Goal: Entertainment & Leisure: Consume media (video, audio)

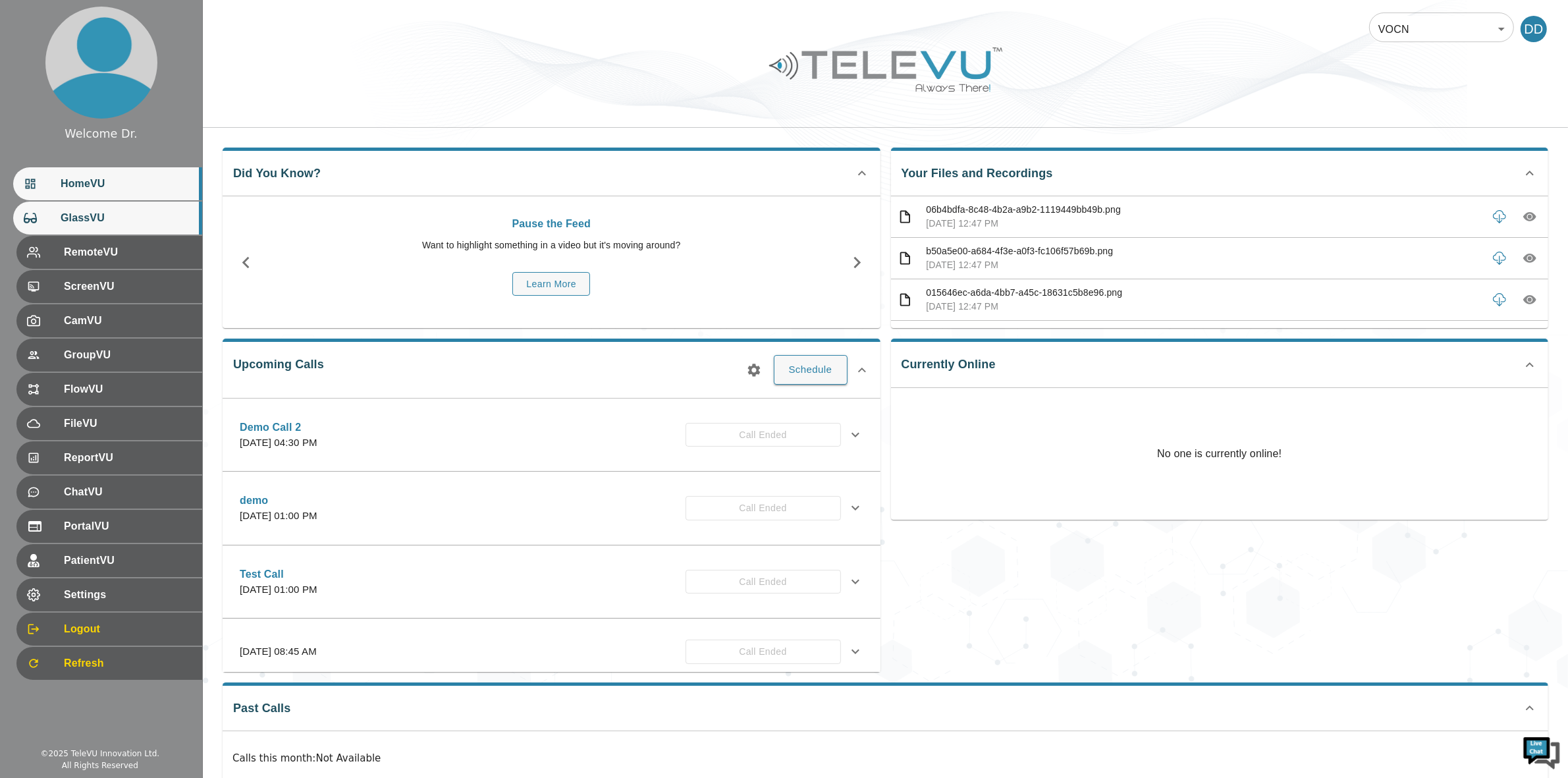
click at [102, 212] on span "GlassVU" at bounding box center [126, 218] width 131 height 16
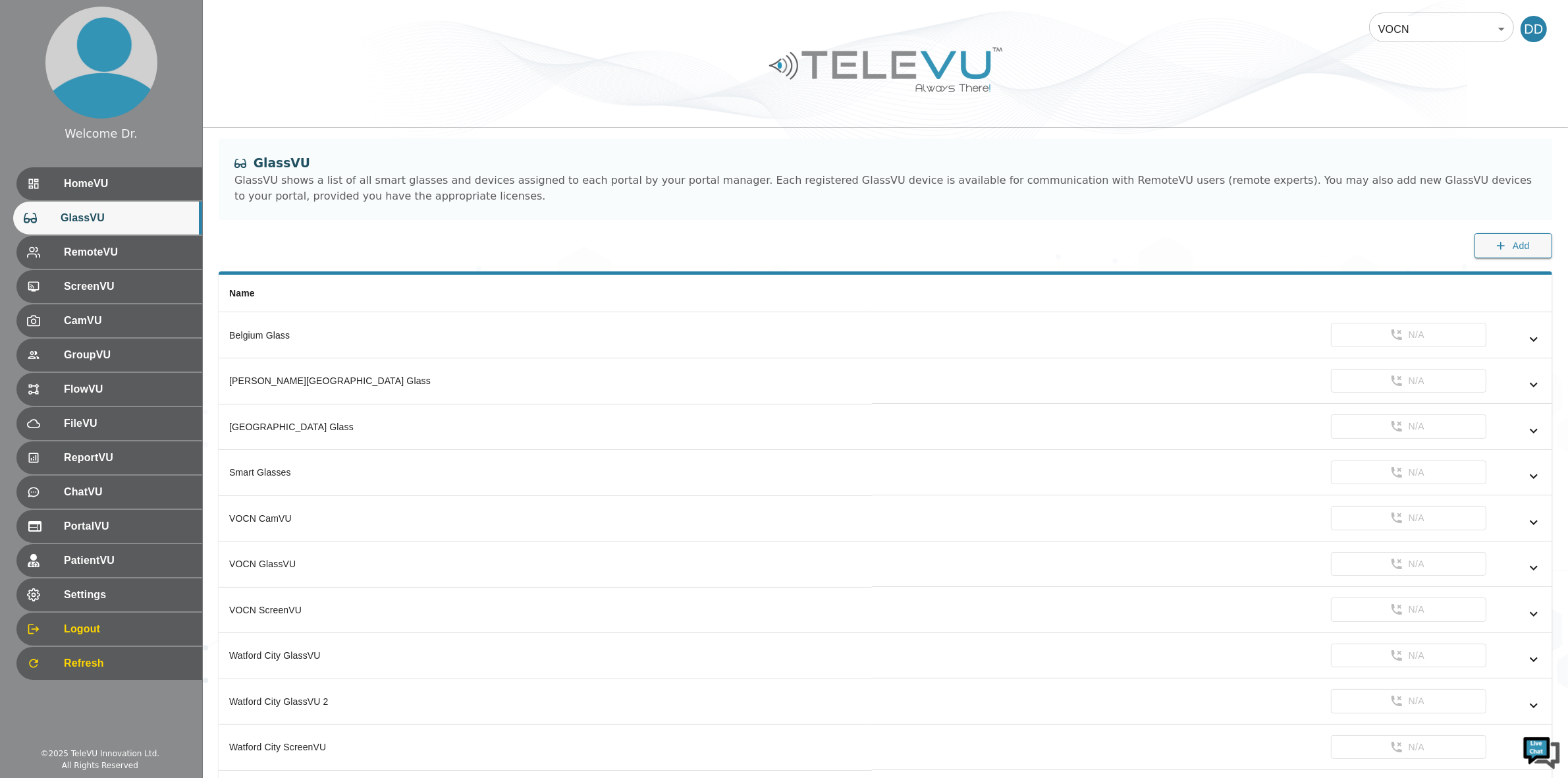
click at [1421, 35] on body "Welcome Dr. HomeVU GlassVU RemoteVU ScreenVU CamVU GroupVU FlowVU FileVU Report…" at bounding box center [784, 416] width 1568 height 831
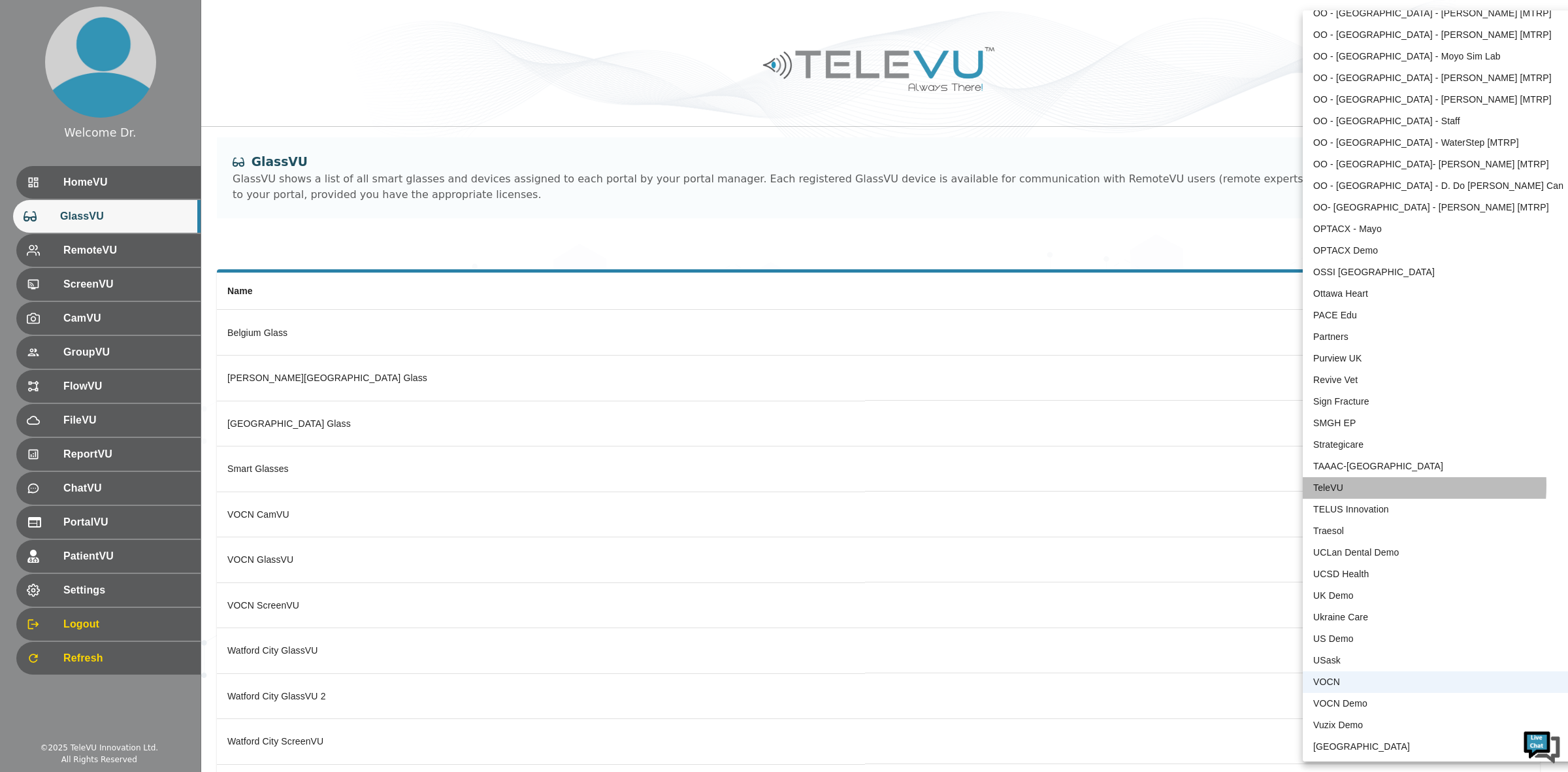
click at [1358, 483] on li "TeleVU" at bounding box center [1438, 488] width 271 height 22
type input "1"
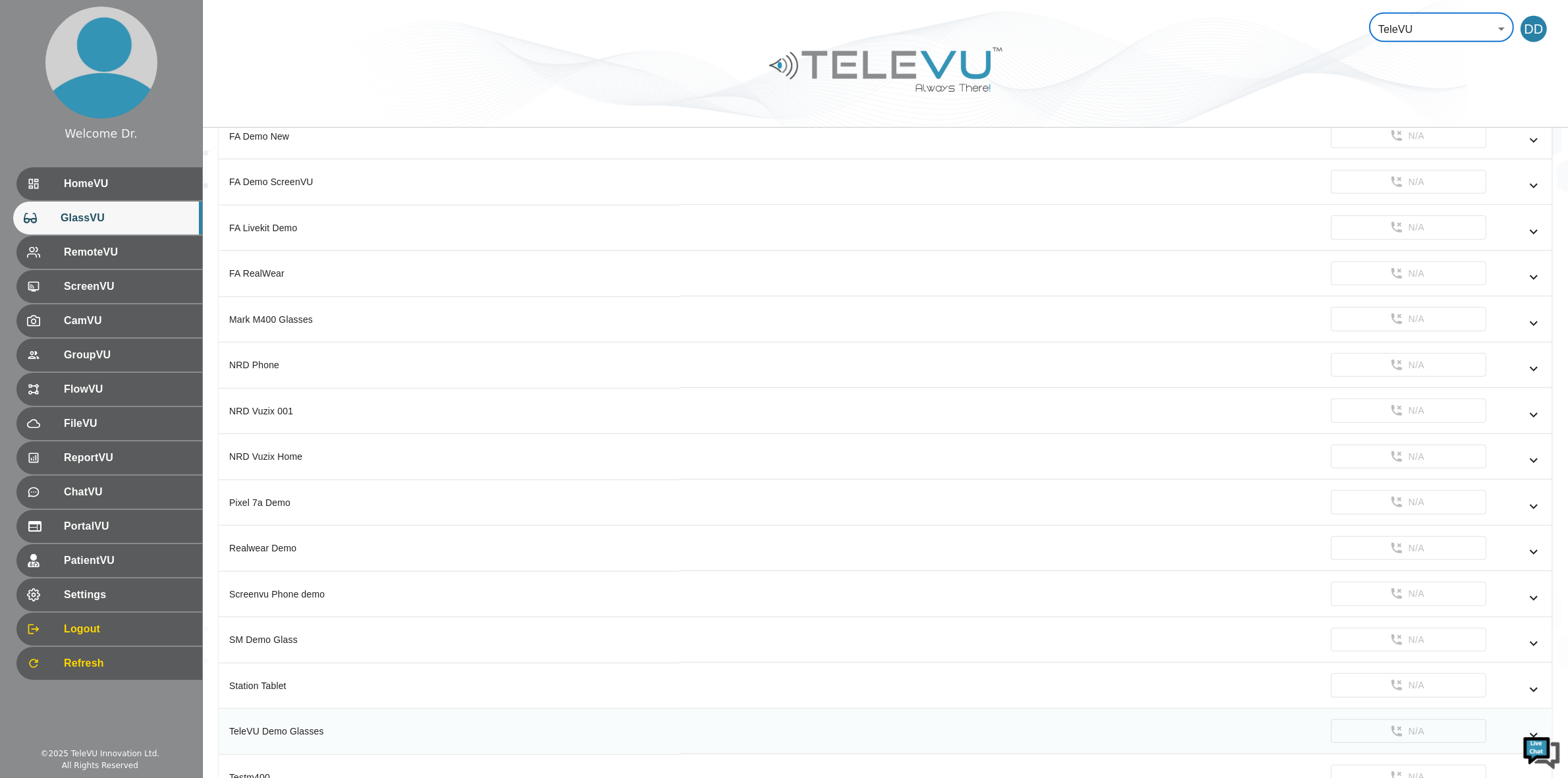
scroll to position [1176, 0]
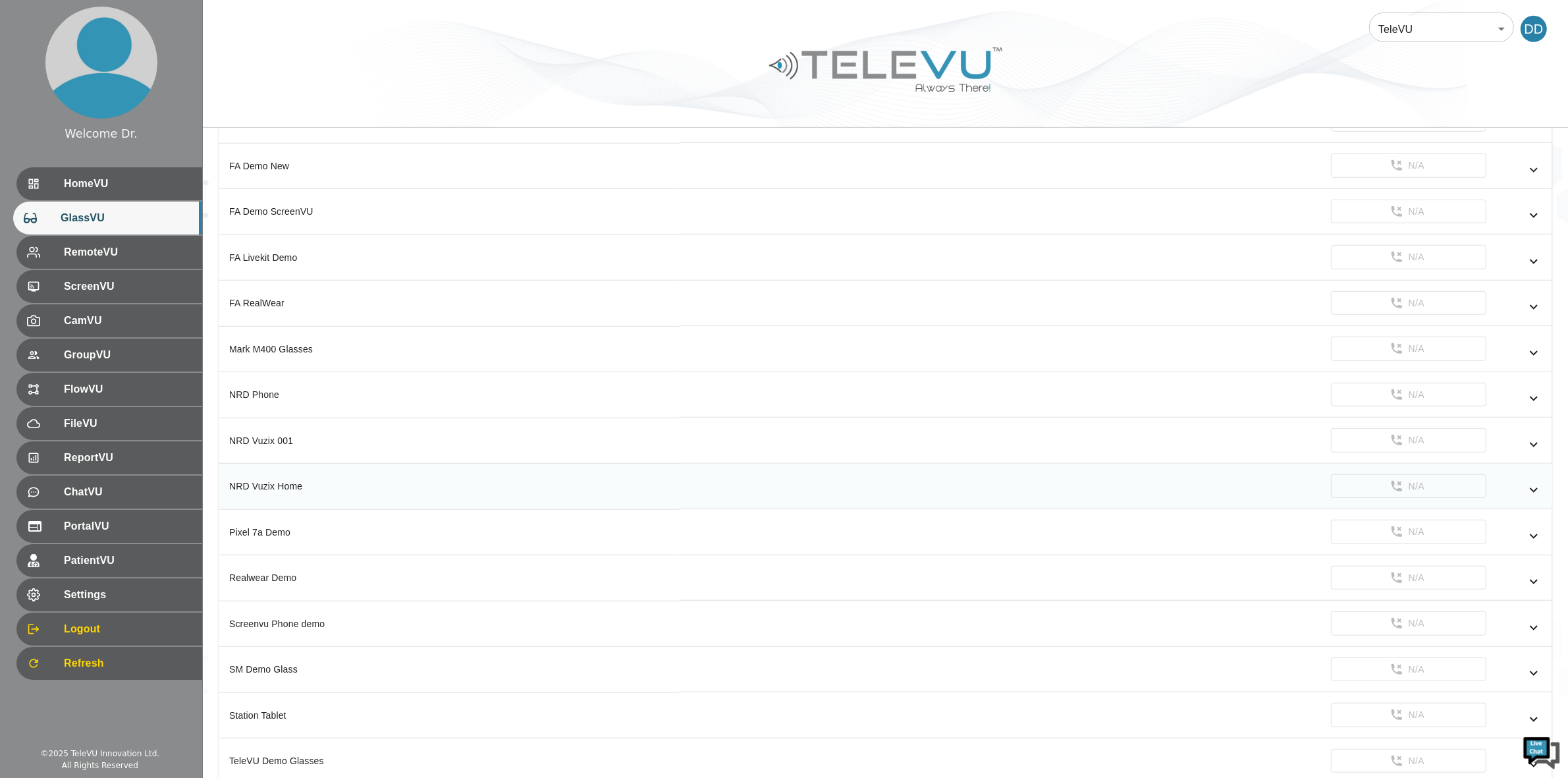
click at [1535, 498] on icon "simple table" at bounding box center [1533, 490] width 16 height 16
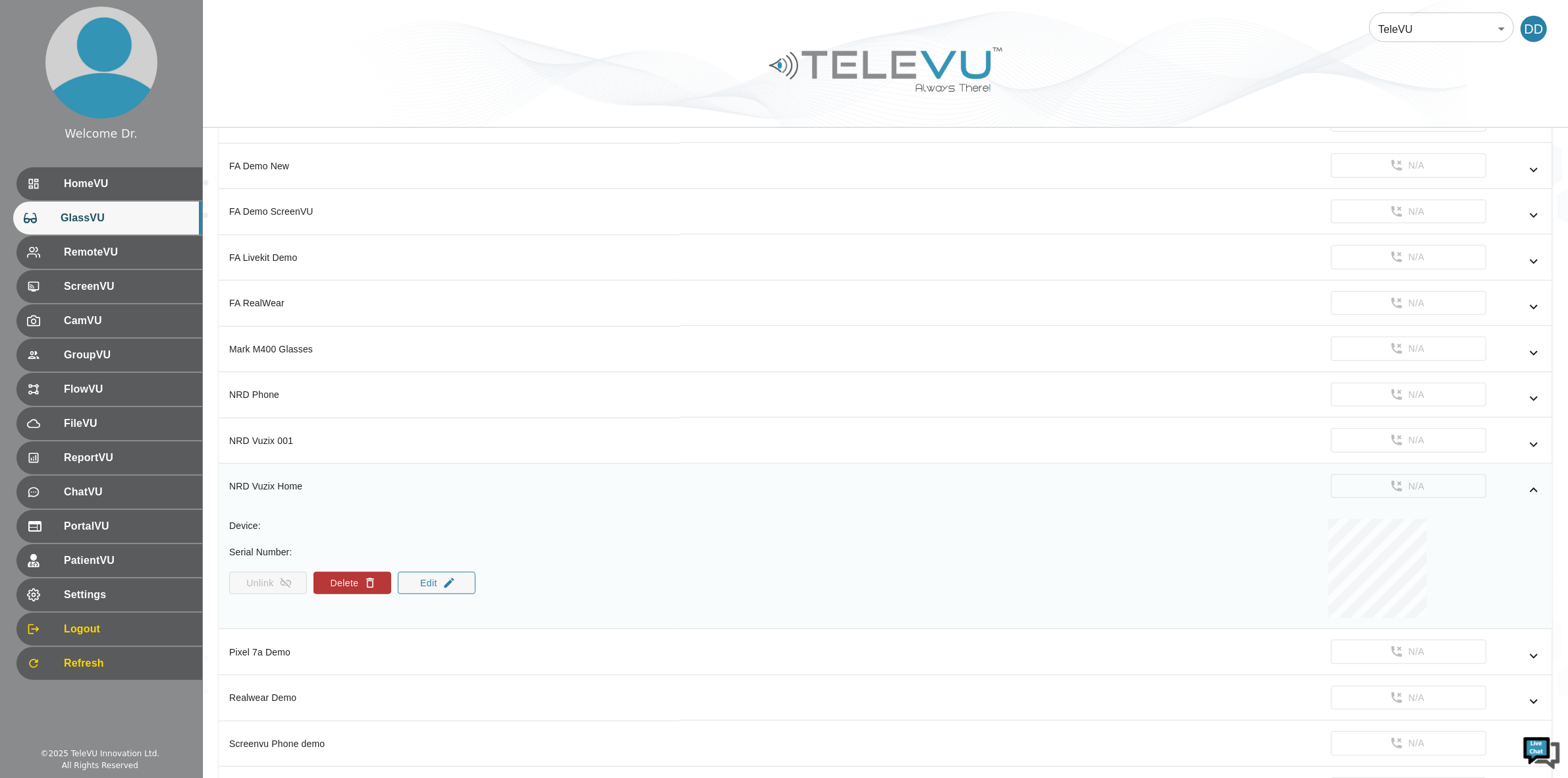
click at [245, 594] on div "Unlink Delete Edit" at bounding box center [354, 582] width 252 height 23
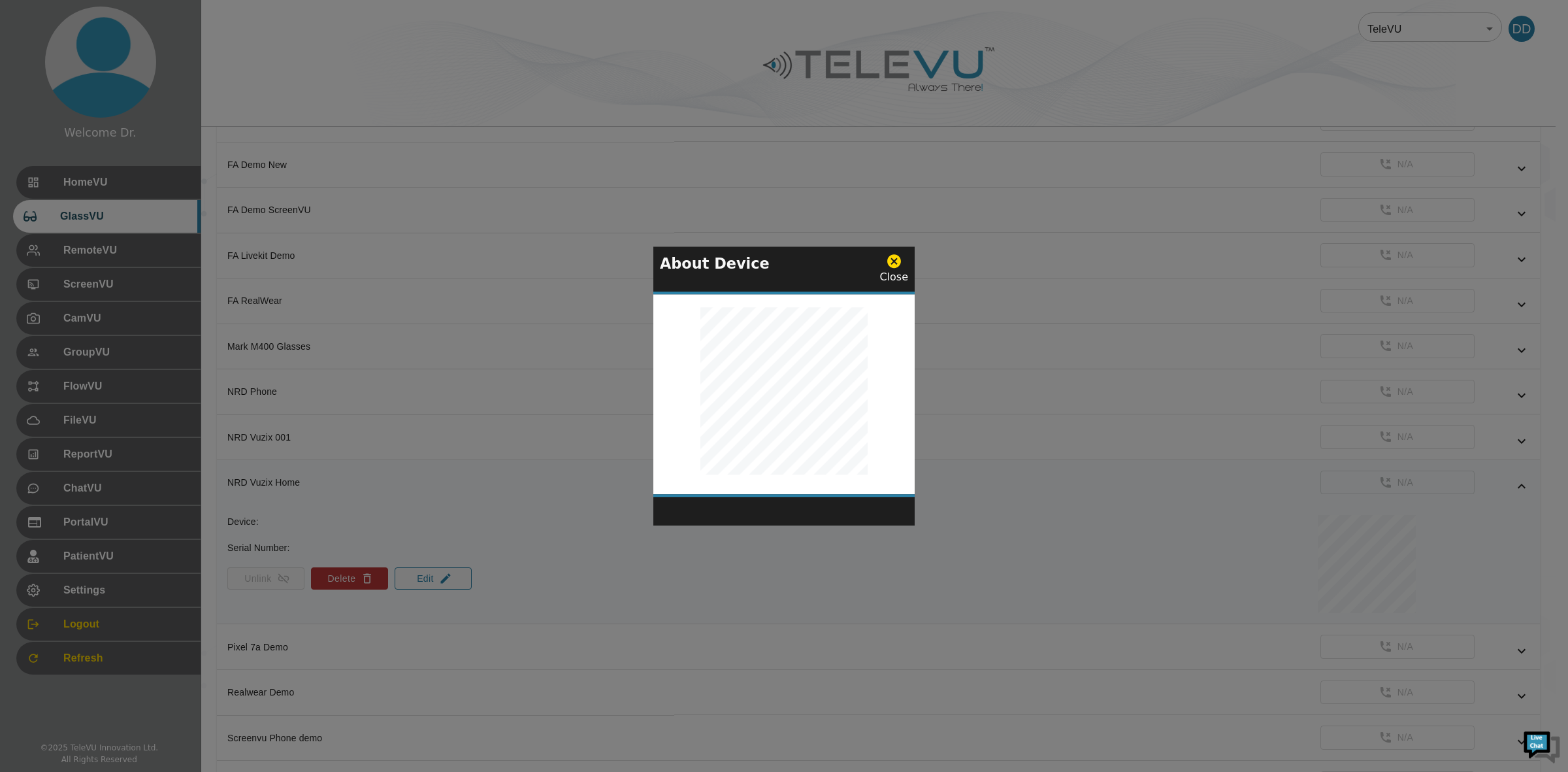
click at [899, 258] on icon at bounding box center [894, 261] width 14 height 14
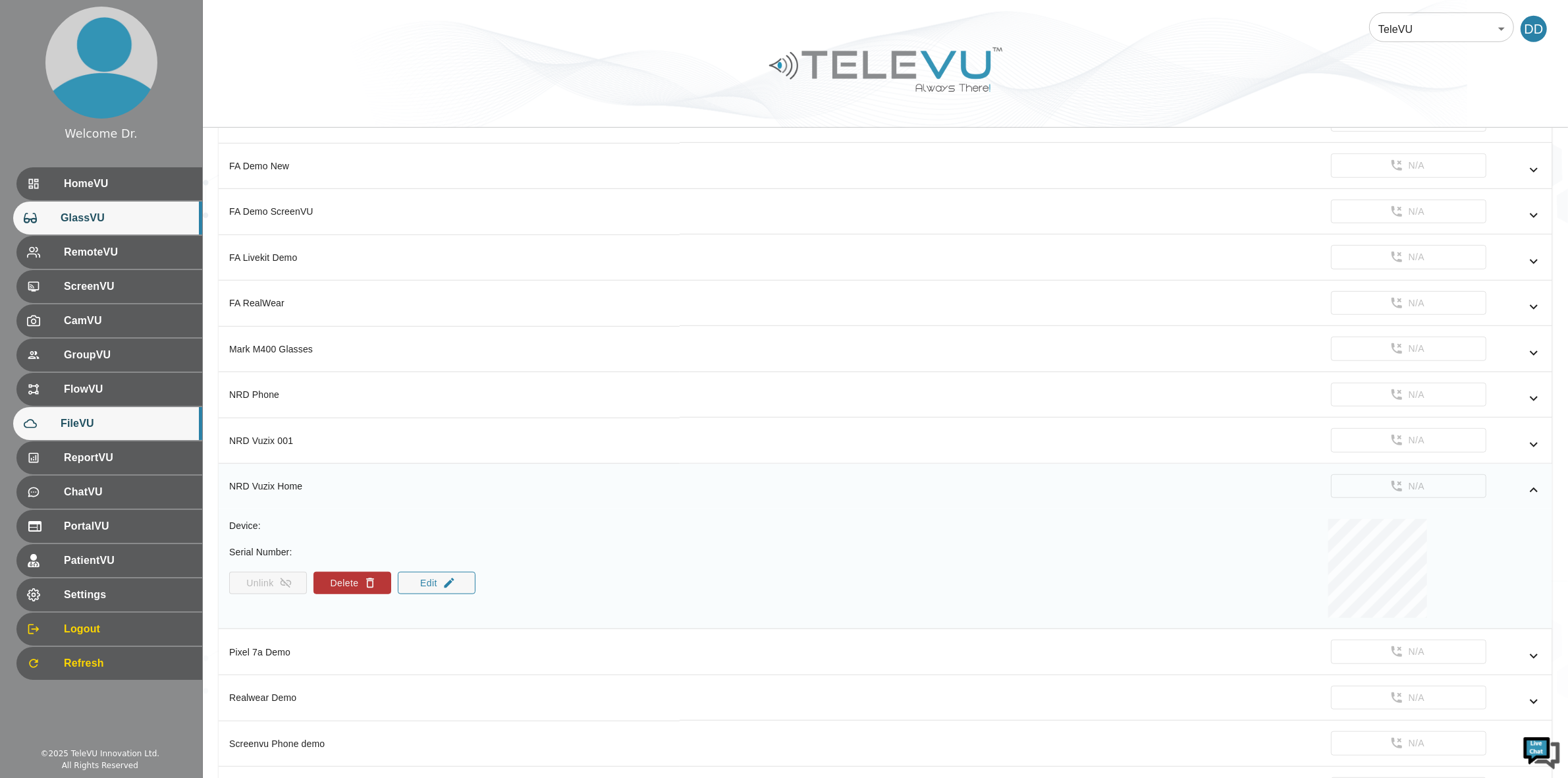
click at [101, 432] on span "FileVU" at bounding box center [126, 424] width 131 height 16
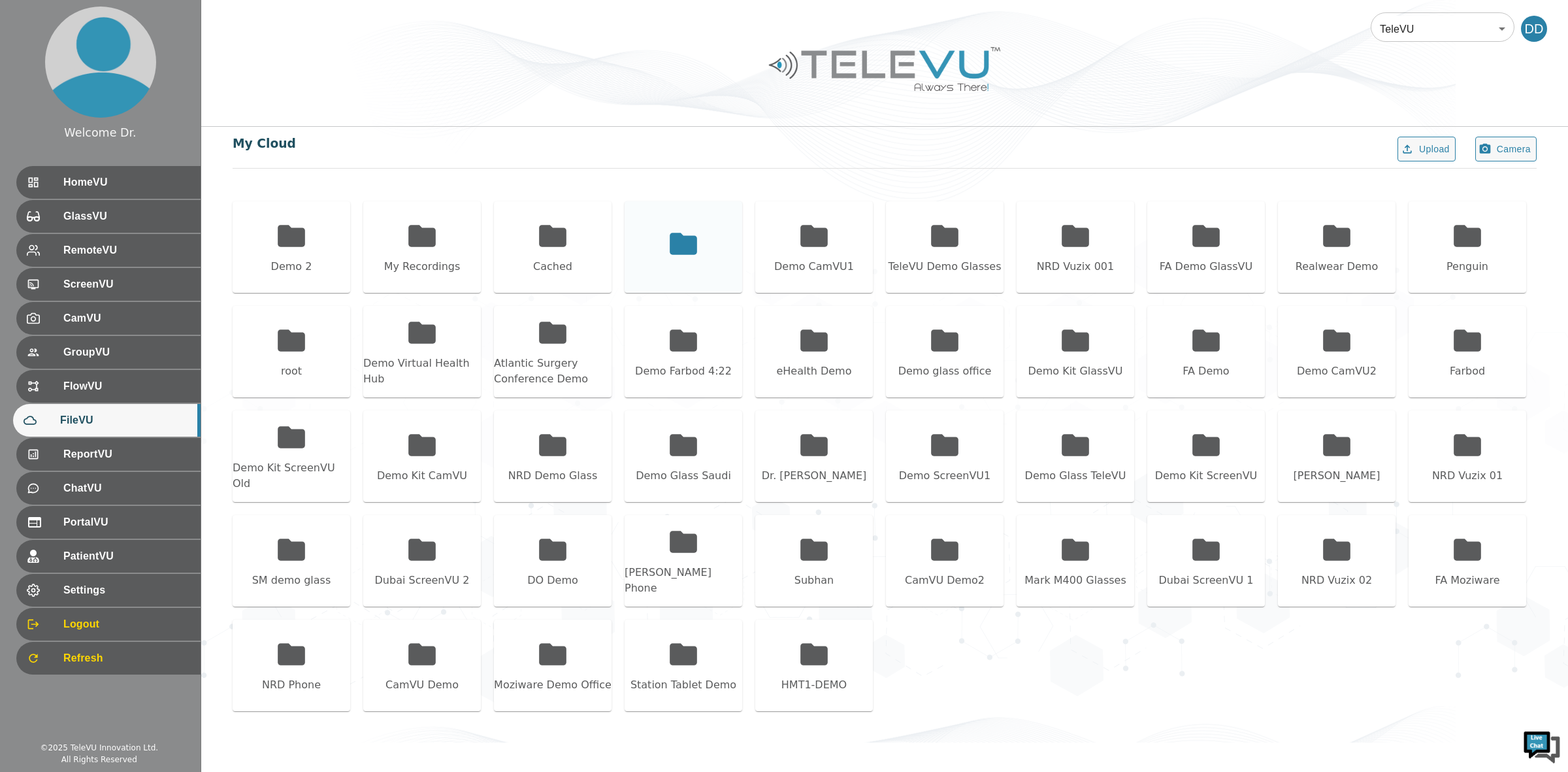
click at [694, 268] on div at bounding box center [684, 247] width 118 height 91
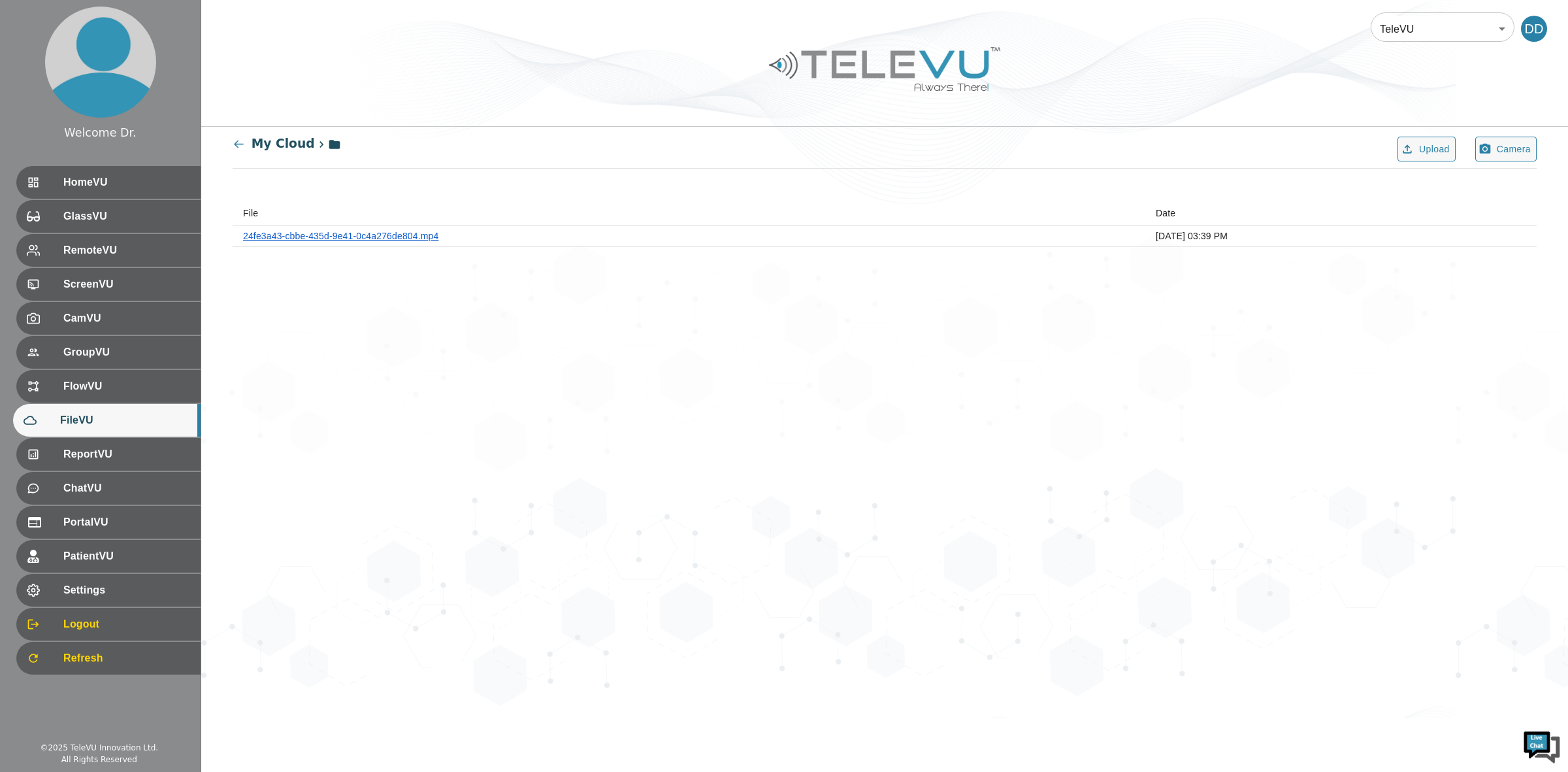
click at [405, 237] on link "24fe3a43-cbbe-435d-9e41-0c4a276de804.mp4" at bounding box center [340, 236] width 196 height 11
click at [327, 237] on link "24fe3a43-cbbe-435d-9e41-0c4a276de804.mp4" at bounding box center [340, 236] width 196 height 11
click at [244, 143] on icon at bounding box center [239, 143] width 13 height 13
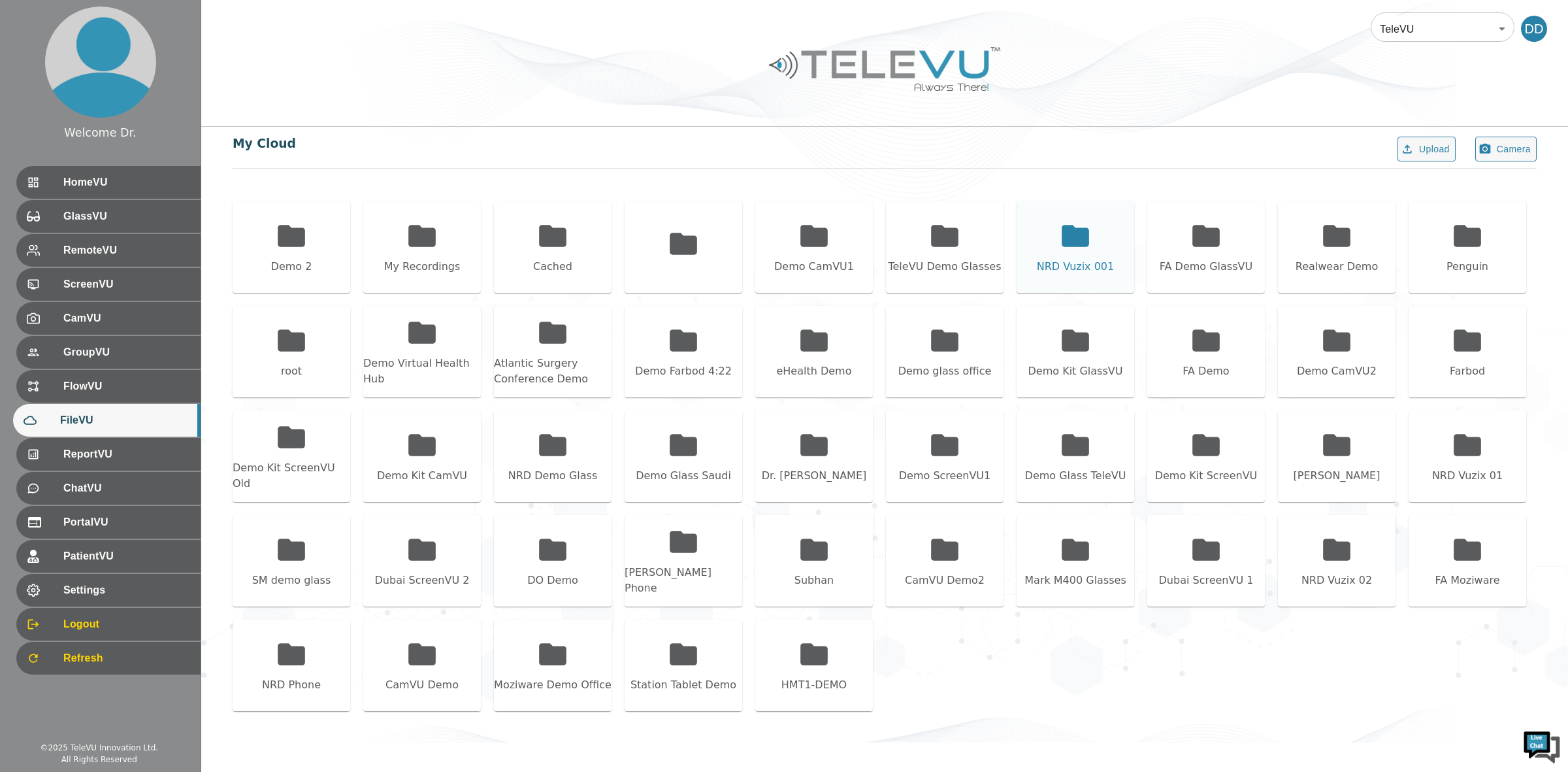
click at [1033, 254] on div "NRD Vuzix 001" at bounding box center [1076, 247] width 118 height 91
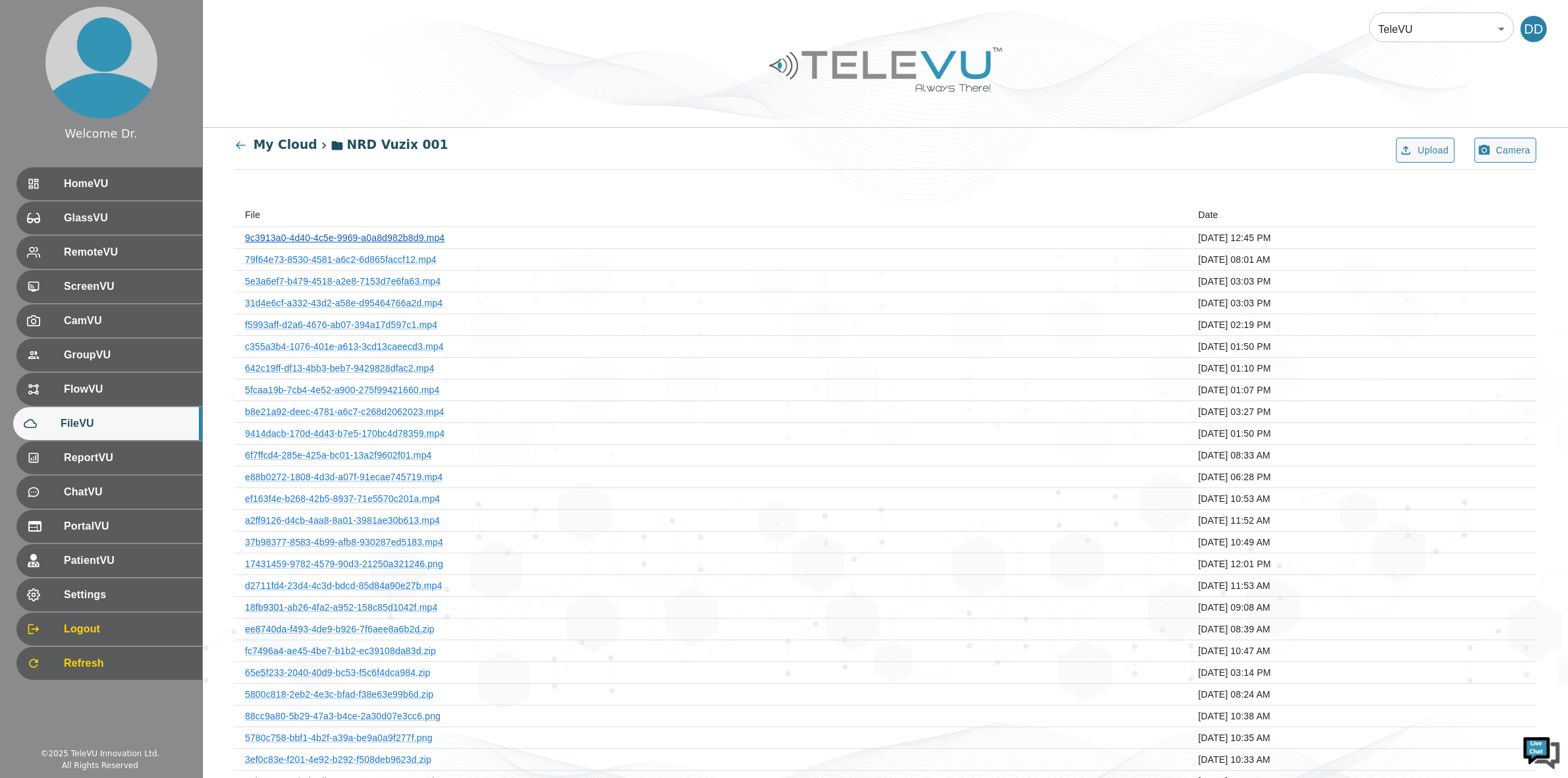
click at [370, 233] on link "9c3913a0-4d40-4c5e-9969-a0a8d982b8d9.mp4" at bounding box center [344, 238] width 200 height 11
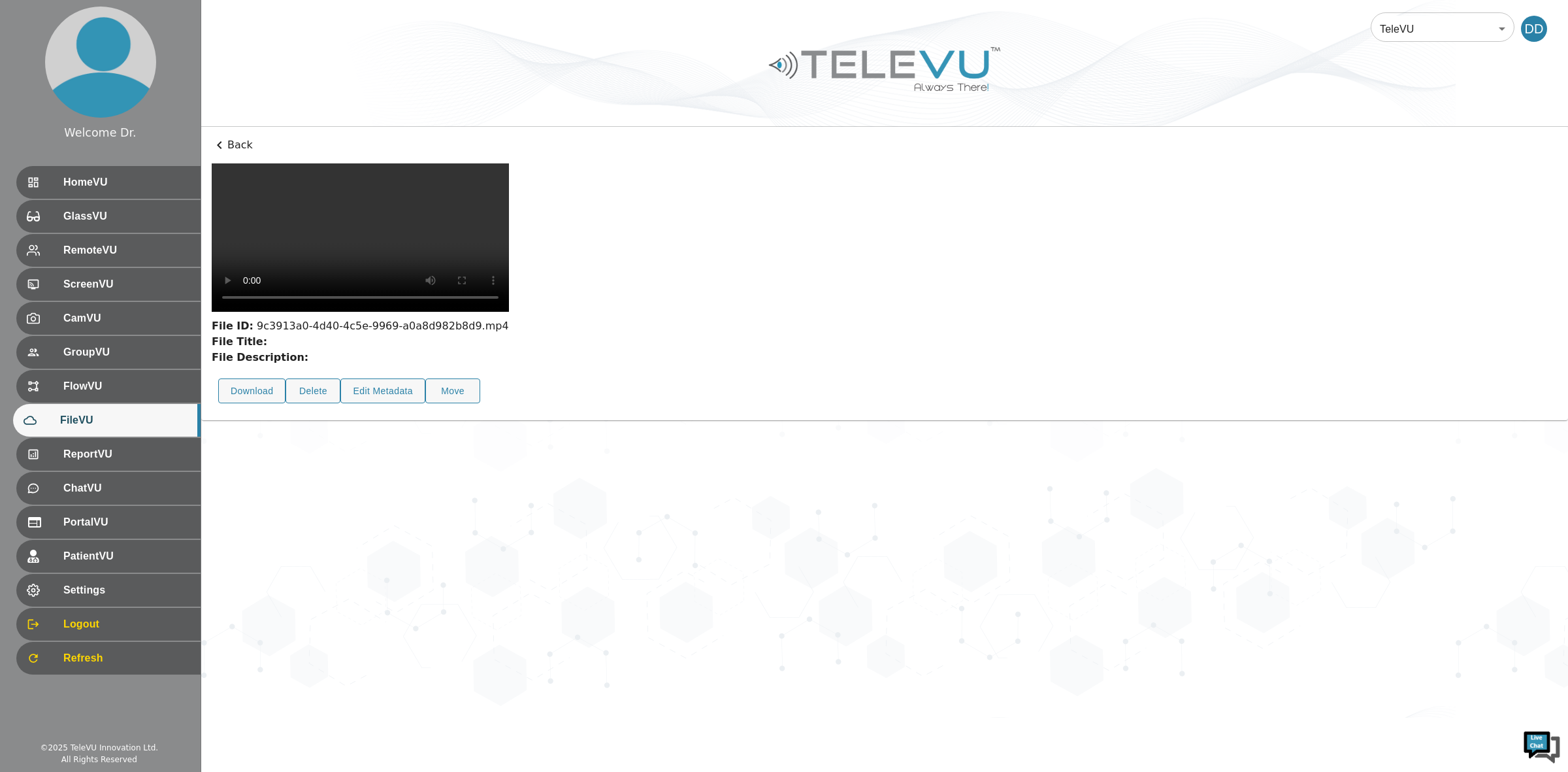
click at [240, 142] on p "Back" at bounding box center [885, 145] width 1346 height 16
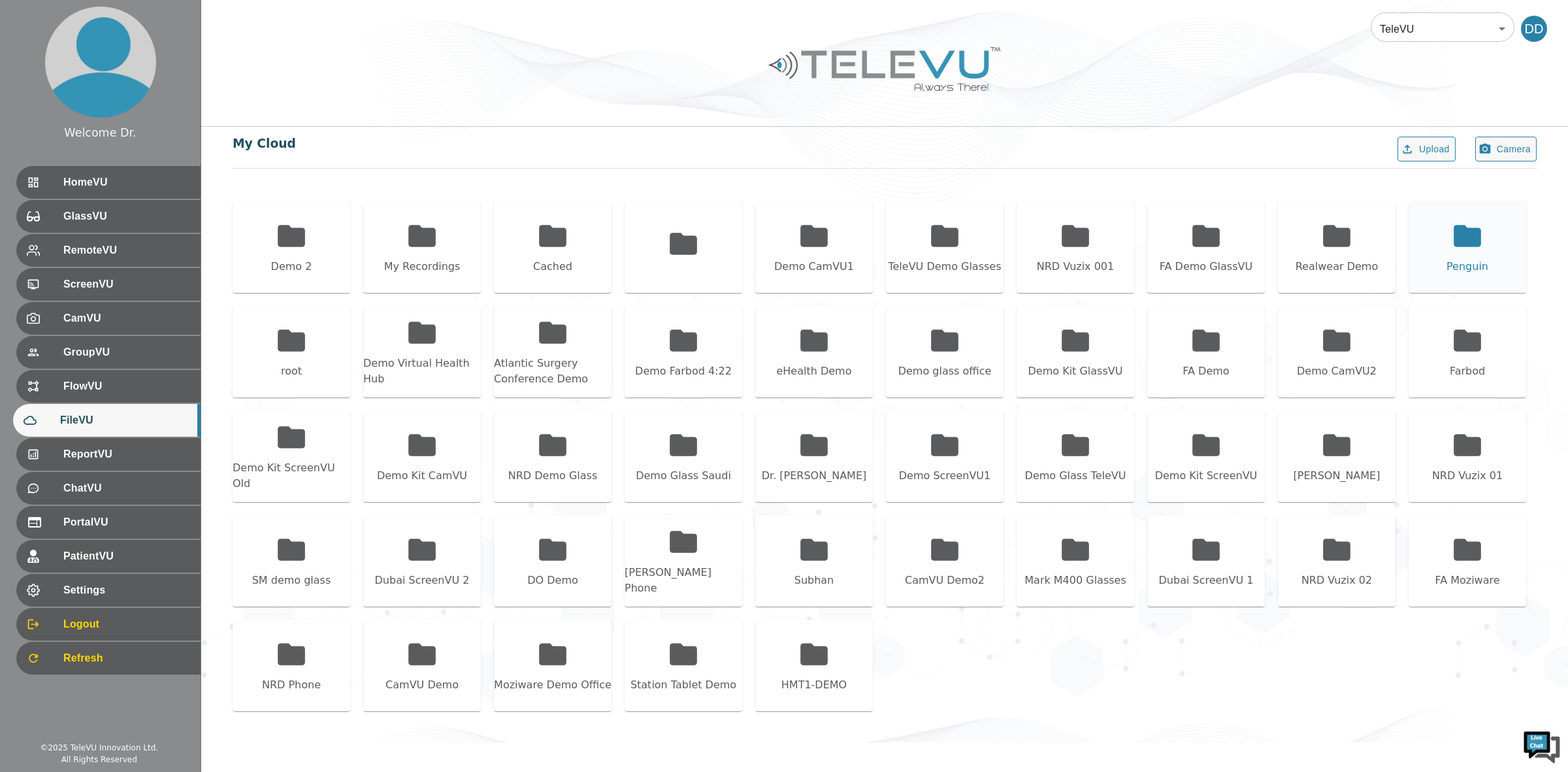
click at [1461, 247] on icon at bounding box center [1467, 236] width 32 height 32
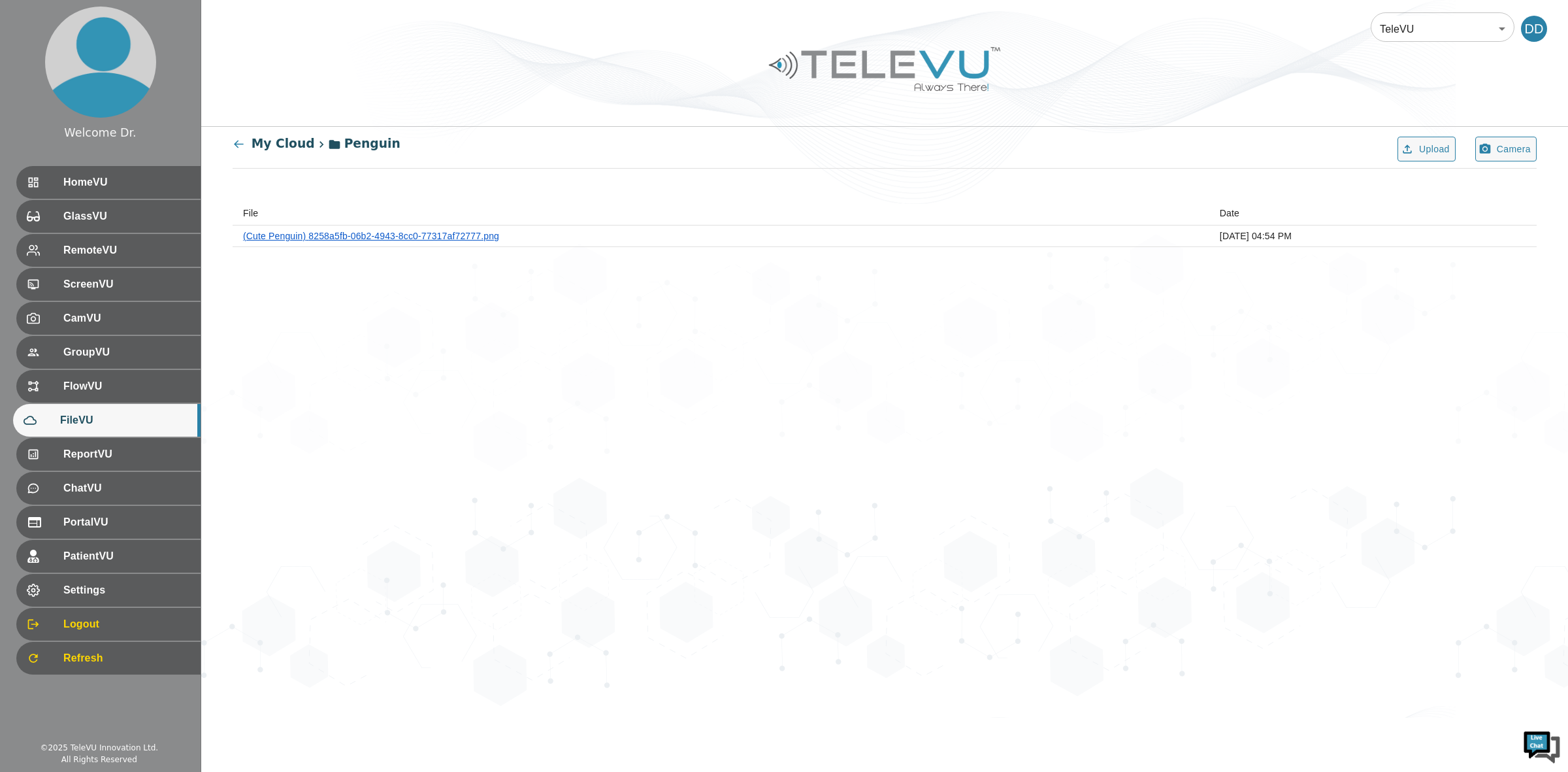
click at [304, 231] on link "(Cute Penguin) 8258a5fb-06b2-4943-8cc0-77317af72777.png" at bounding box center [370, 236] width 256 height 11
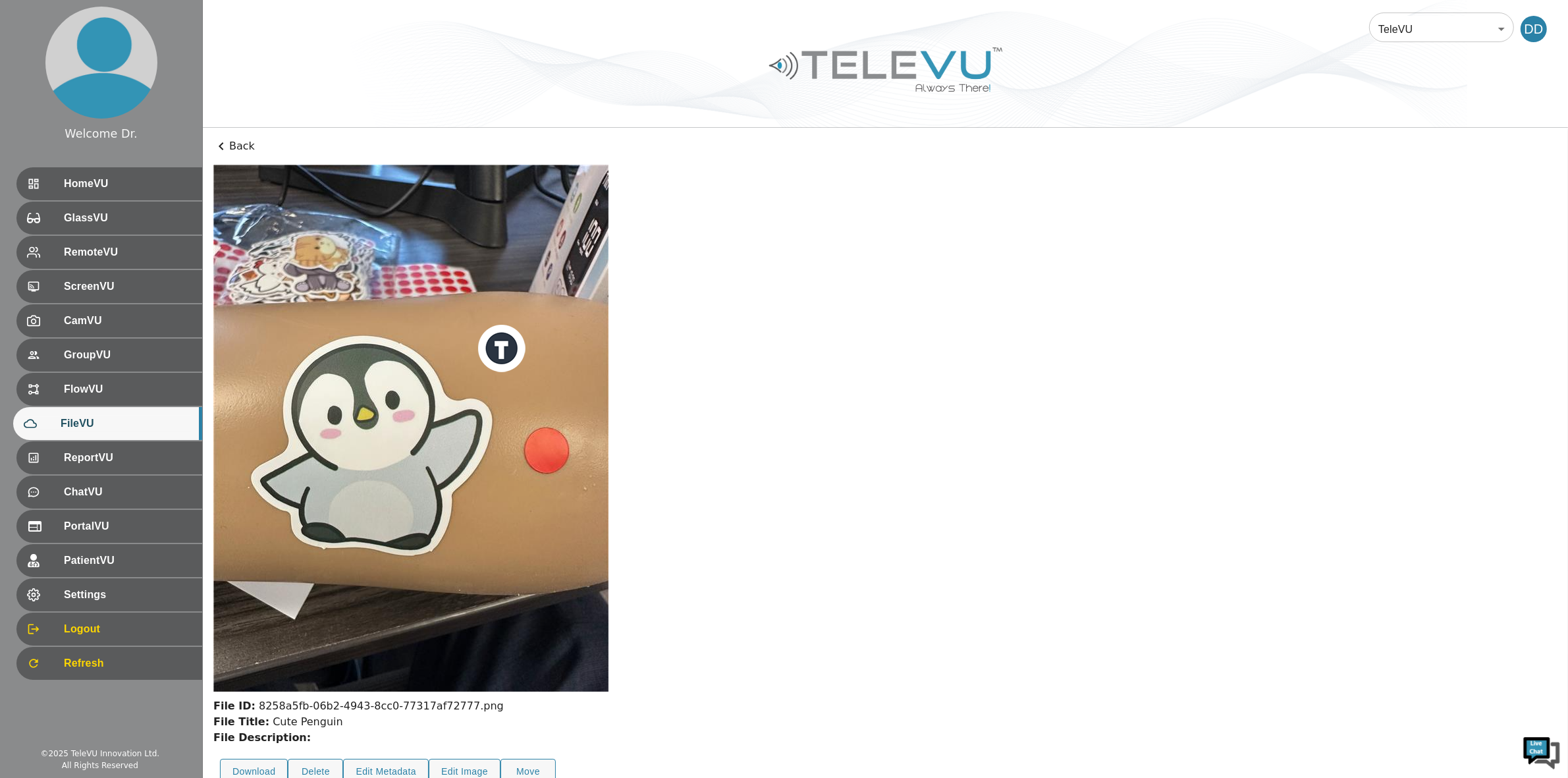
click at [221, 139] on icon at bounding box center [222, 146] width 16 height 16
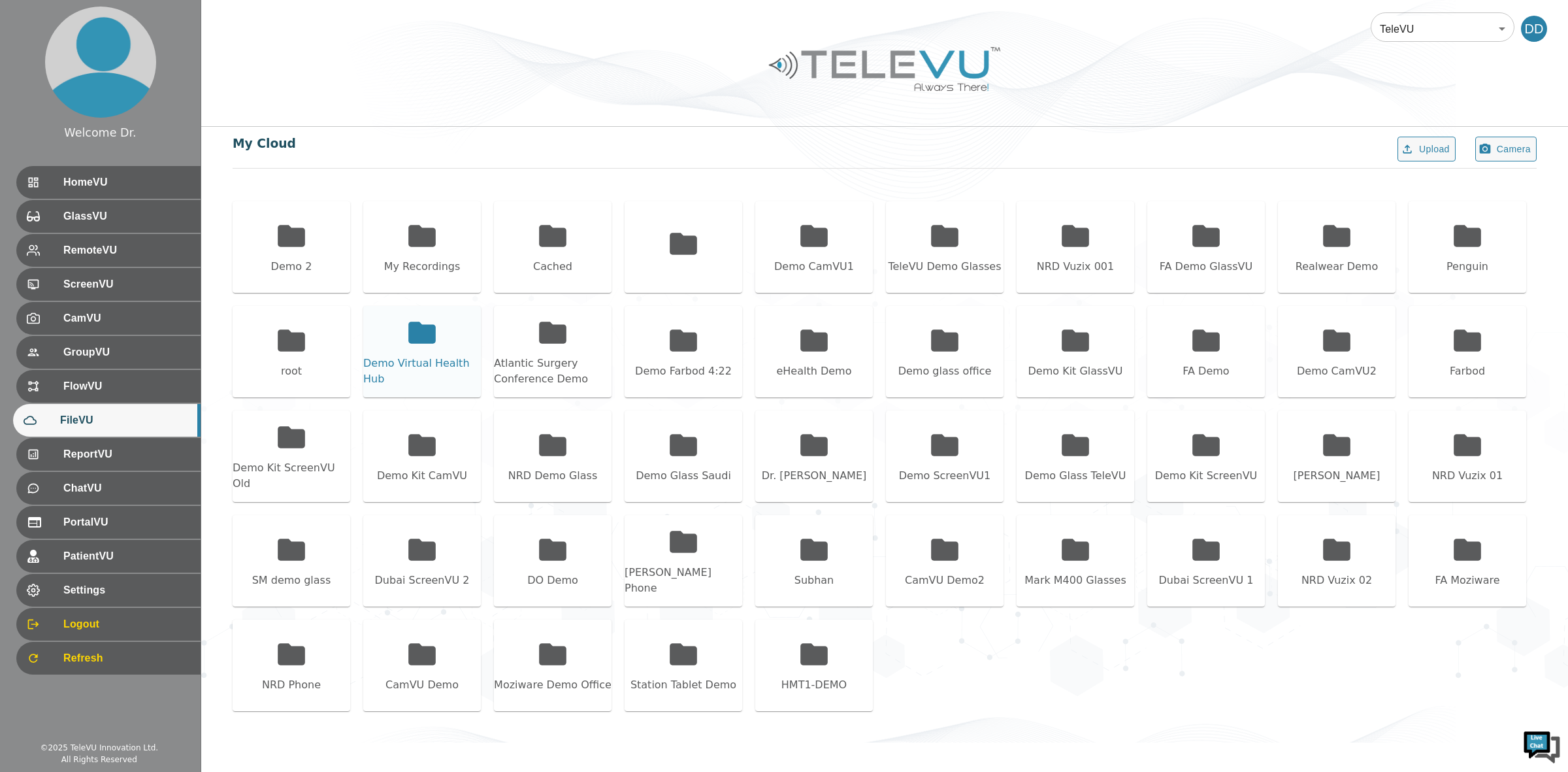
click at [424, 341] on icon at bounding box center [422, 332] width 28 height 22
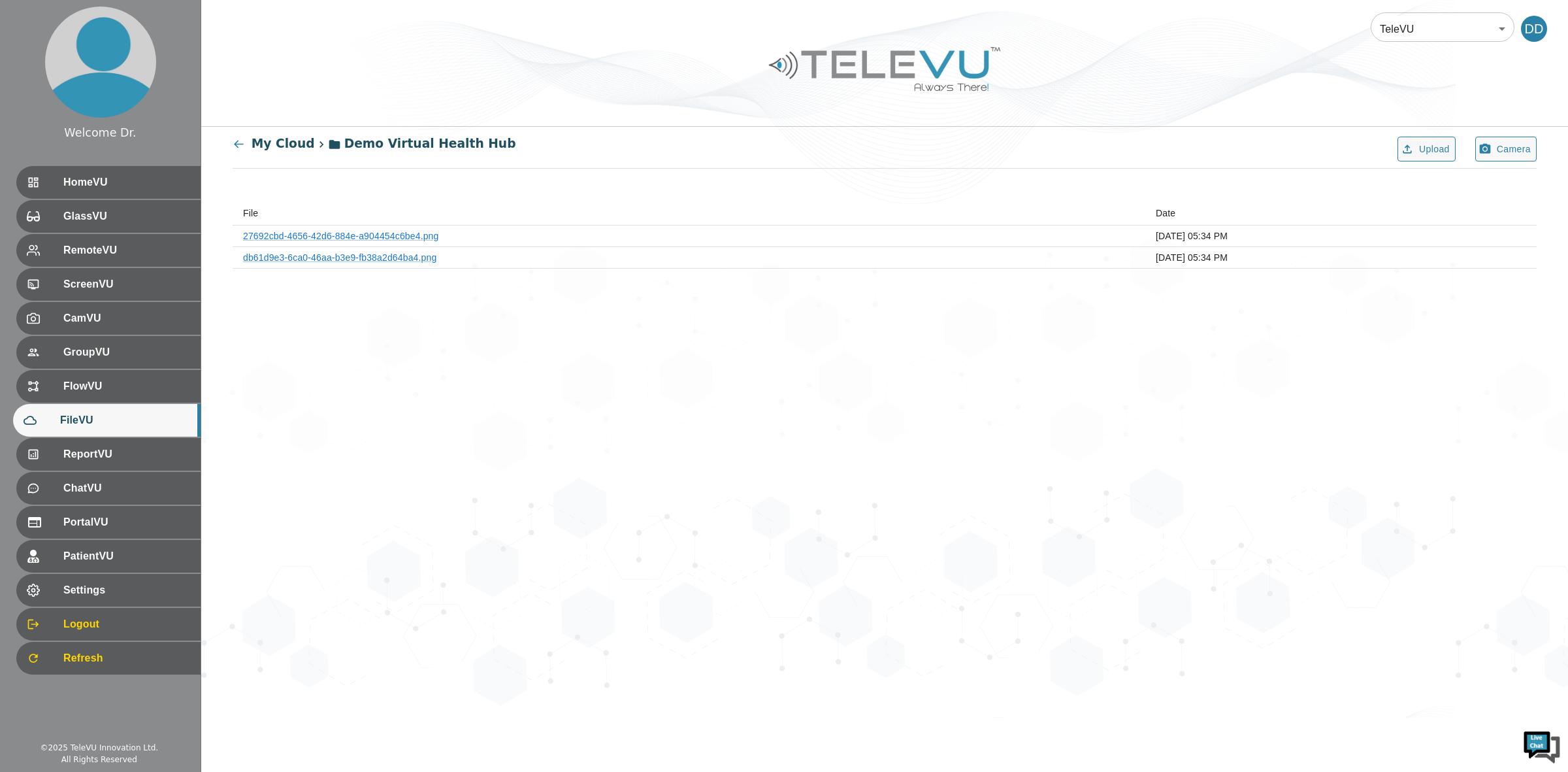
click at [335, 224] on th "File" at bounding box center [689, 213] width 913 height 25
click at [340, 233] on link "27692cbd-4656-42d6-884e-a904454c6be4.png" at bounding box center [340, 236] width 196 height 11
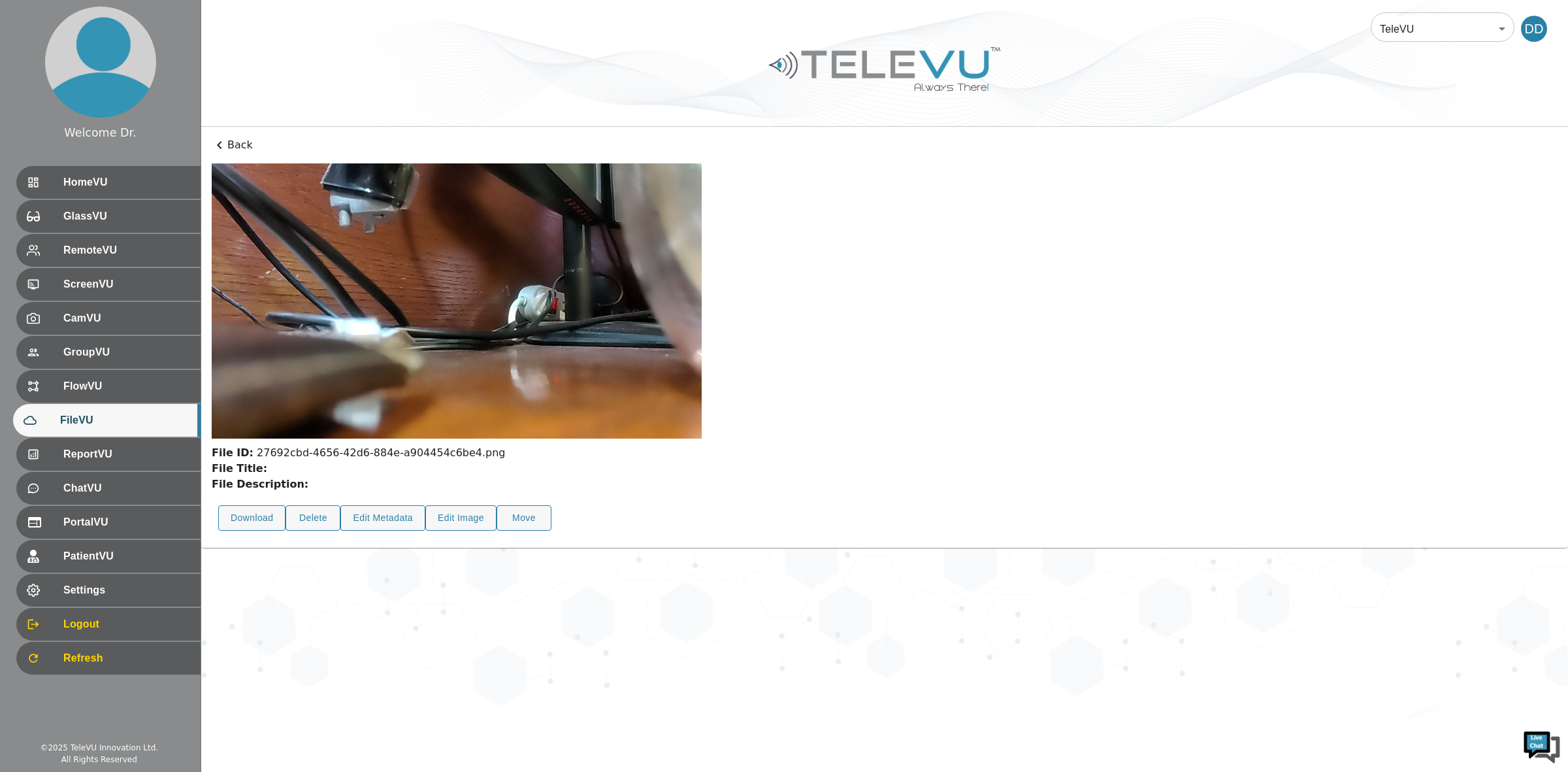
click at [236, 142] on p "Back" at bounding box center [885, 145] width 1346 height 16
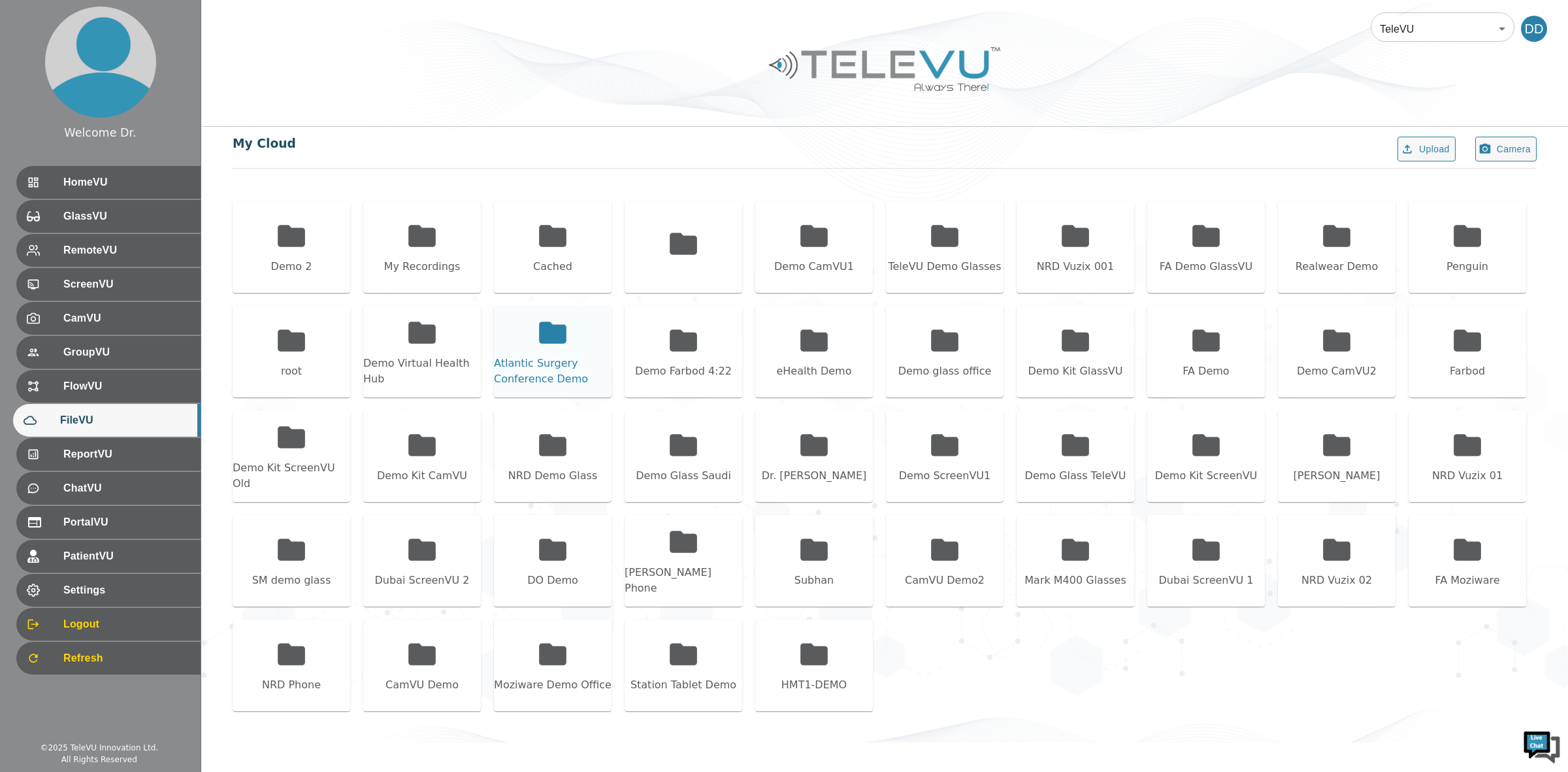
click at [563, 328] on icon at bounding box center [553, 332] width 28 height 22
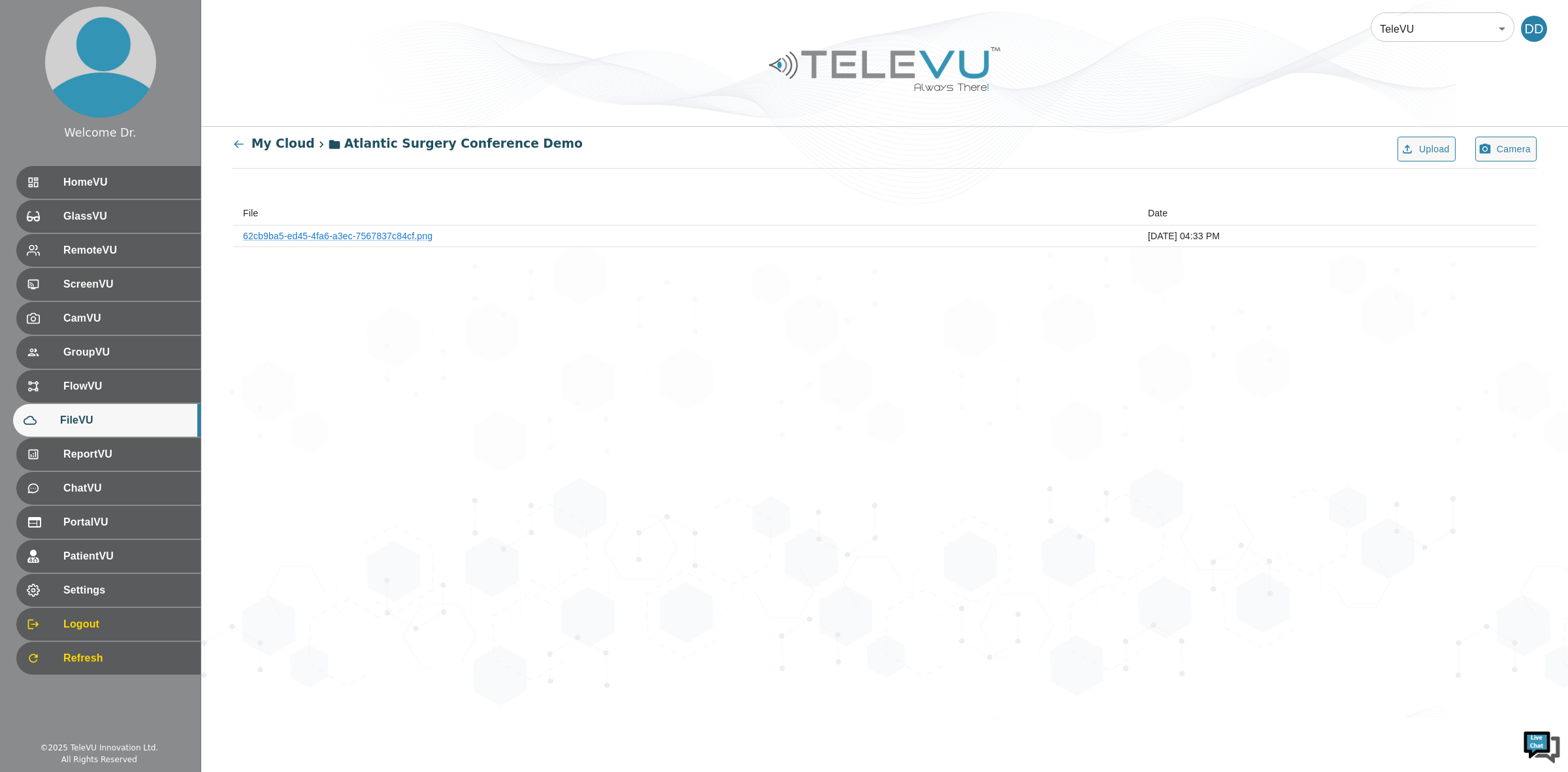
click at [315, 222] on th "File" at bounding box center [685, 213] width 905 height 25
click at [321, 232] on link "62cb9ba5-ed45-4fa6-a3ec-7567837c84cf.png" at bounding box center [337, 236] width 190 height 11
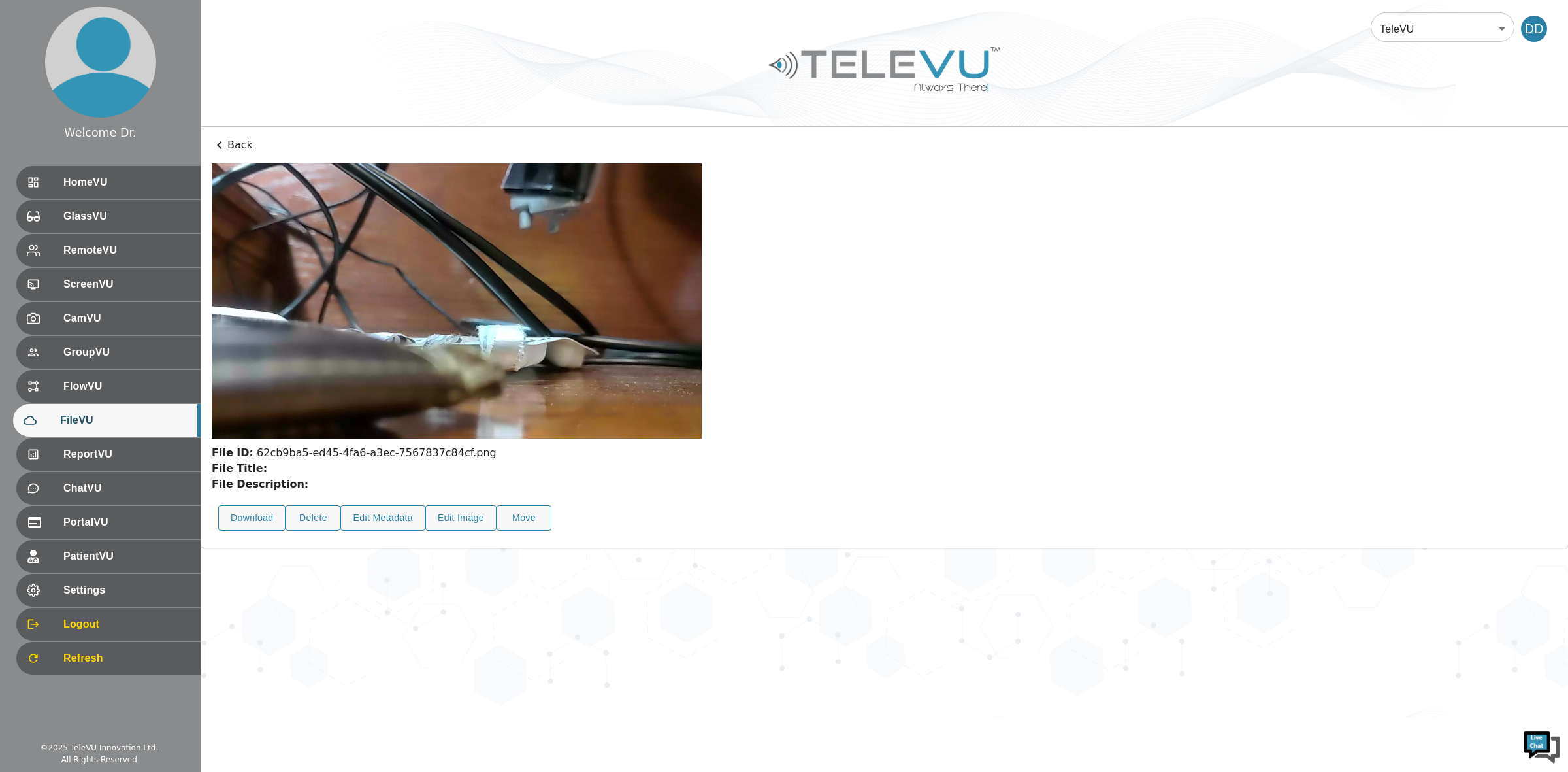
click at [229, 141] on p "Back" at bounding box center [885, 145] width 1346 height 16
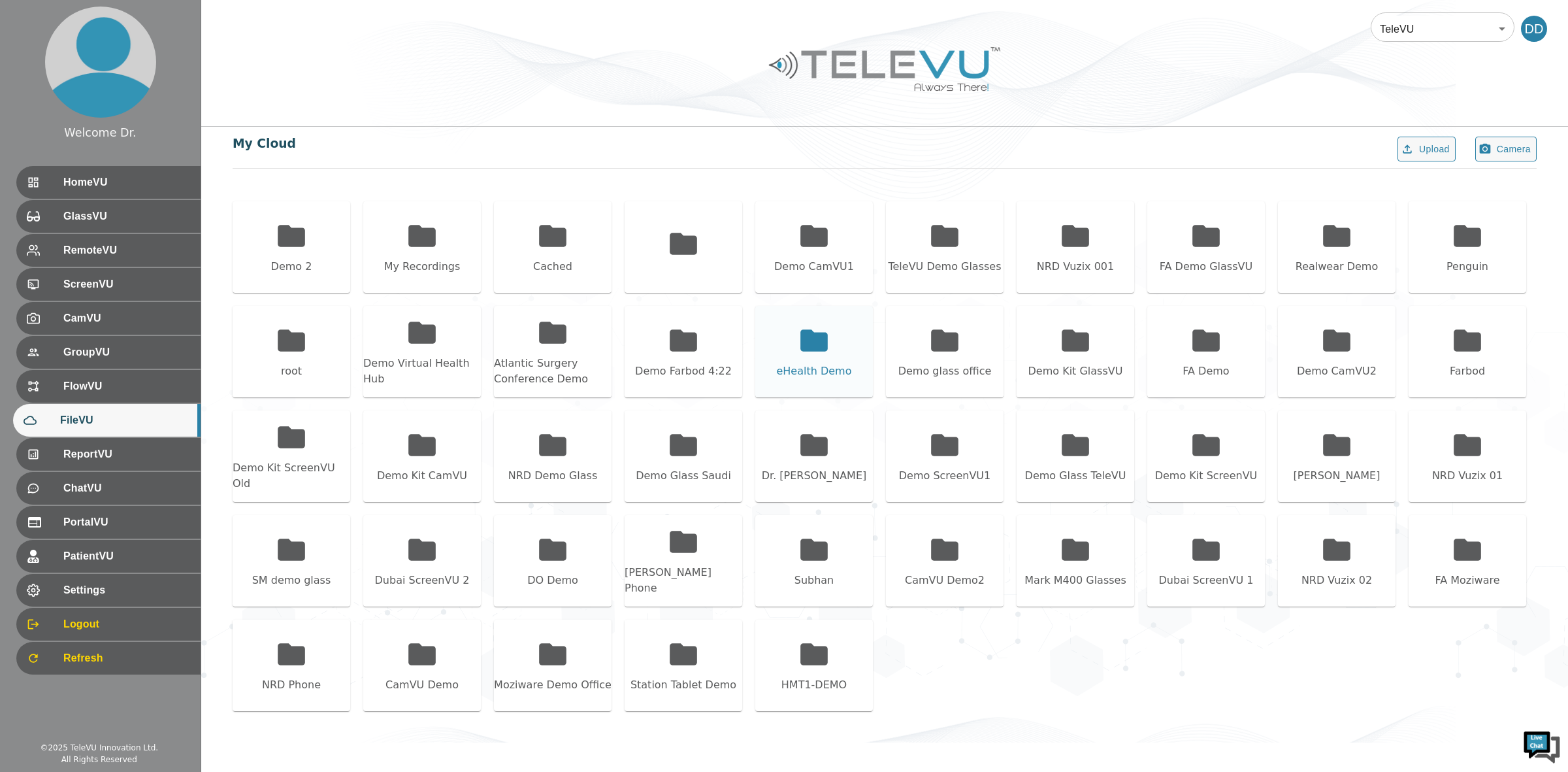
click at [816, 341] on icon at bounding box center [814, 340] width 28 height 22
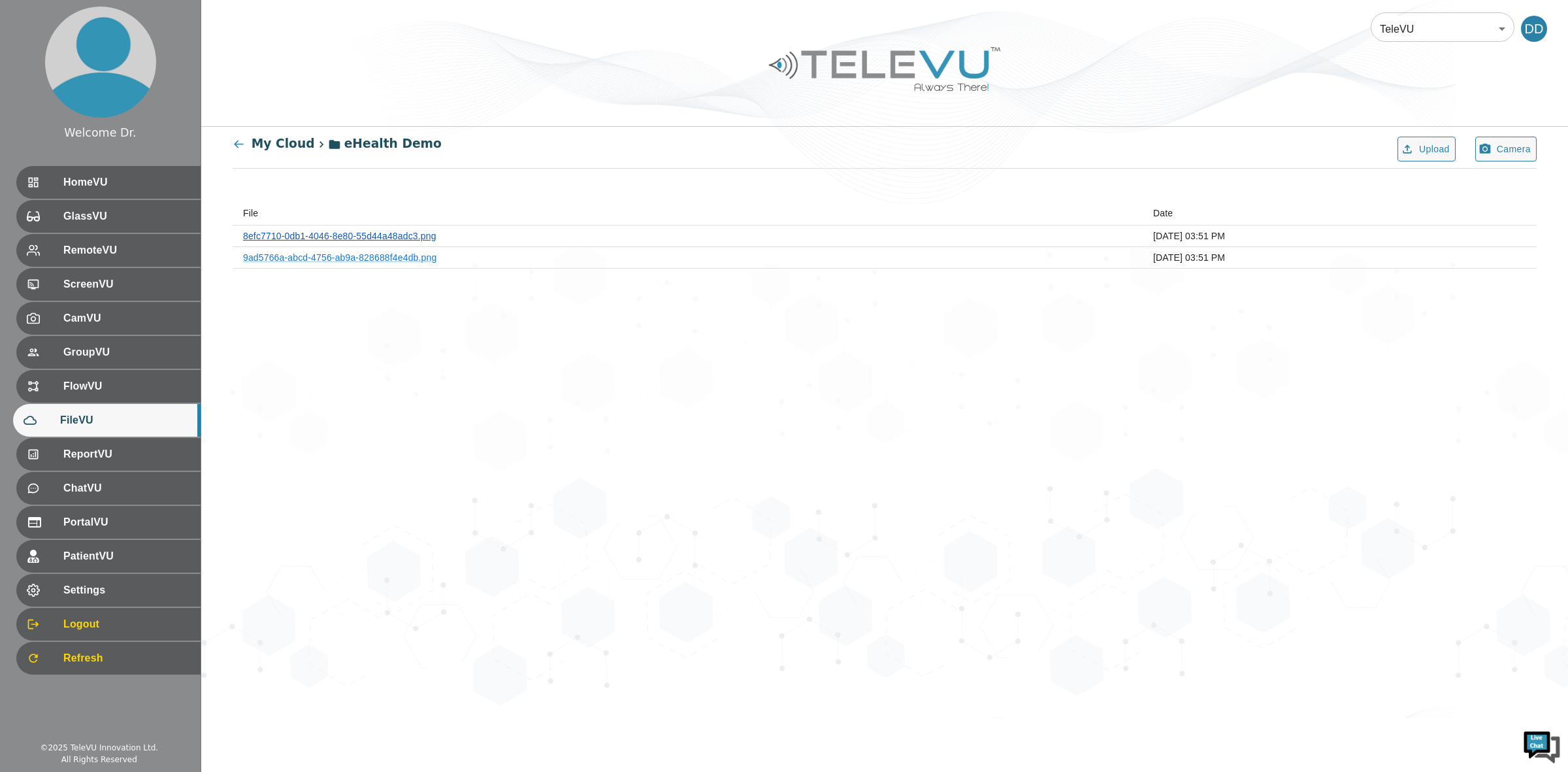
click at [387, 233] on link "8efc7710-0db1-4046-8e80-55d44a48adc3.png" at bounding box center [339, 236] width 194 height 11
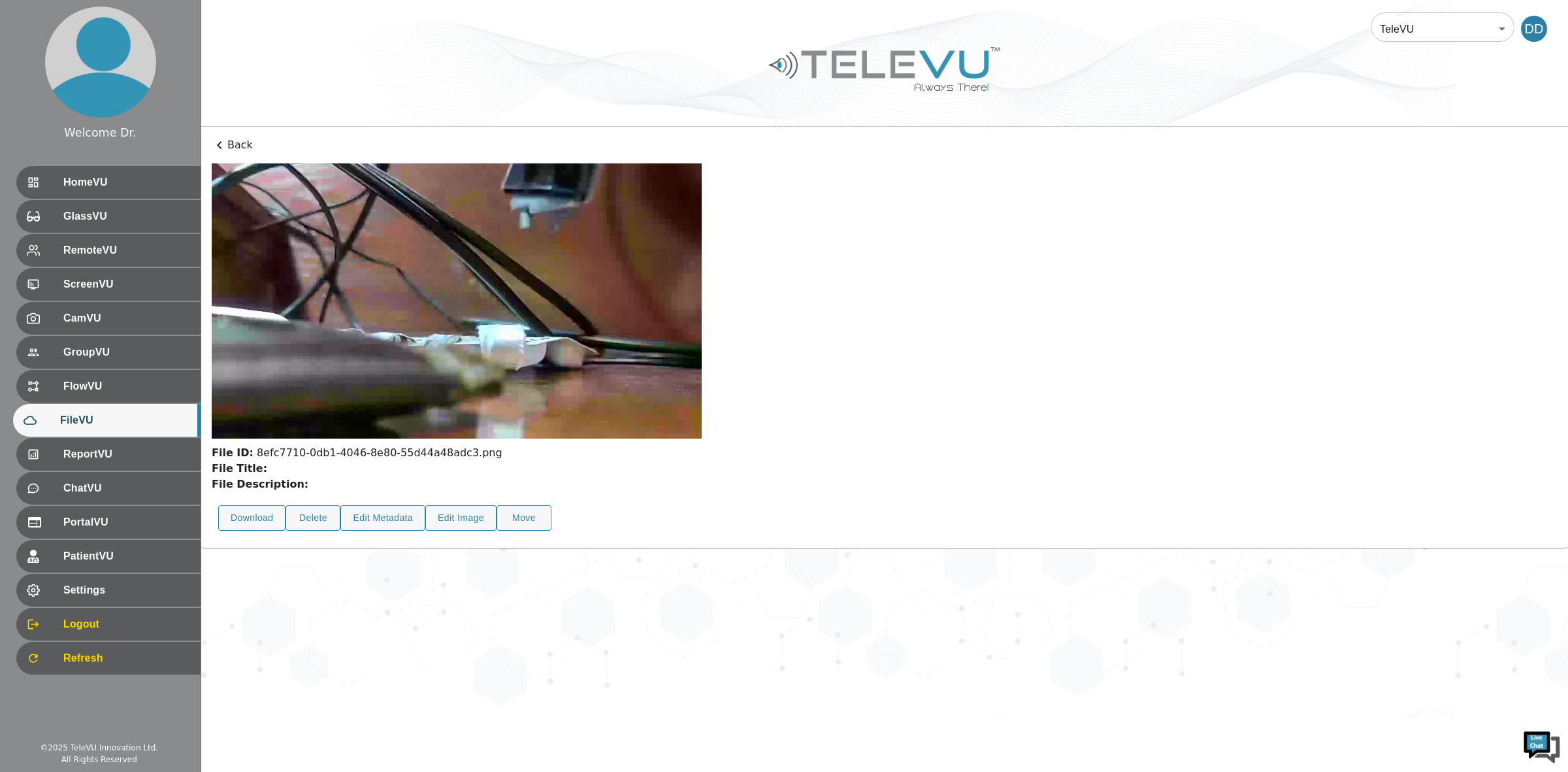
click at [222, 142] on icon at bounding box center [220, 145] width 16 height 16
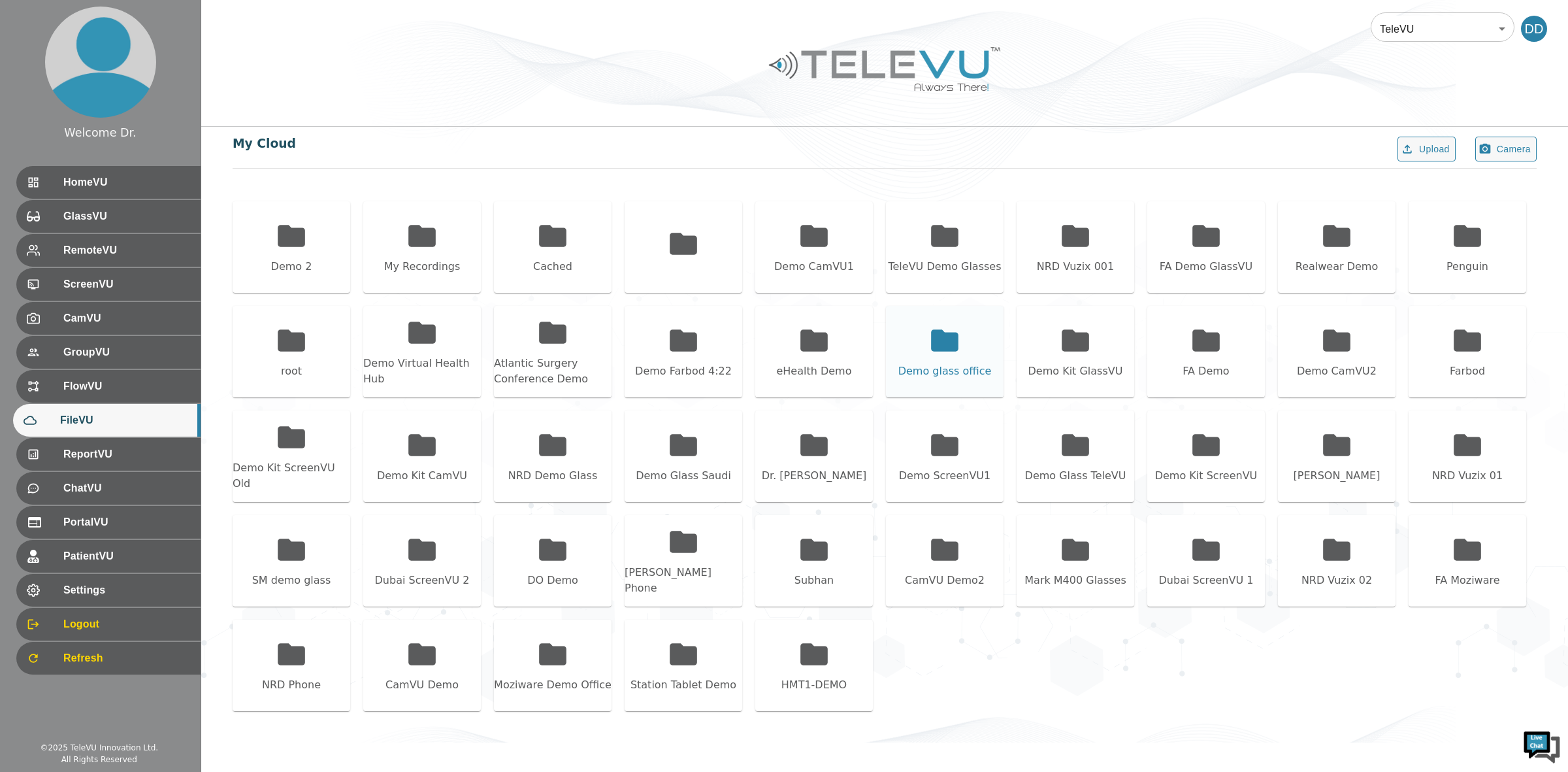
click at [946, 324] on icon at bounding box center [944, 340] width 32 height 32
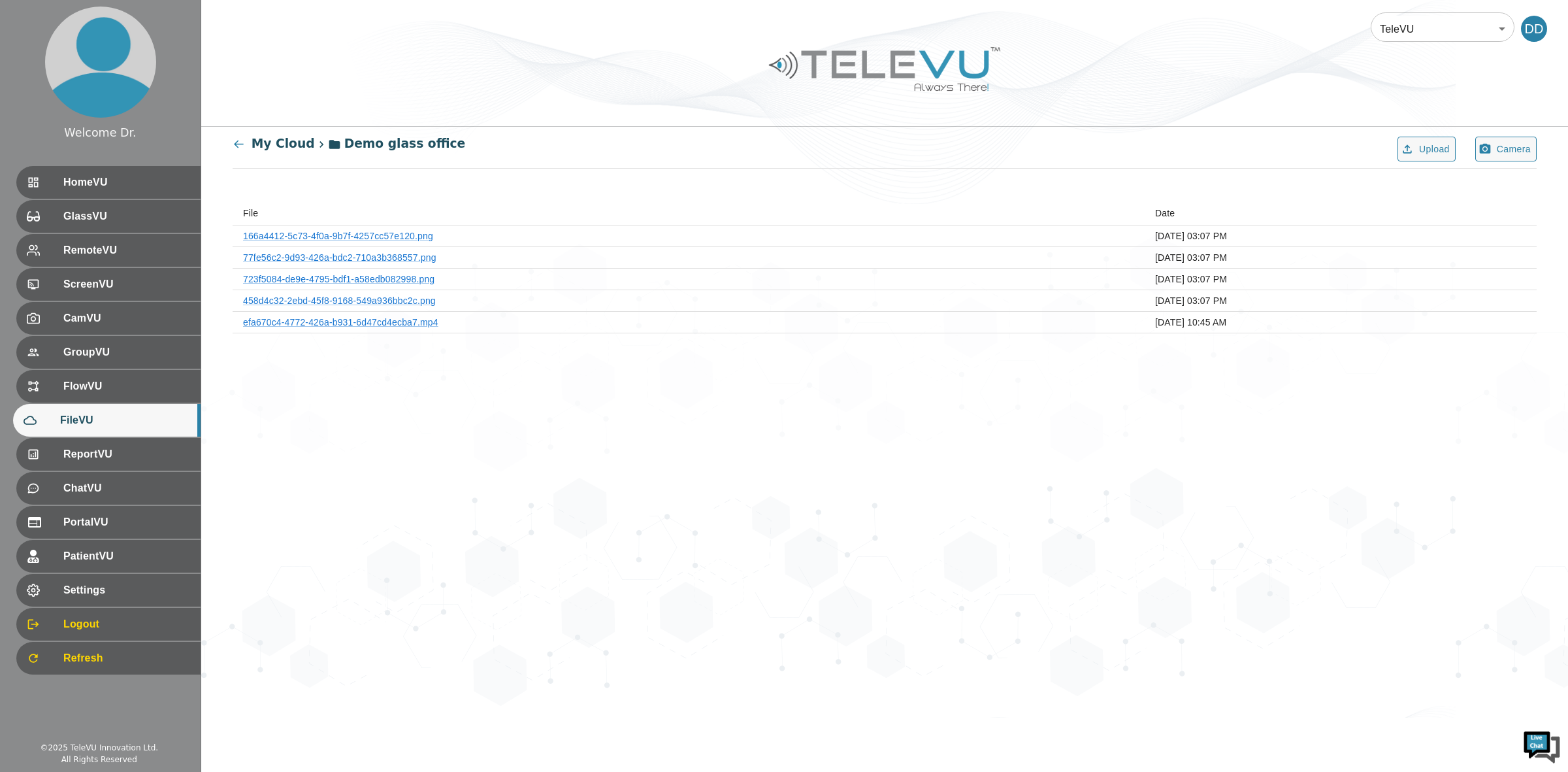
click at [393, 229] on th "166a4412-5c73-4f0a-9b7f-4257cc57e120.png" at bounding box center [689, 236] width 913 height 22
click at [335, 234] on link "166a4412-5c73-4f0a-9b7f-4257cc57e120.png" at bounding box center [338, 236] width 191 height 11
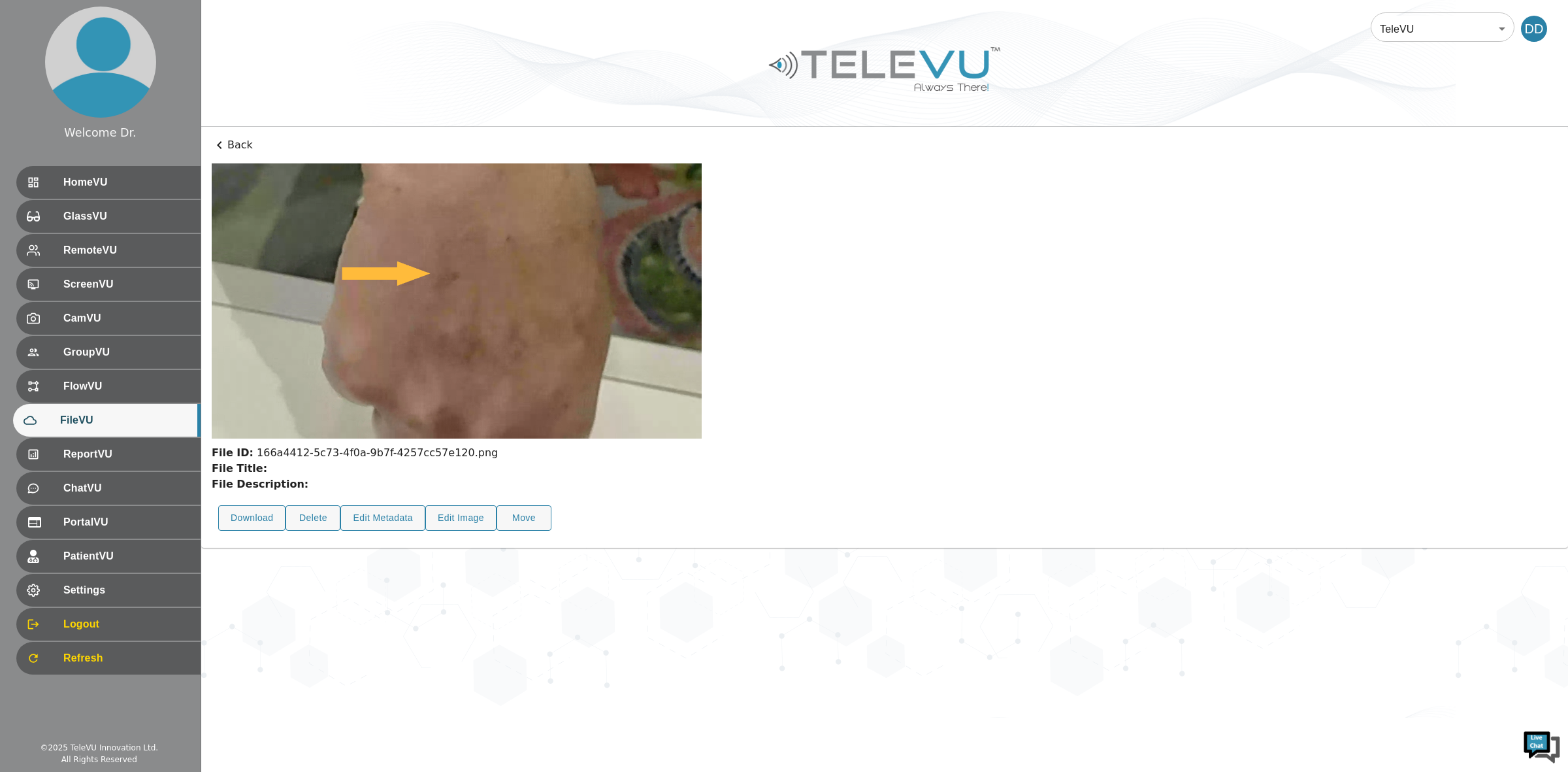
click at [216, 144] on icon at bounding box center [220, 145] width 16 height 16
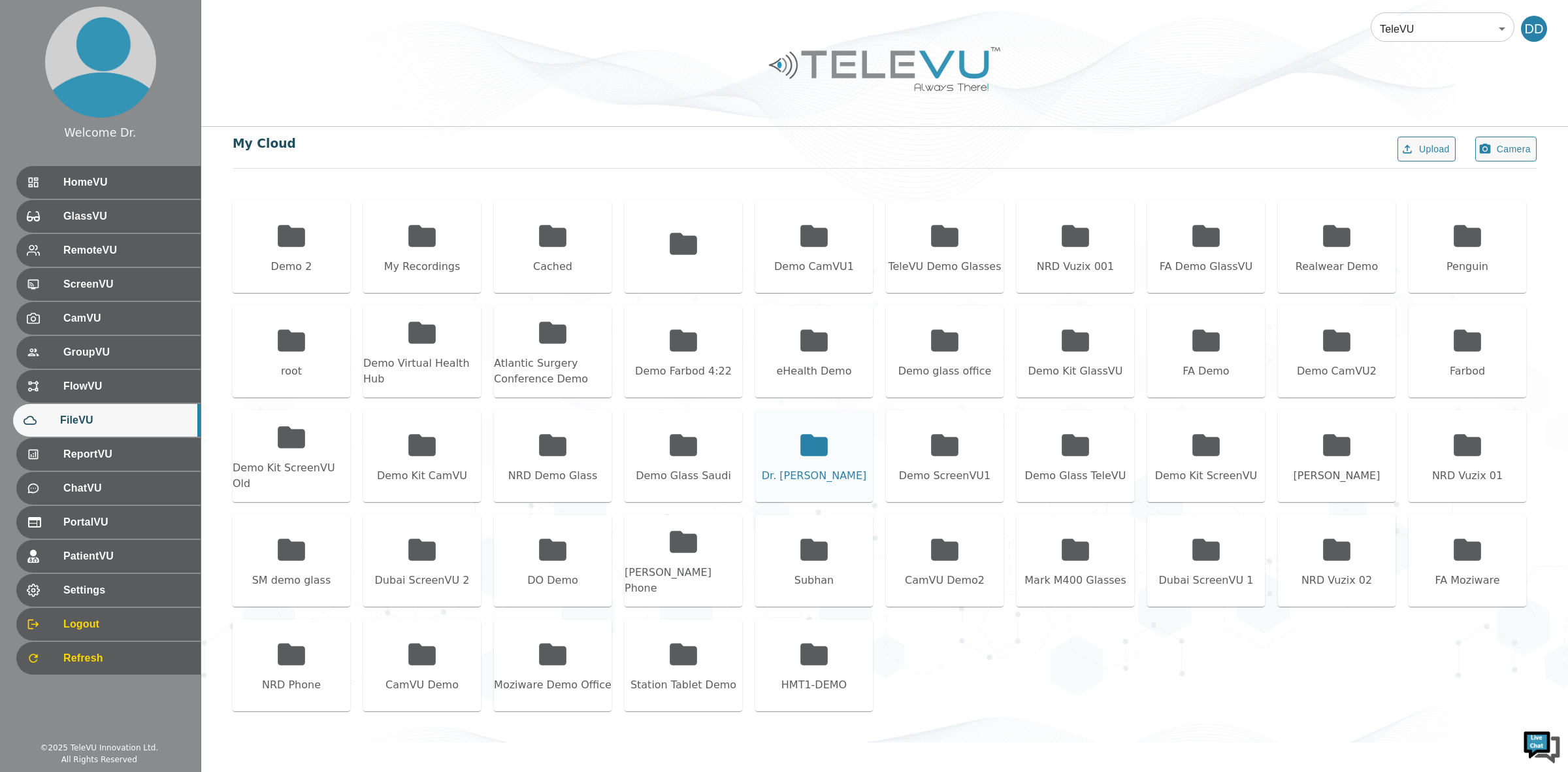
click at [798, 478] on div "Dr. [PERSON_NAME]" at bounding box center [814, 475] width 105 height 16
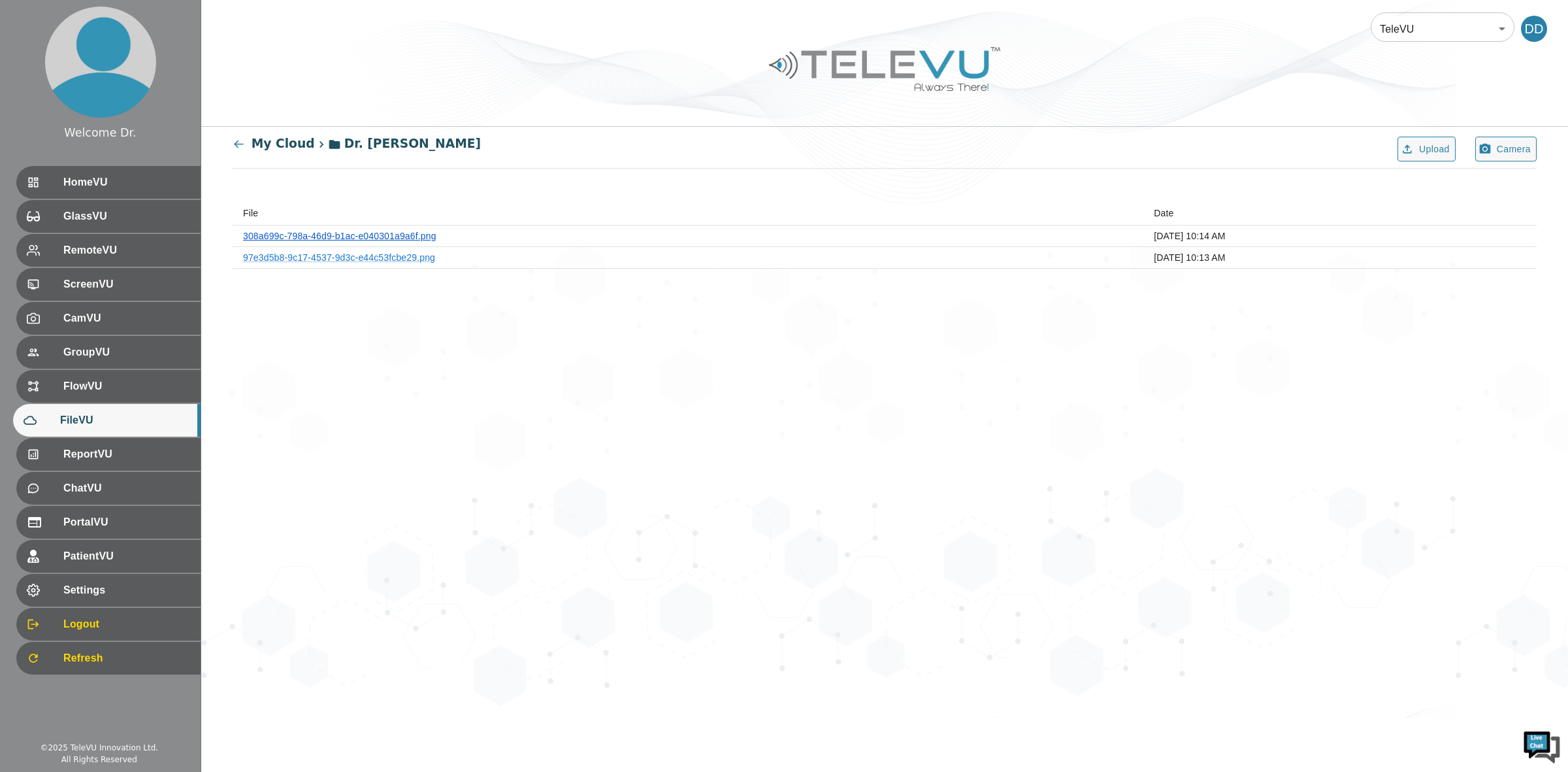
click at [377, 233] on link "308a699c-798a-46d9-b1ac-e040301a9a6f.png" at bounding box center [339, 236] width 194 height 11
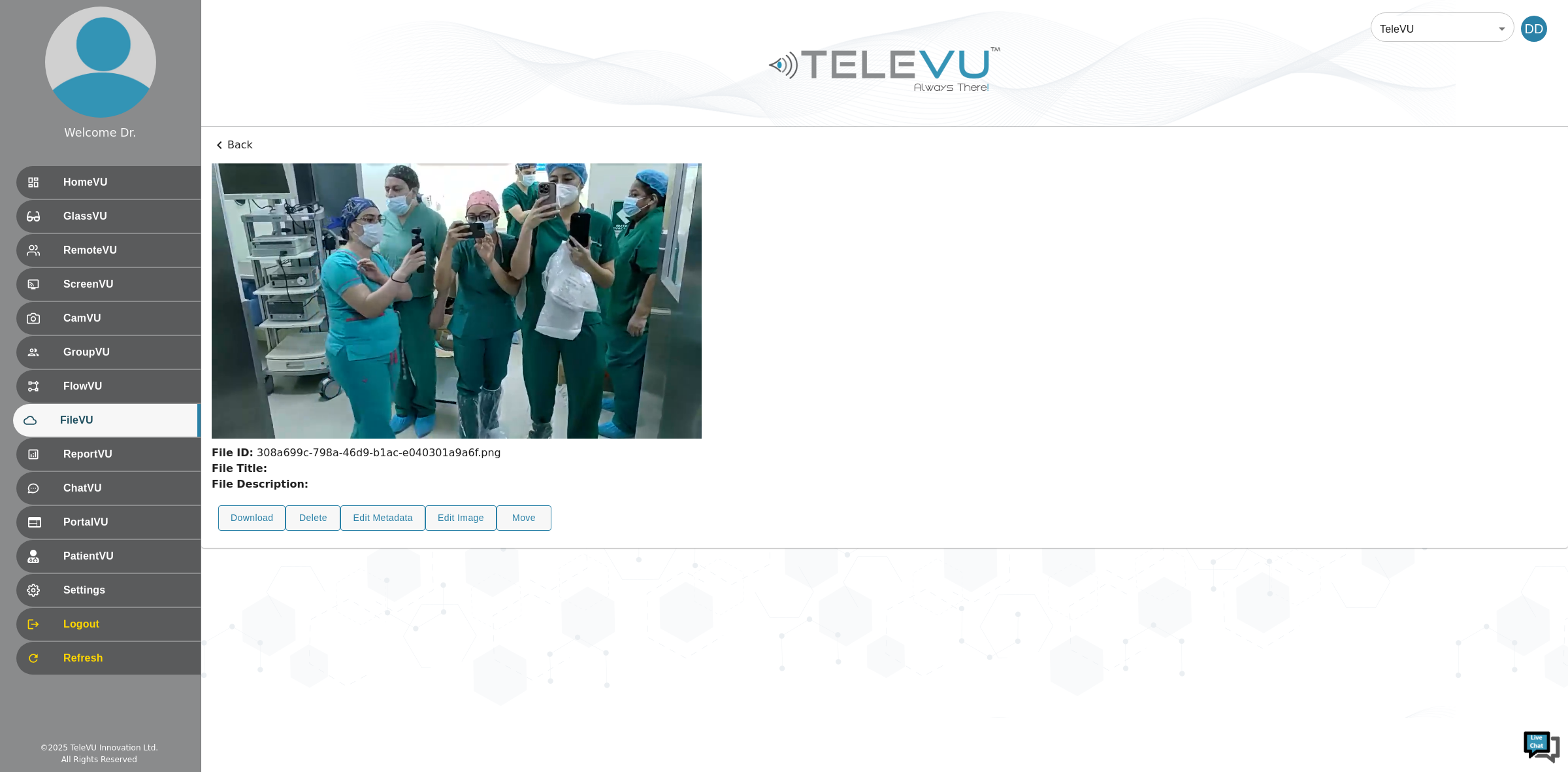
click at [220, 148] on icon at bounding box center [220, 145] width 16 height 16
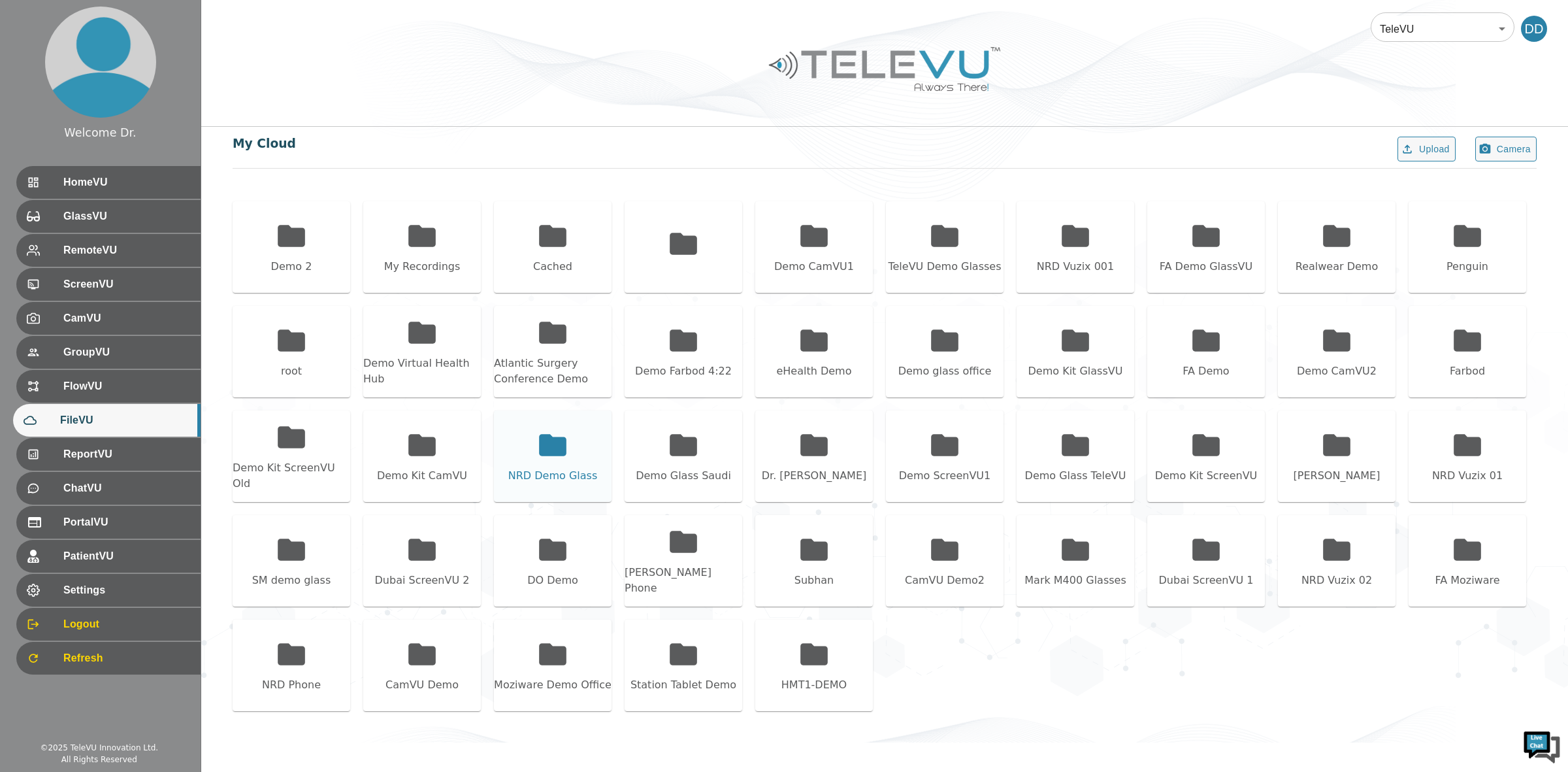
click at [561, 442] on icon at bounding box center [553, 445] width 28 height 22
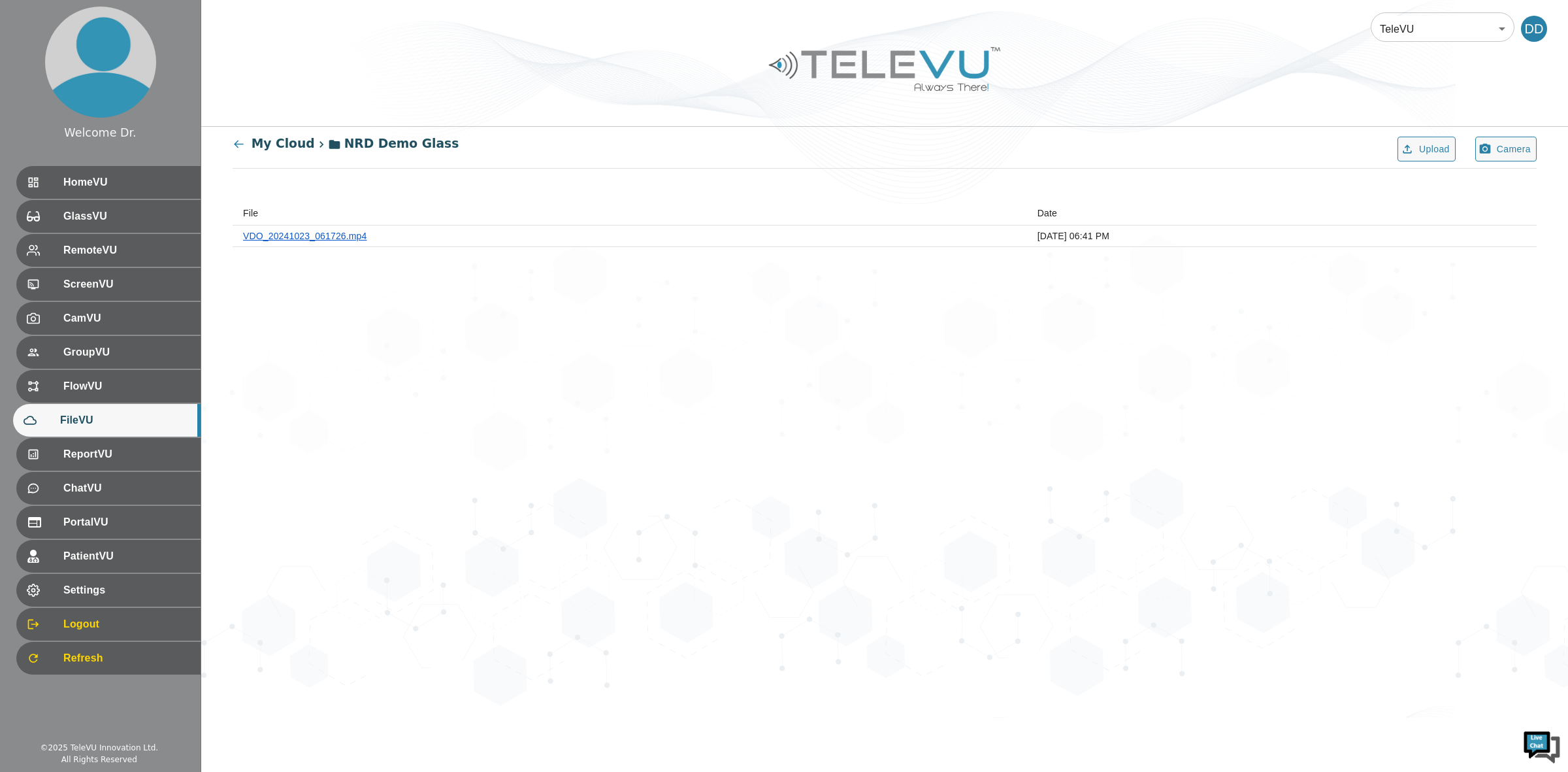
click at [341, 239] on link "VDO_20241023_061726.mp4" at bounding box center [305, 236] width 124 height 11
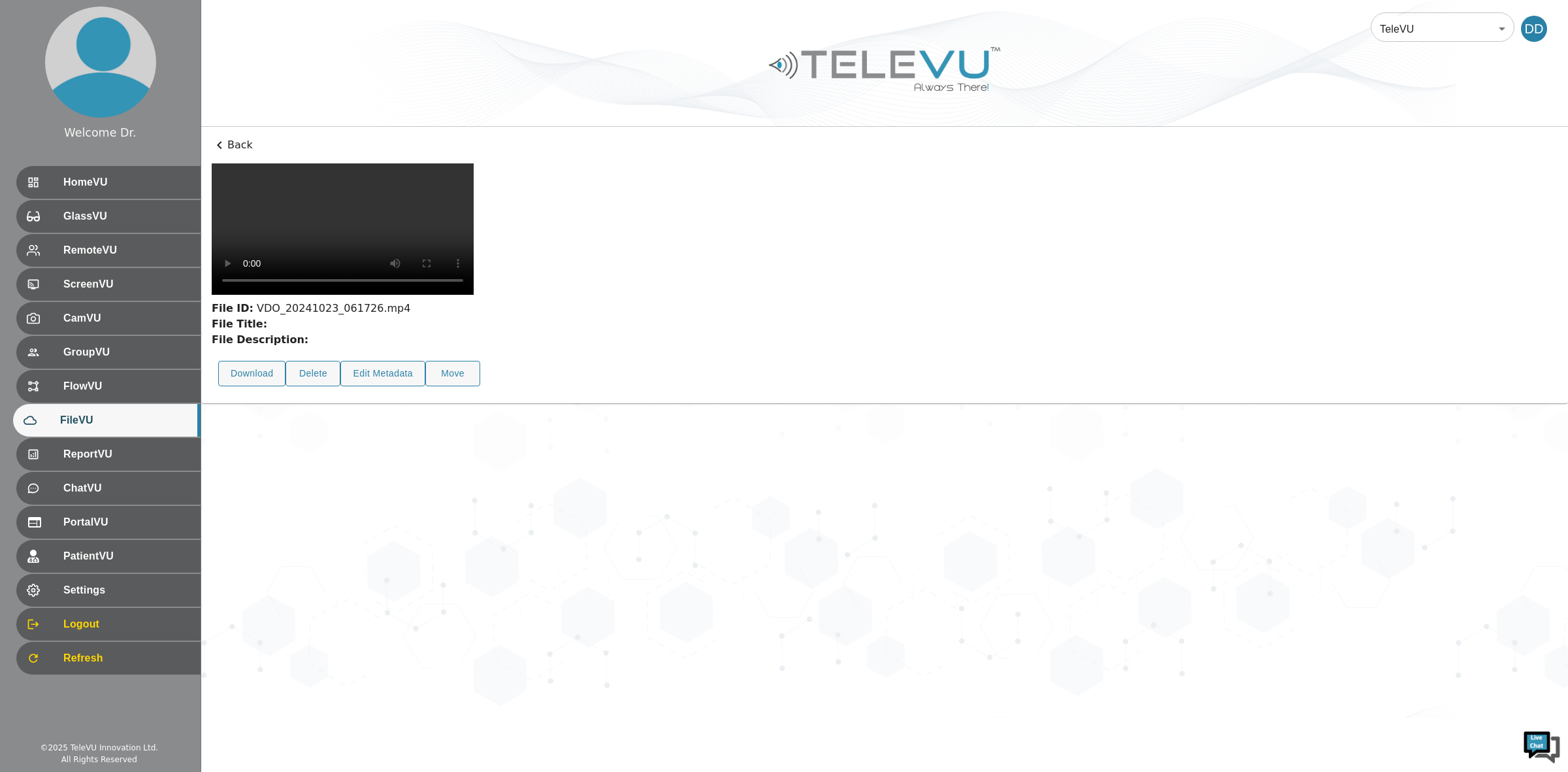
click at [237, 145] on p "Back" at bounding box center [885, 145] width 1346 height 16
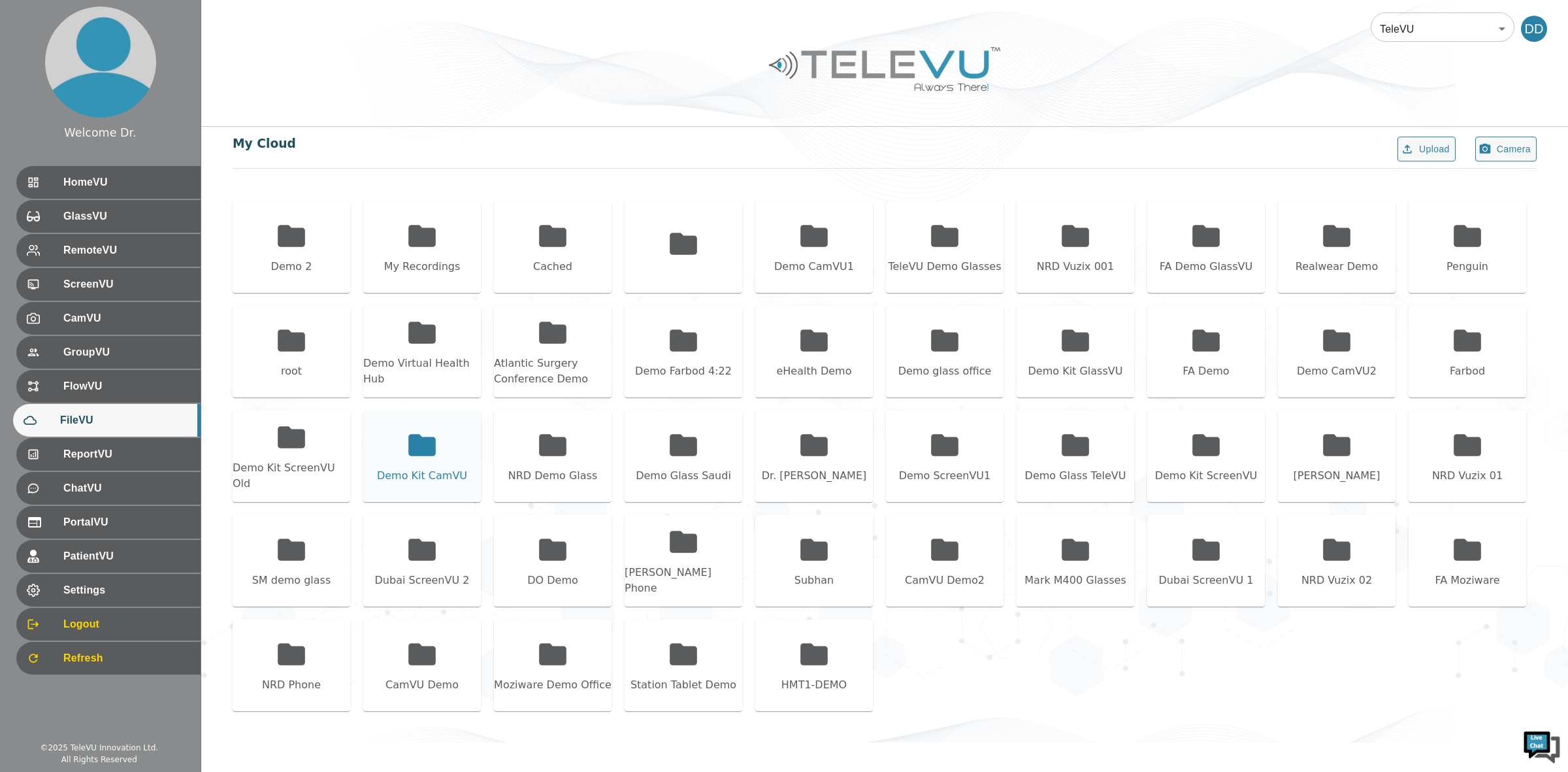
click at [419, 443] on icon at bounding box center [422, 445] width 28 height 22
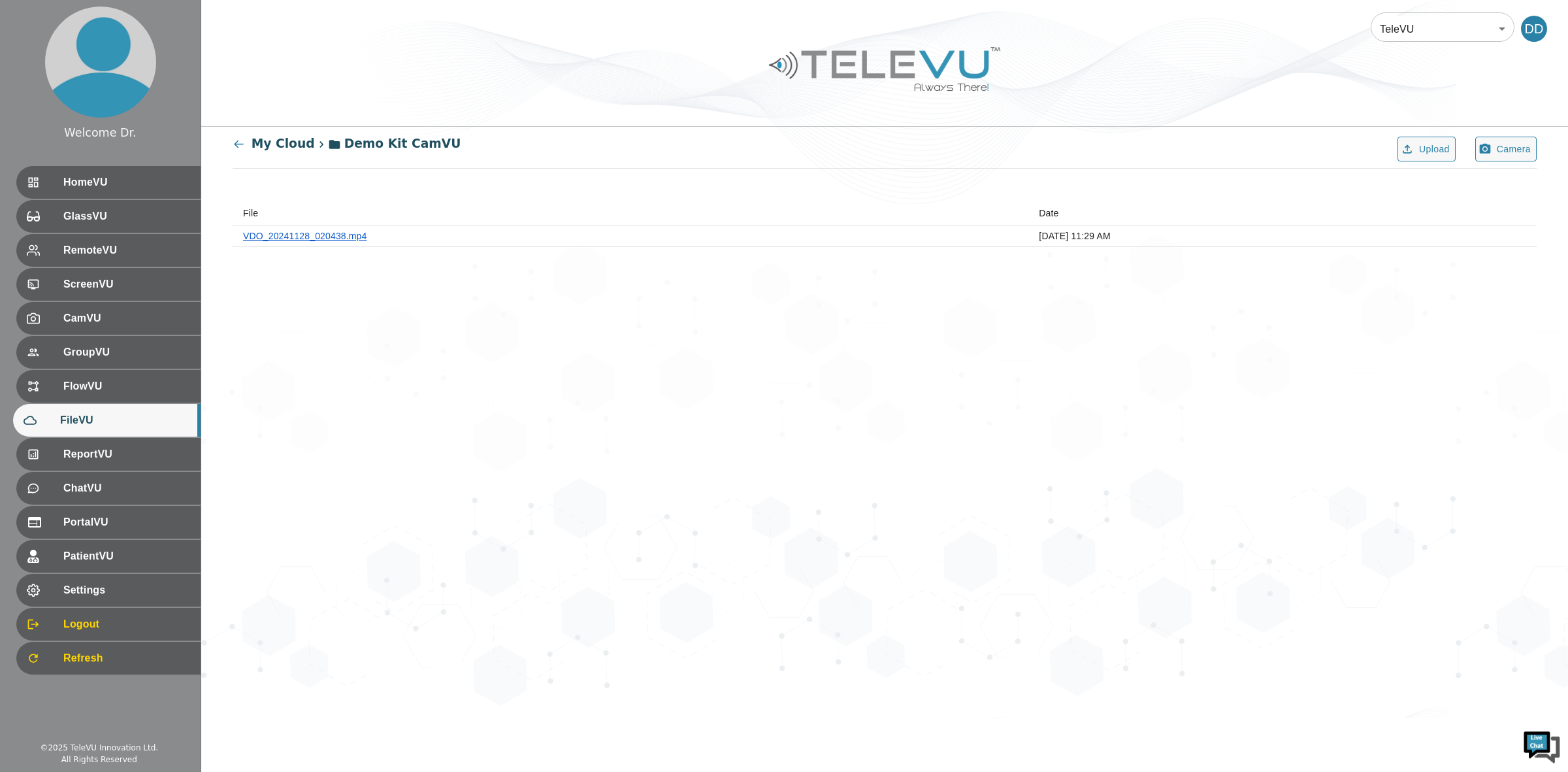
click at [317, 233] on link "VDO_20241128_020438.mp4" at bounding box center [305, 236] width 124 height 11
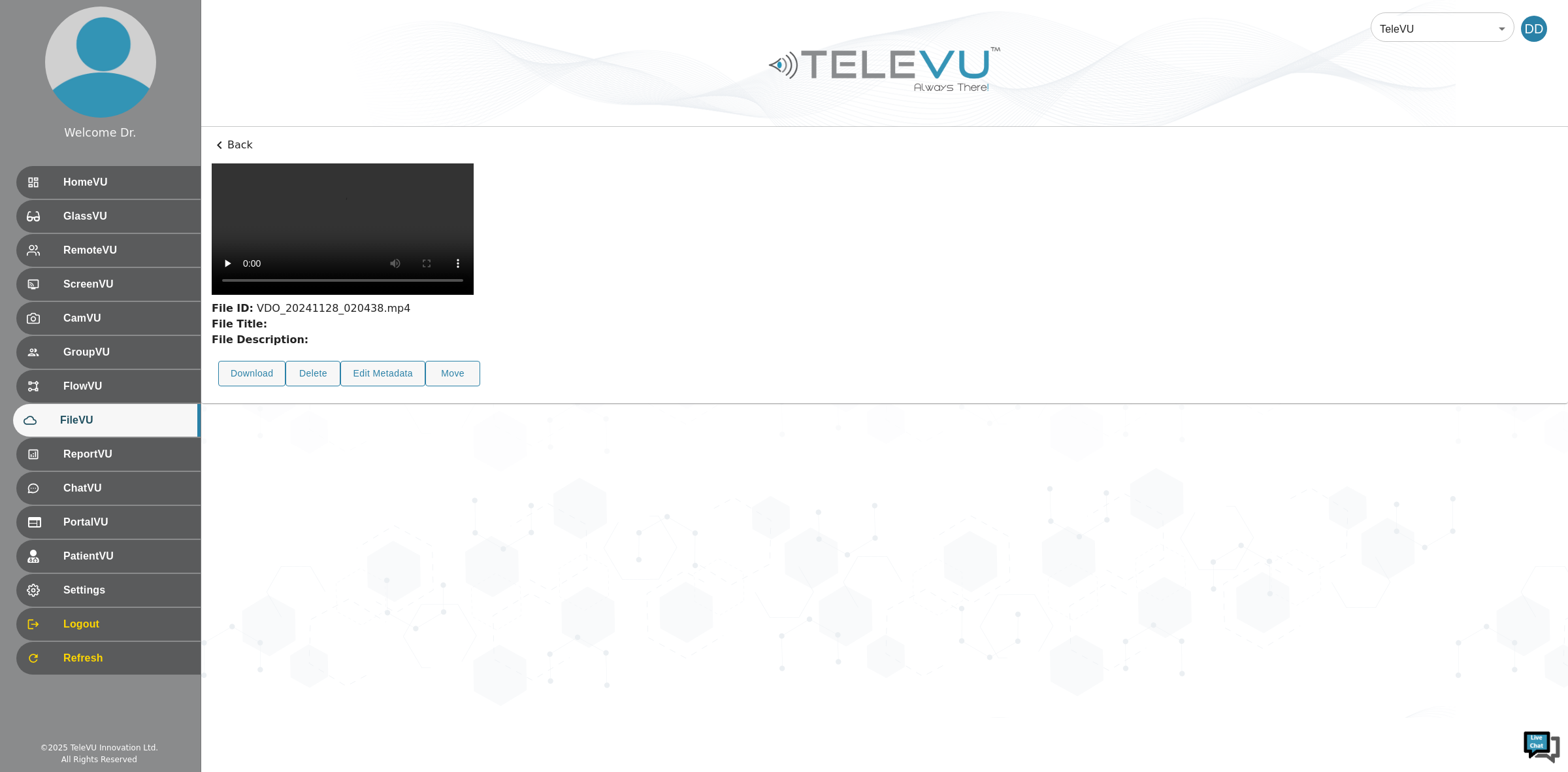
click at [225, 147] on icon at bounding box center [220, 145] width 16 height 16
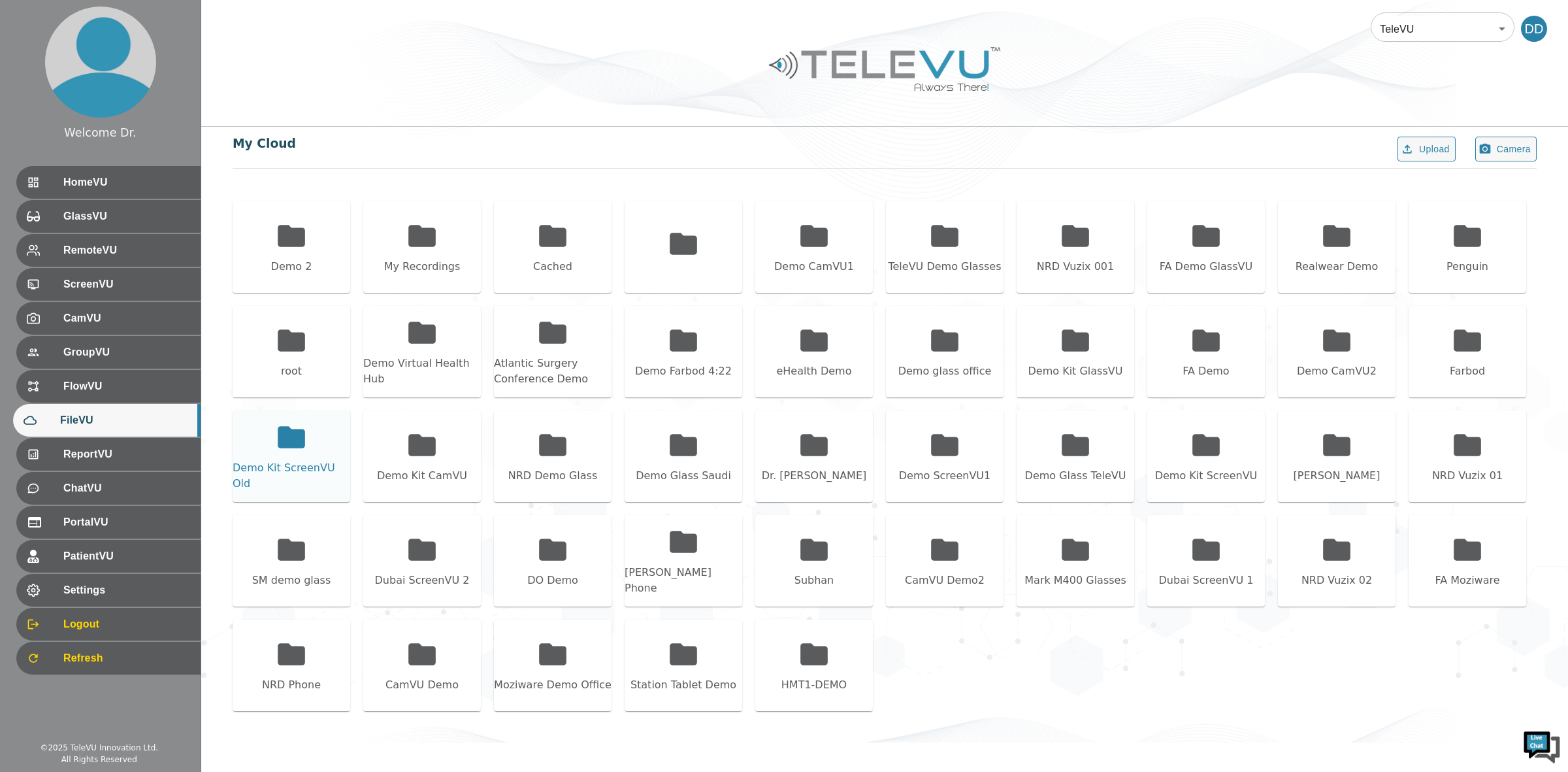
click at [286, 469] on div "Demo Kit ScreenVU Old" at bounding box center [292, 475] width 118 height 31
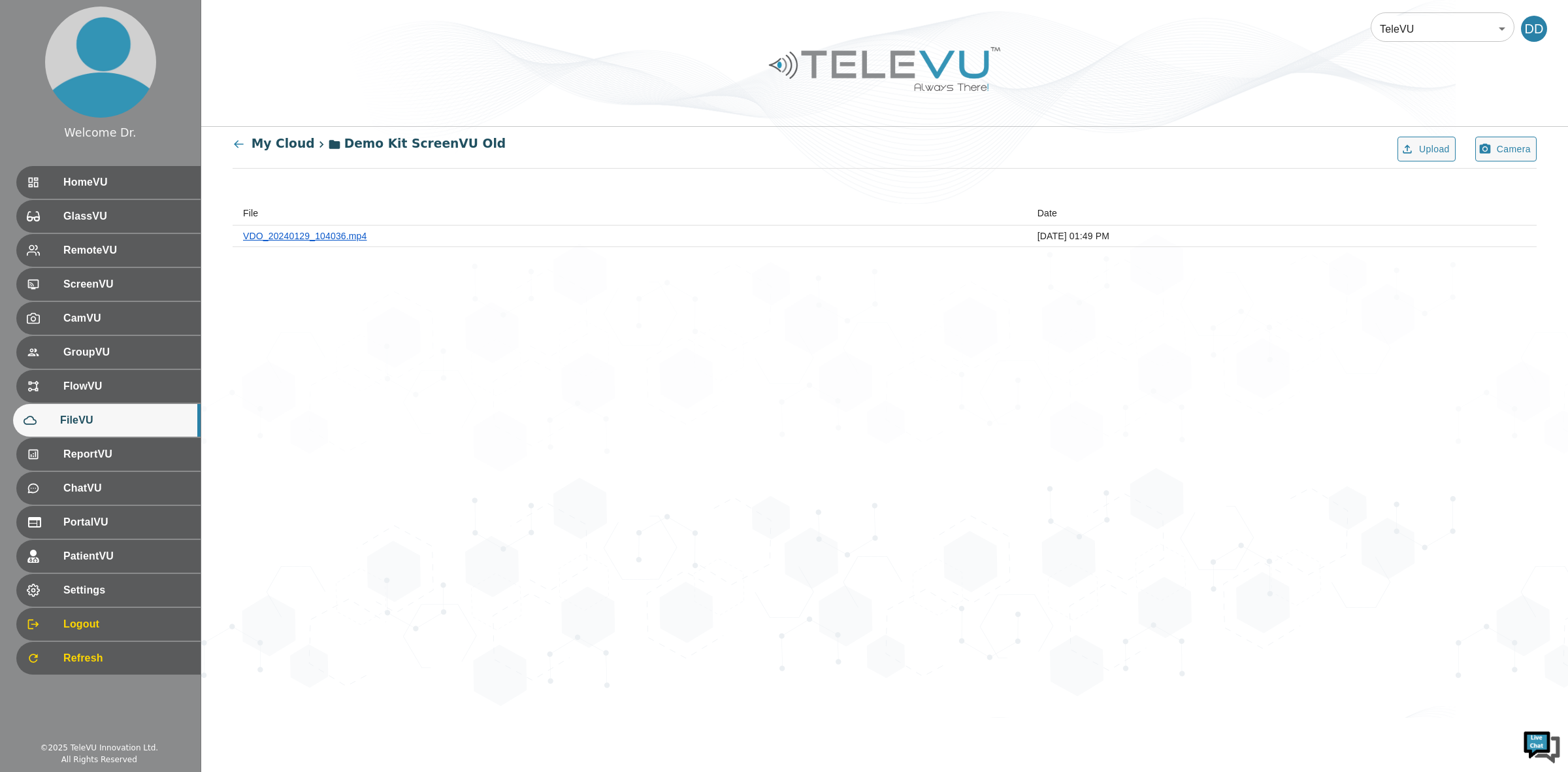
click at [317, 237] on link "VDO_20240129_104036.mp4" at bounding box center [305, 236] width 124 height 11
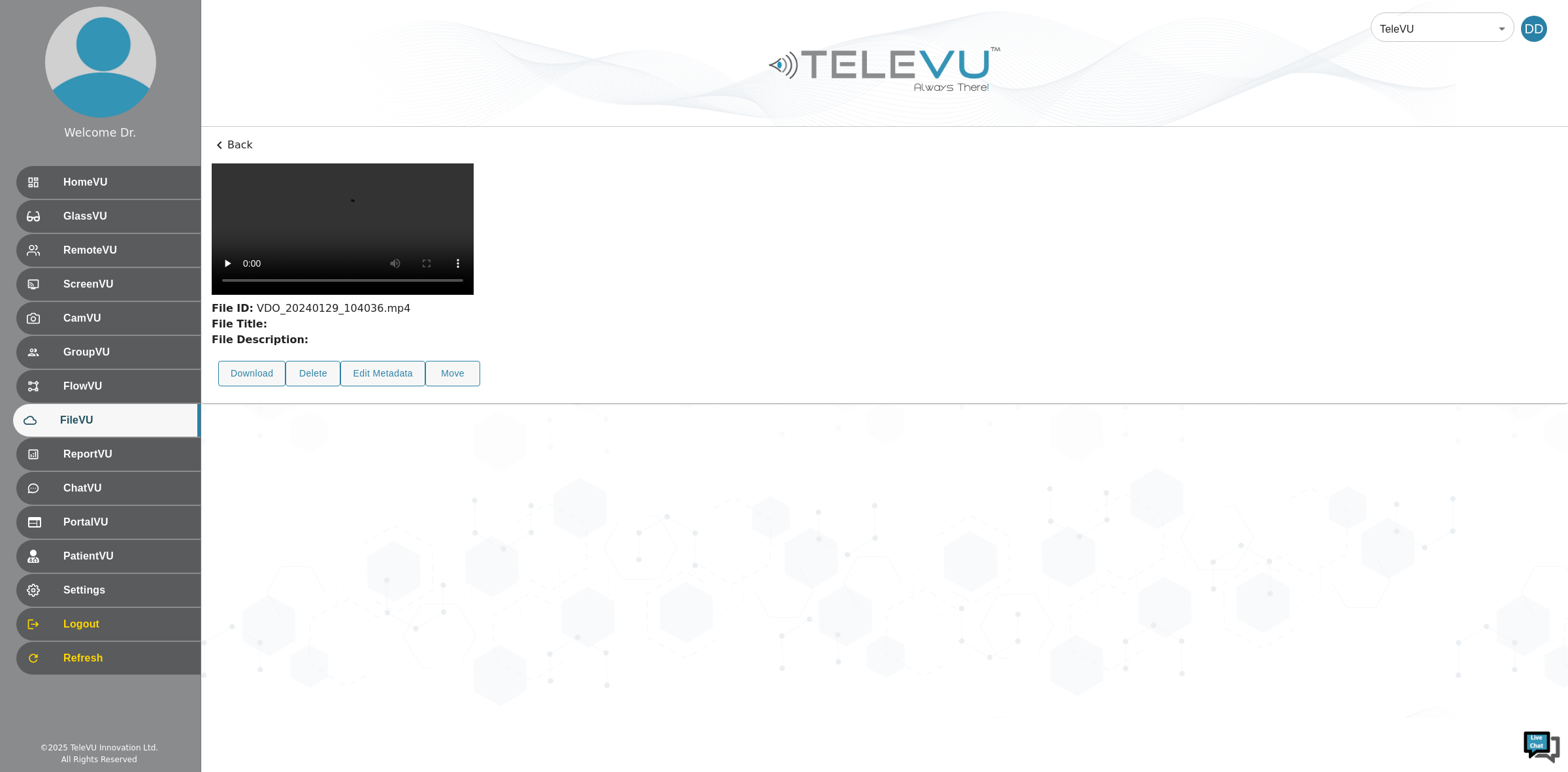
click at [224, 141] on icon at bounding box center [220, 145] width 16 height 16
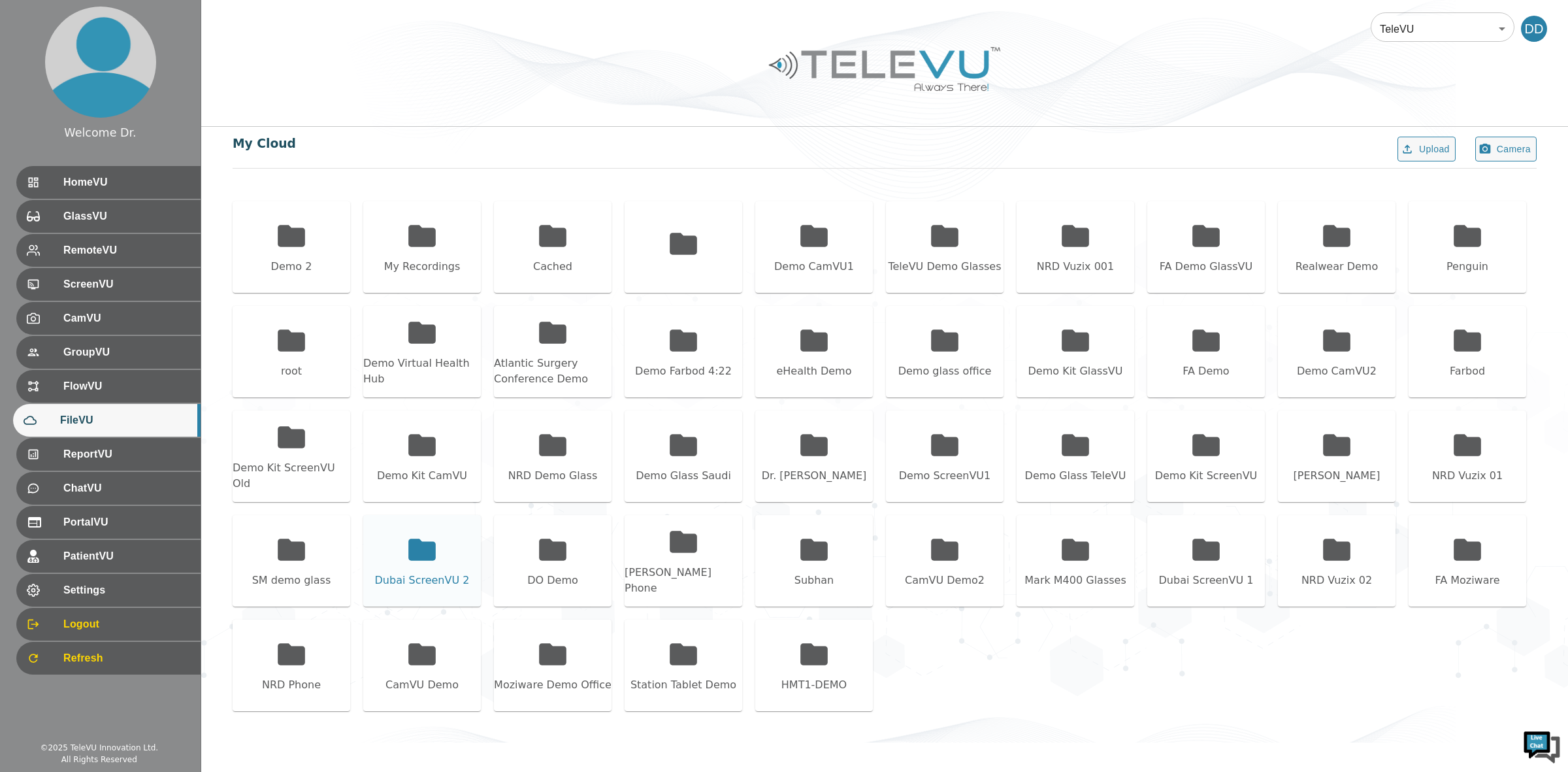
click at [429, 537] on icon at bounding box center [421, 549] width 32 height 32
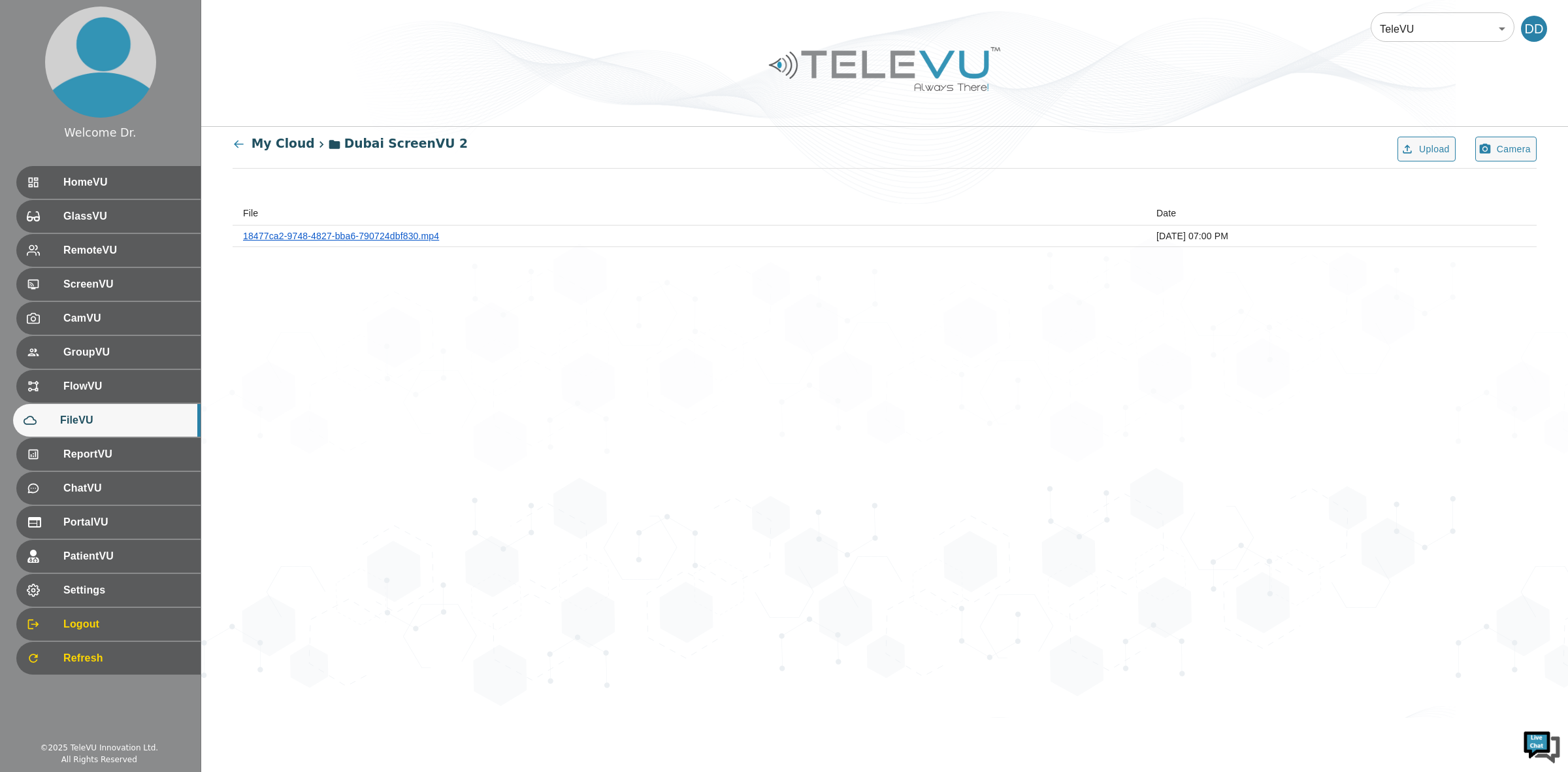
click at [328, 237] on link "18477ca2-9748-4827-bba6-790724dbf830.mp4" at bounding box center [341, 236] width 196 height 11
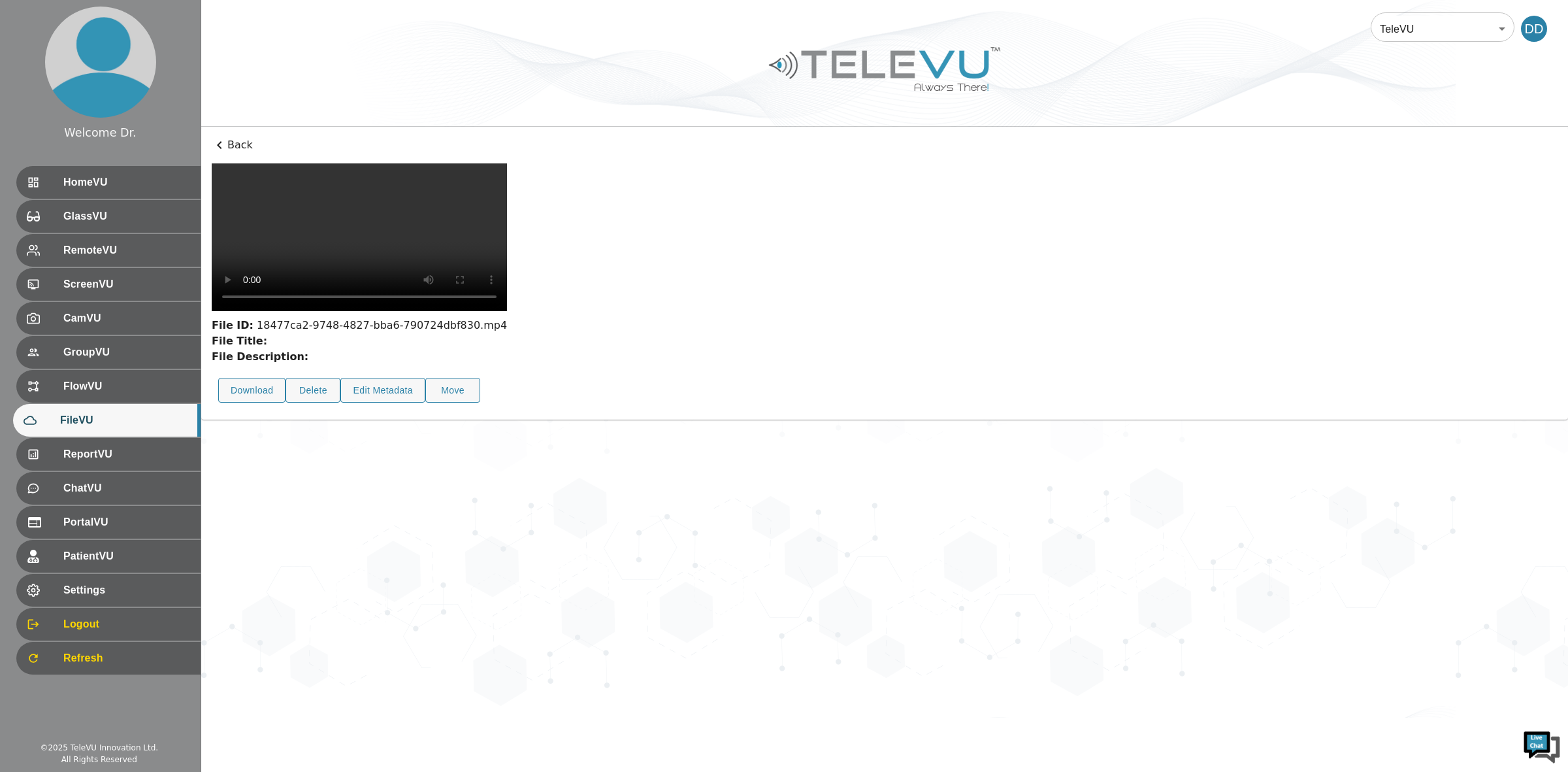
click at [227, 139] on p "Back" at bounding box center [885, 145] width 1346 height 16
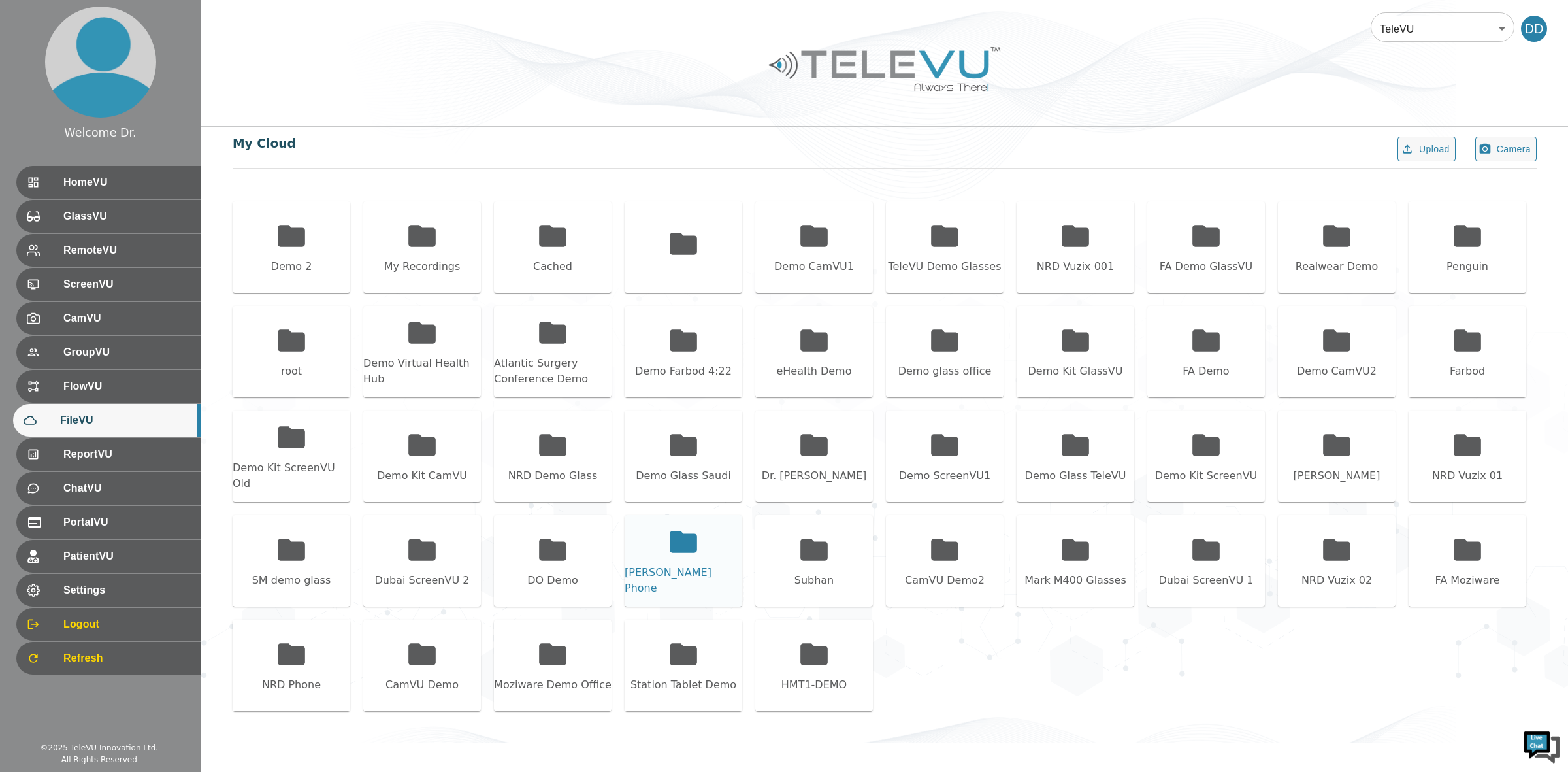
click at [671, 552] on icon at bounding box center [684, 541] width 28 height 22
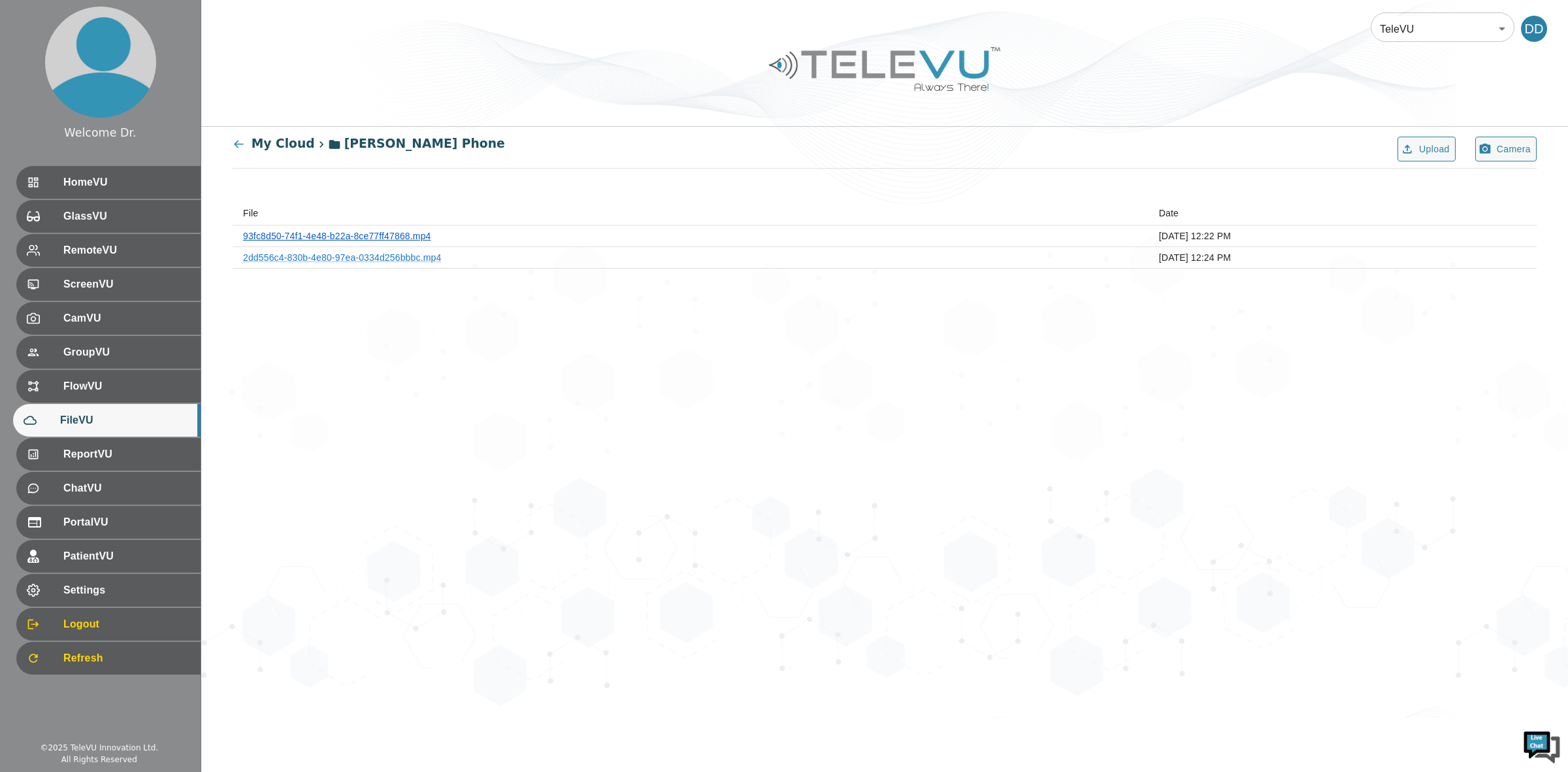
click at [339, 239] on link "93fc8d50-74f1-4e48-b22a-8ce77ff47868.mp4" at bounding box center [337, 236] width 189 height 11
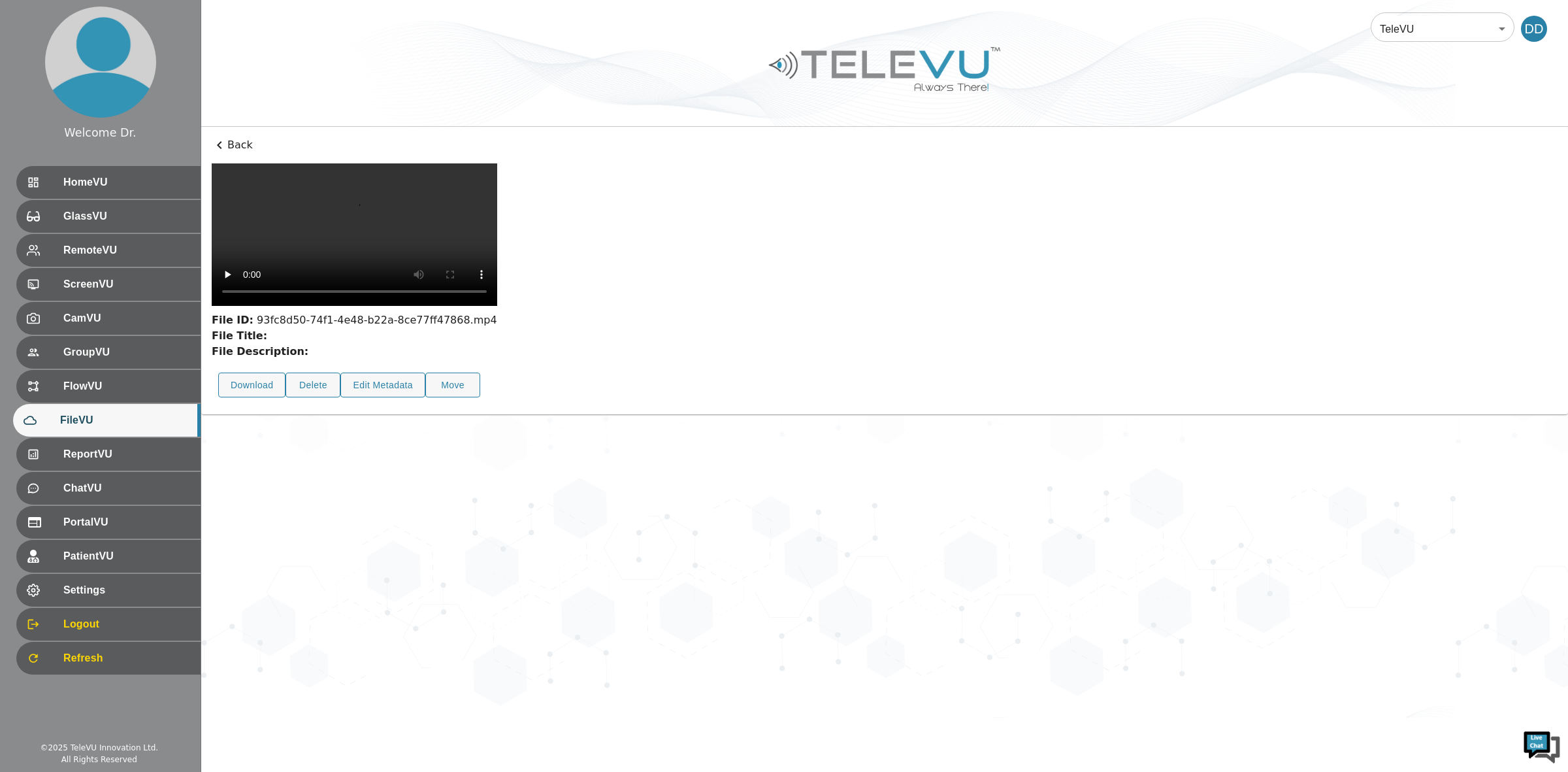
click at [236, 145] on p "Back" at bounding box center [885, 145] width 1346 height 16
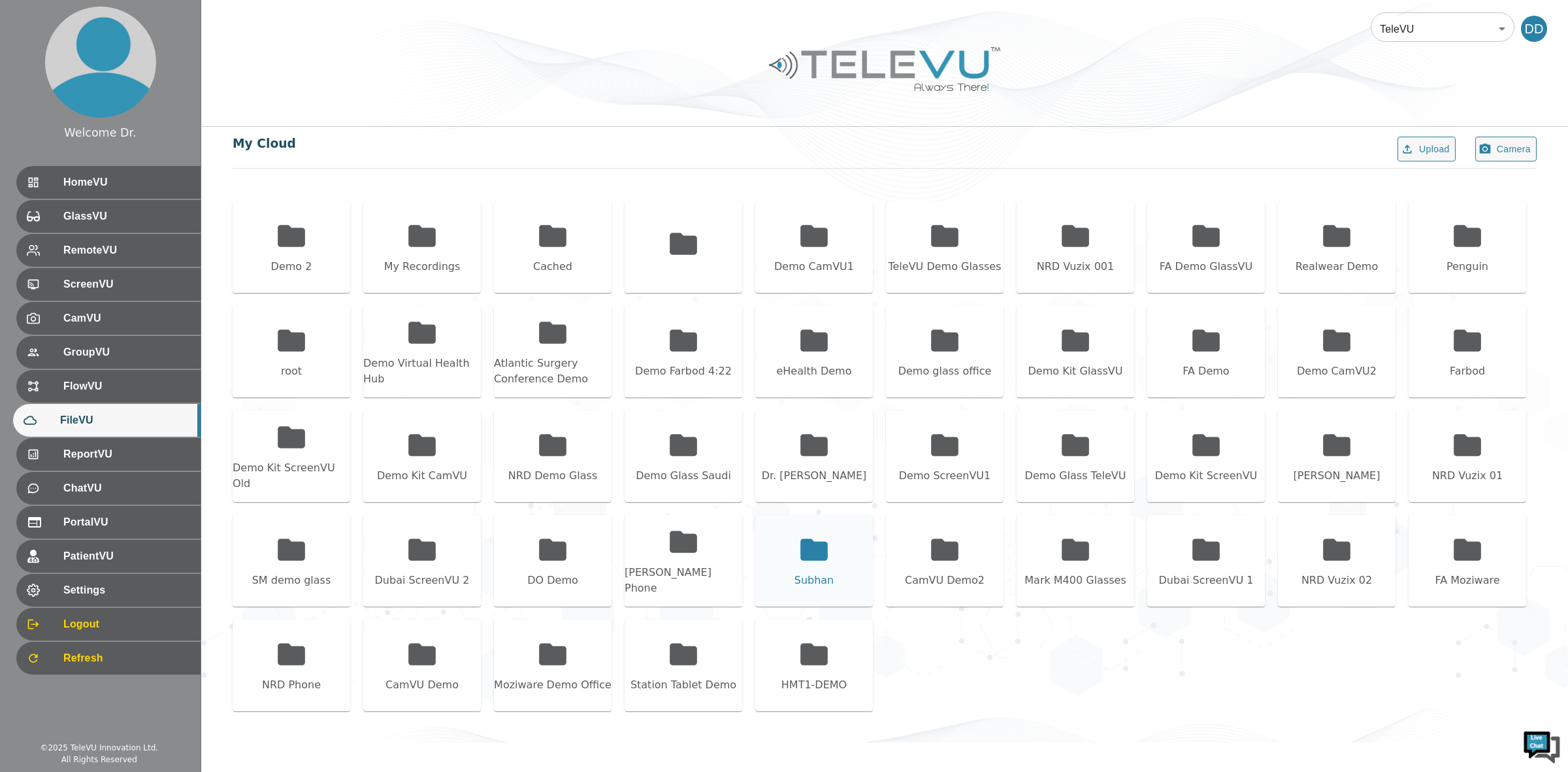
click at [794, 556] on div "Subhan" at bounding box center [814, 560] width 118 height 91
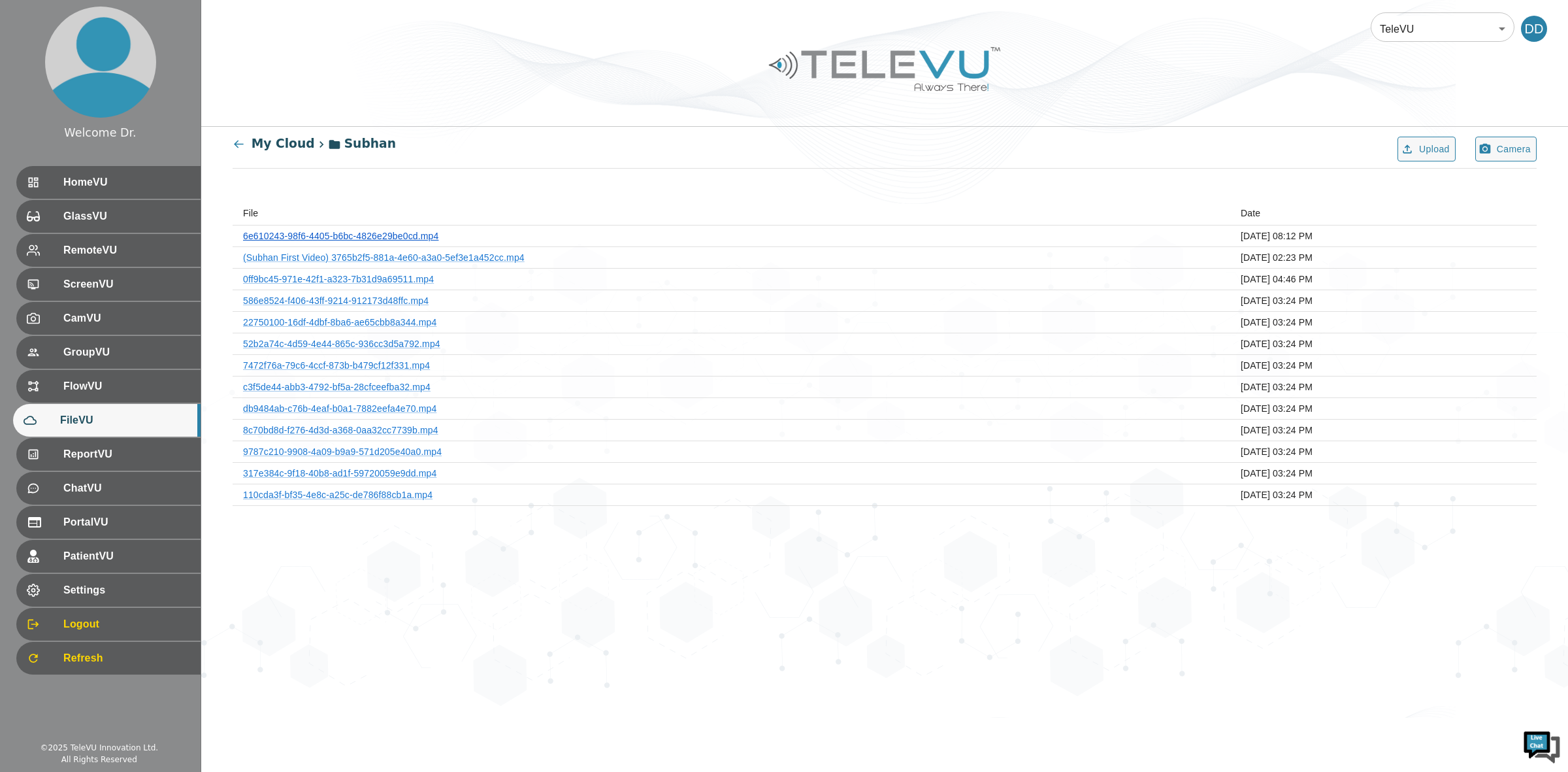
click at [370, 236] on link "6e610243-98f6-4405-b6bc-4826e29be0cd.mp4" at bounding box center [340, 236] width 196 height 11
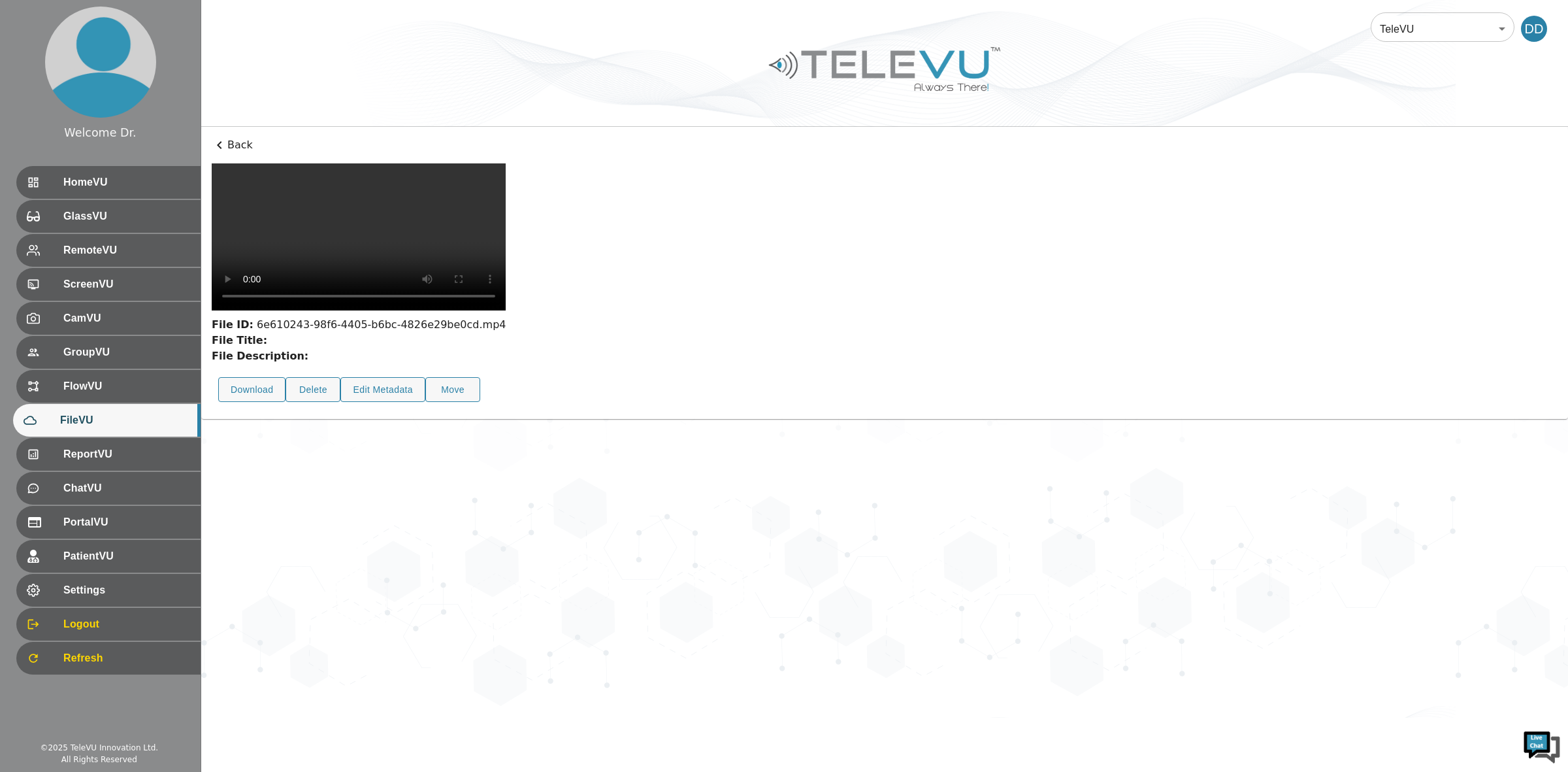
click at [239, 149] on p "Back" at bounding box center [885, 145] width 1346 height 16
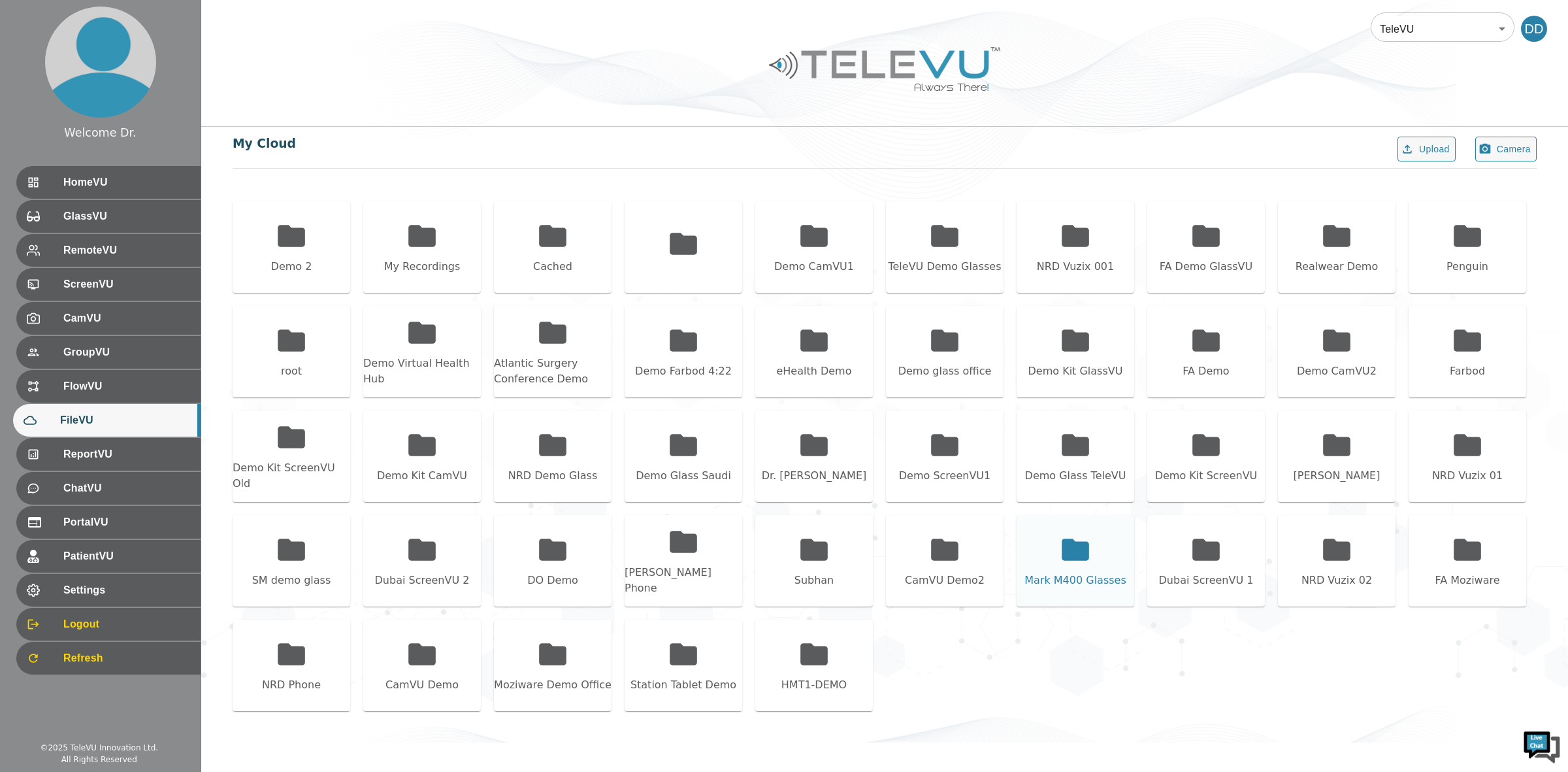
click at [1077, 537] on icon at bounding box center [1075, 549] width 32 height 32
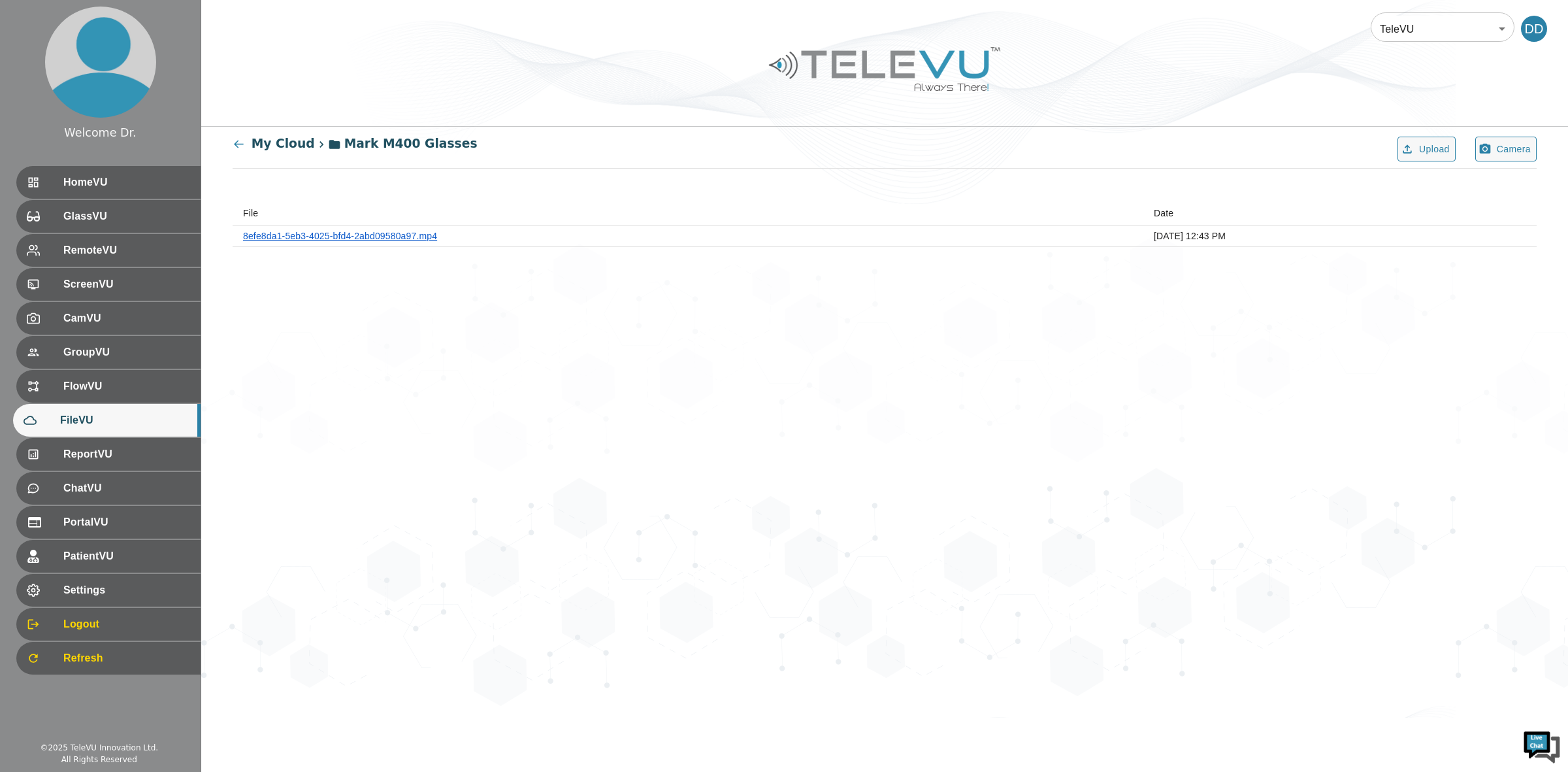
click at [353, 232] on link "8efe8da1-5eb3-4025-bfd4-2abd09580a97.mp4" at bounding box center [340, 236] width 195 height 11
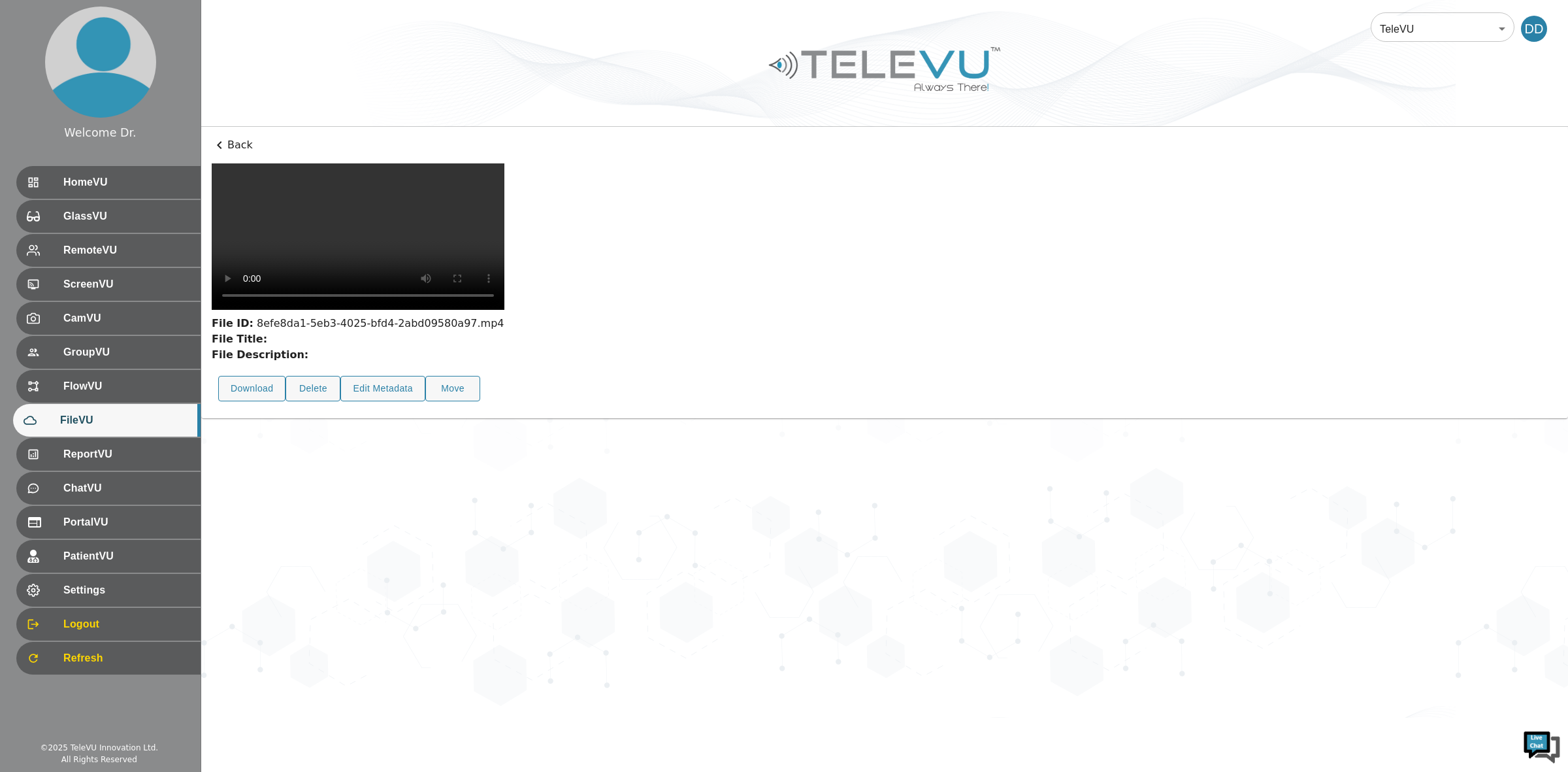
click at [231, 139] on p "Back" at bounding box center [885, 145] width 1346 height 16
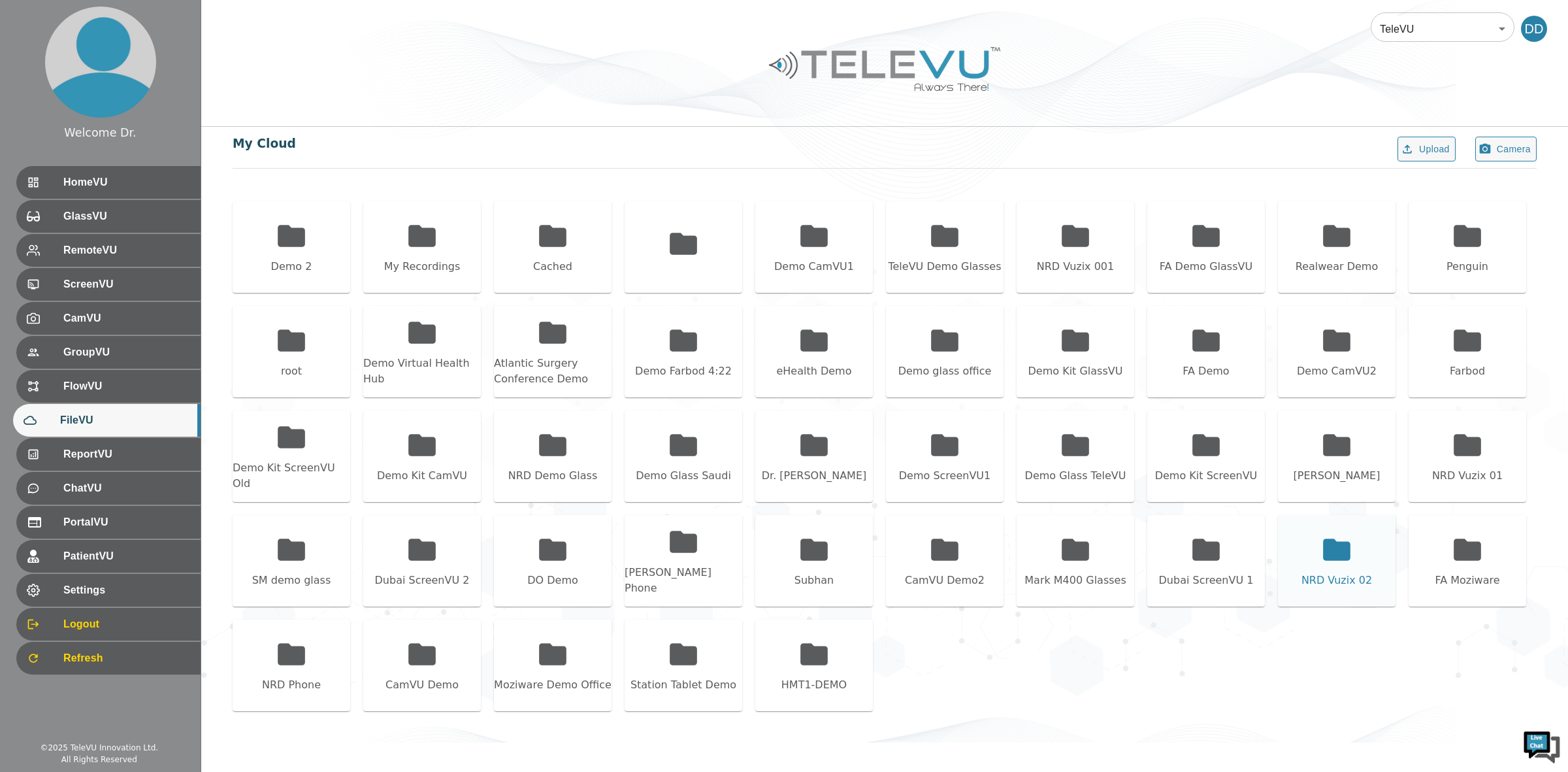
click at [1343, 561] on icon at bounding box center [1336, 549] width 32 height 32
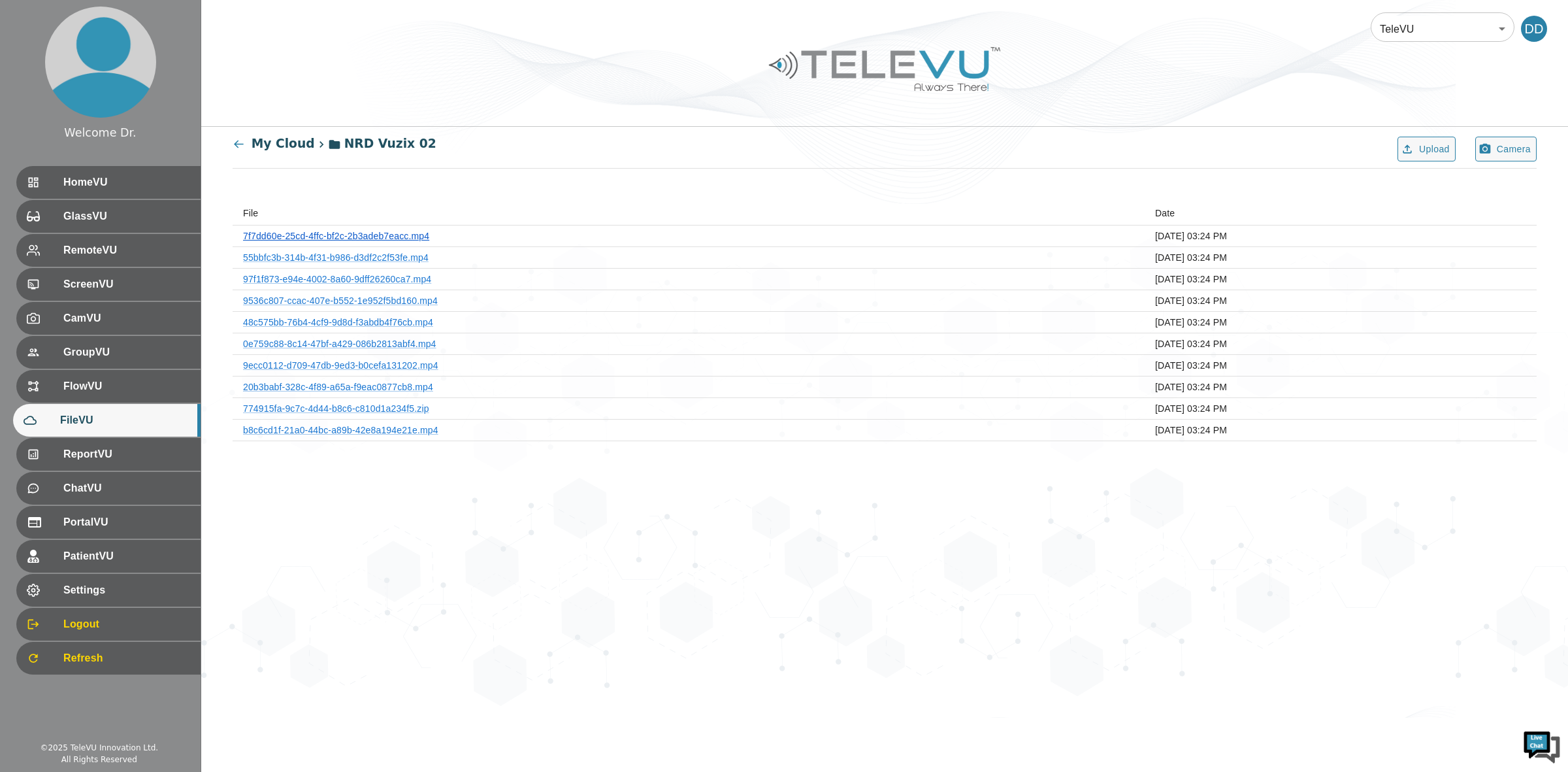
click at [395, 237] on link "7f7dd60e-25cd-4ffc-bf2c-2b3adeb7eacc.mp4" at bounding box center [336, 236] width 187 height 11
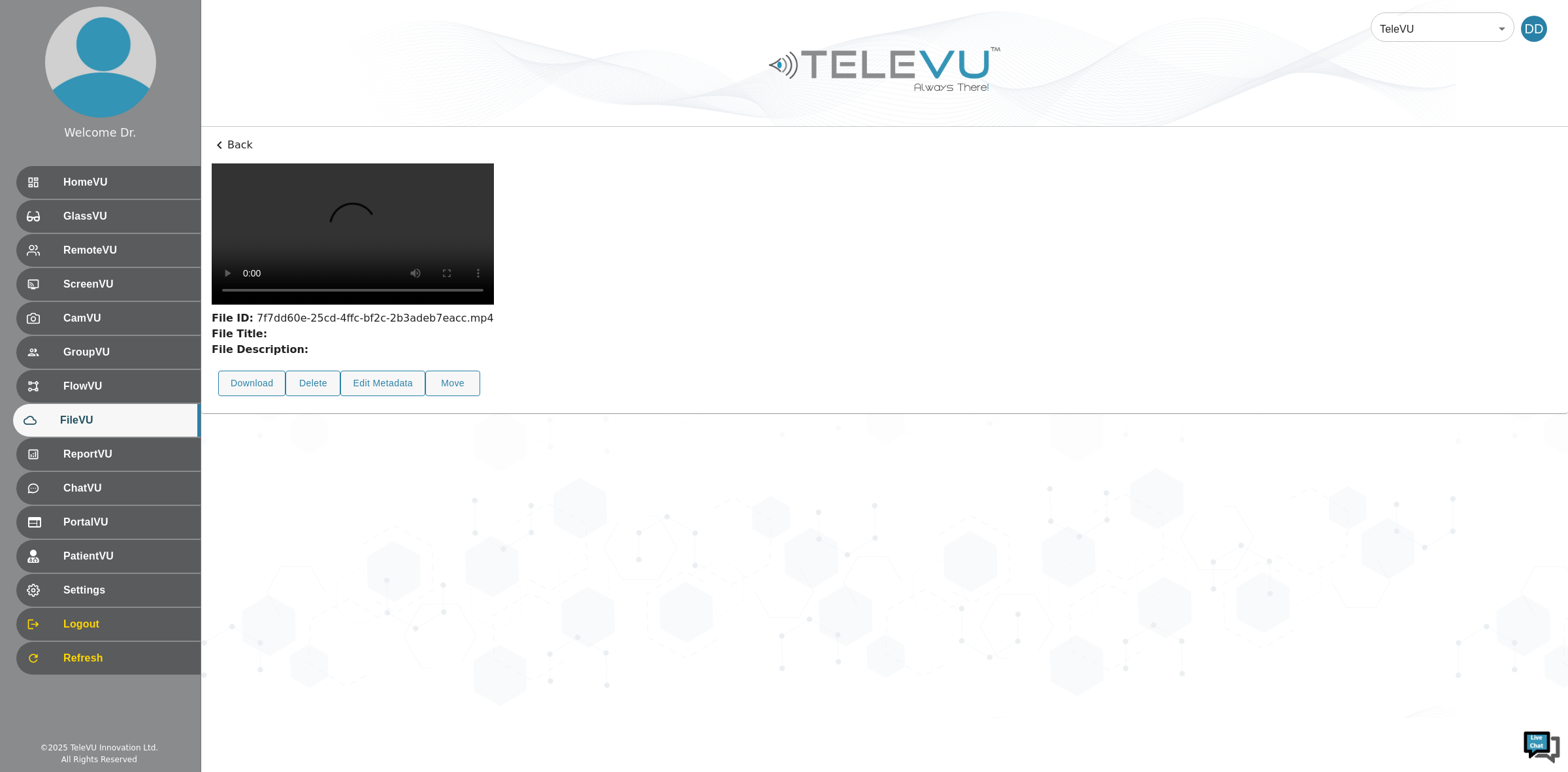
click at [223, 142] on icon at bounding box center [220, 145] width 16 height 16
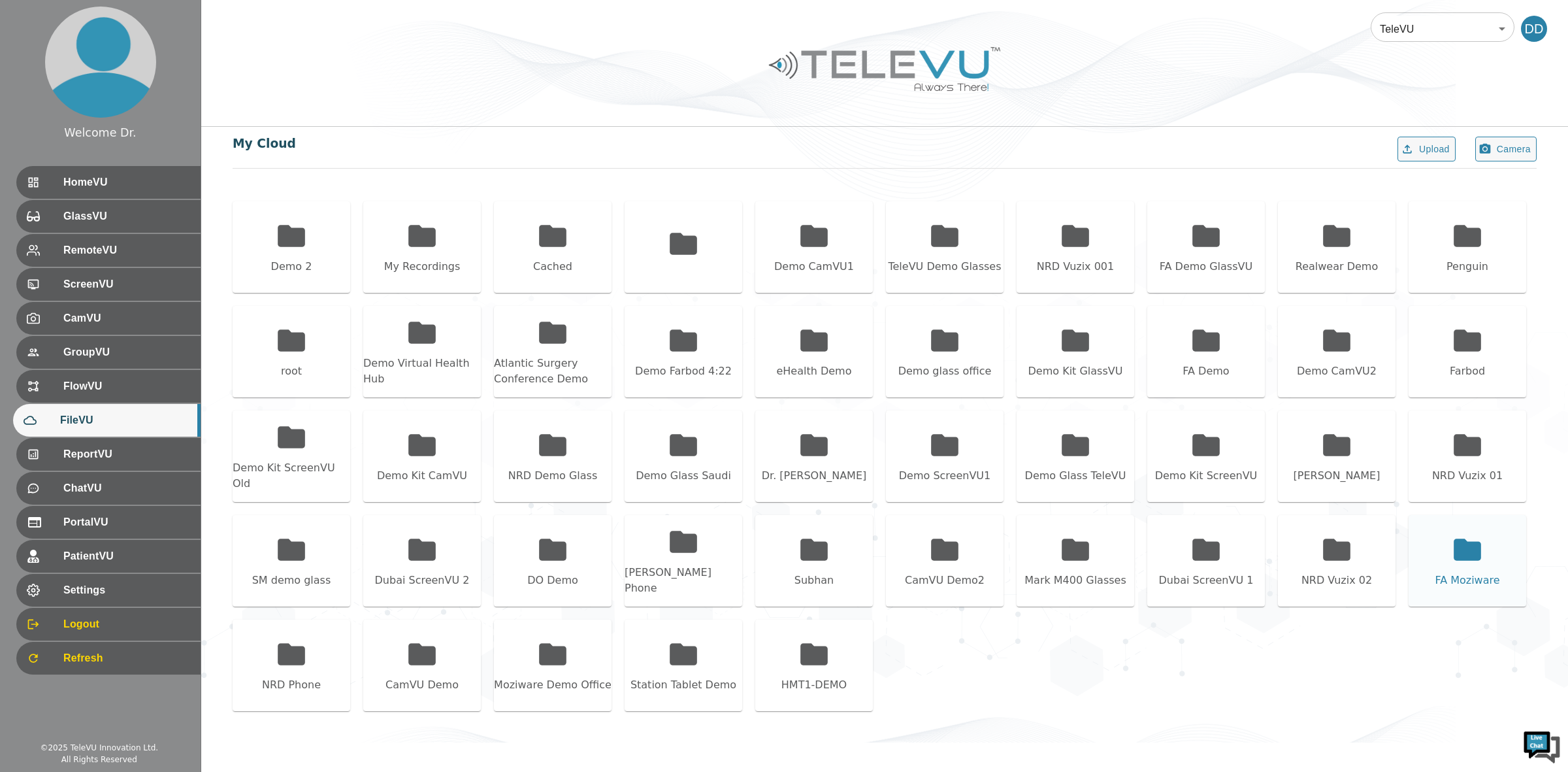
click at [1468, 577] on div "FA Moziware" at bounding box center [1468, 580] width 65 height 16
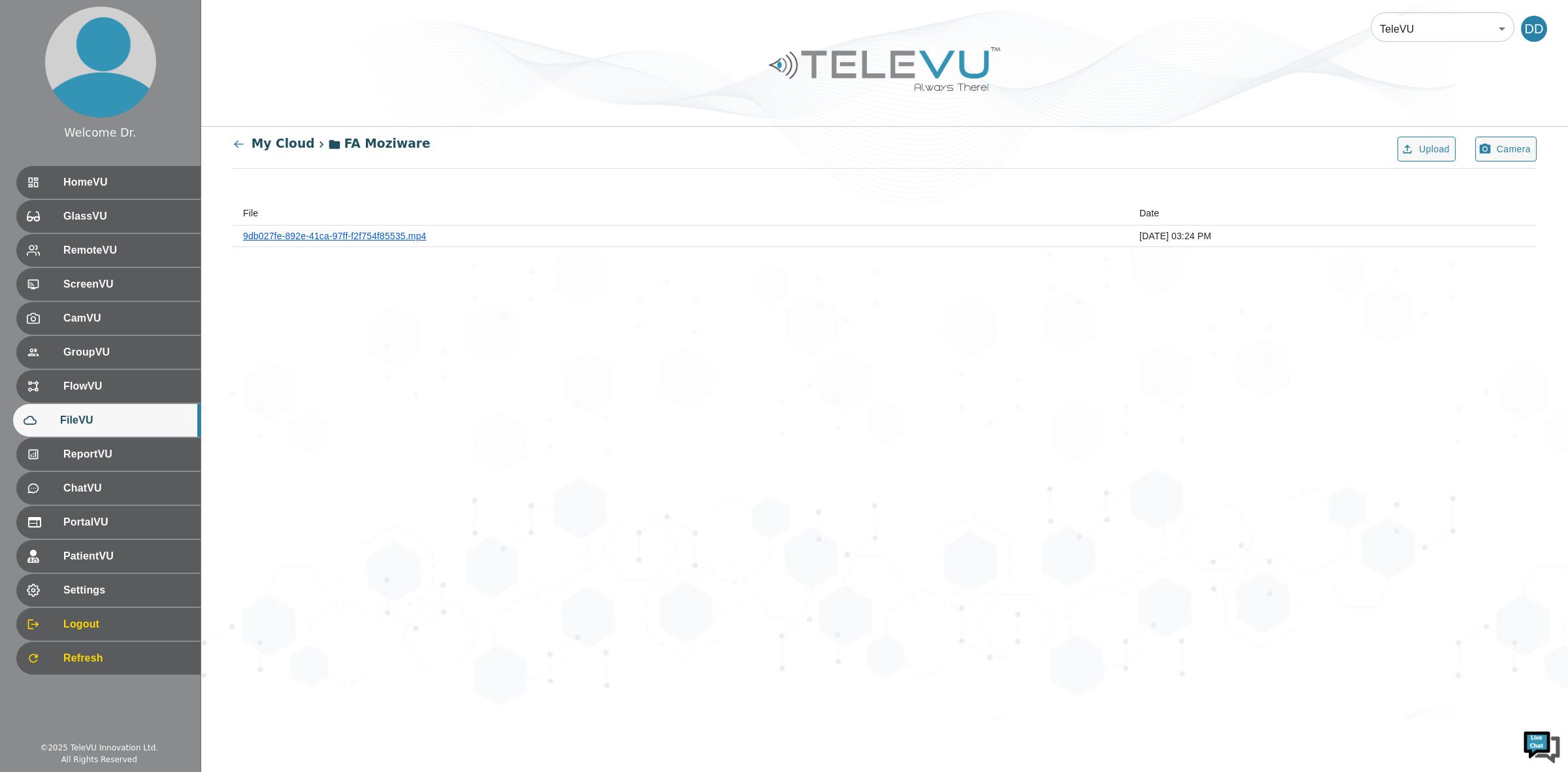
click at [369, 233] on link "9db027fe-892e-41ca-97ff-f2f754f85535.mp4" at bounding box center [334, 236] width 184 height 11
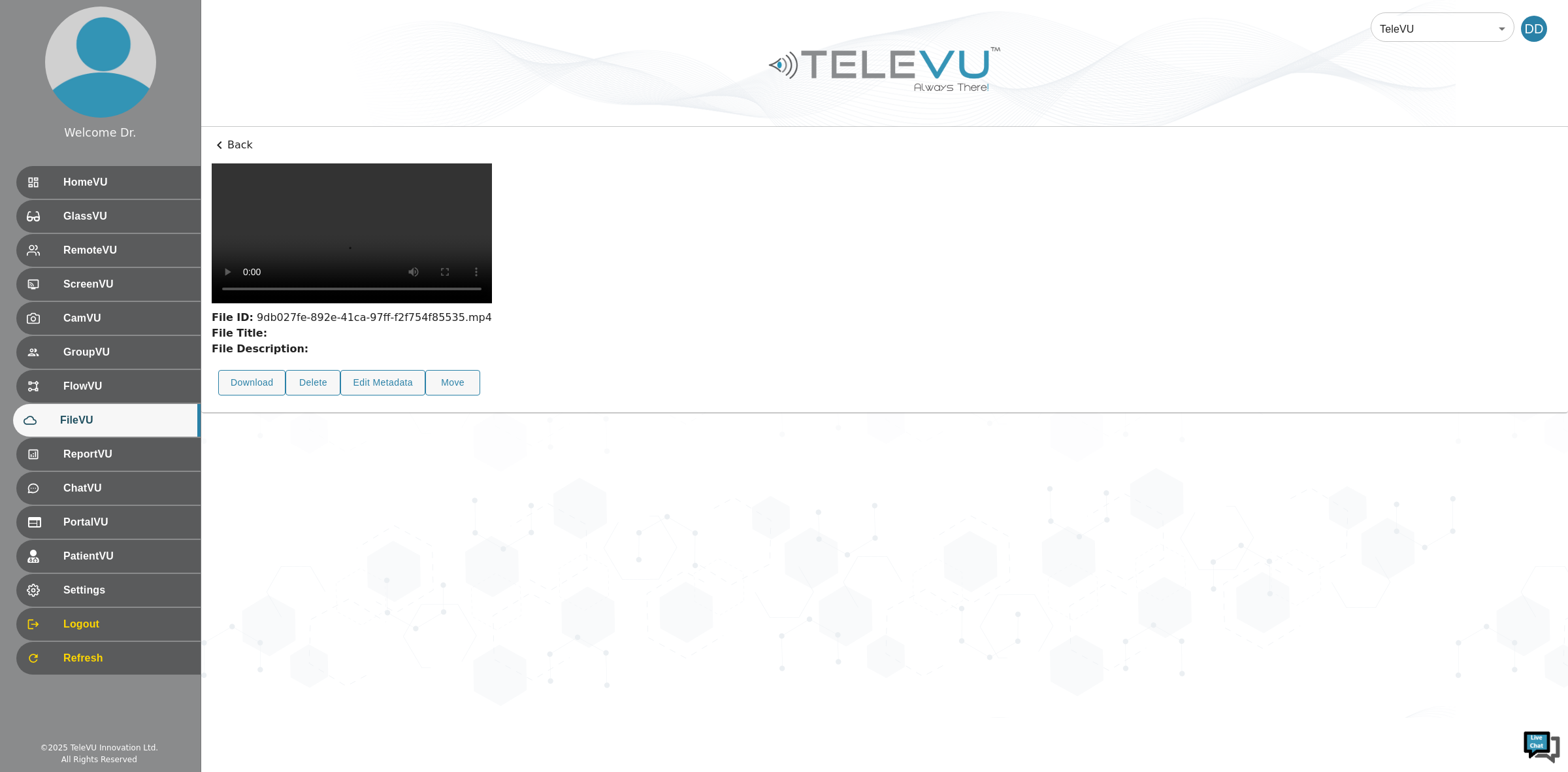
click at [308, 303] on video at bounding box center [352, 233] width 280 height 139
click at [213, 147] on icon at bounding box center [220, 145] width 16 height 16
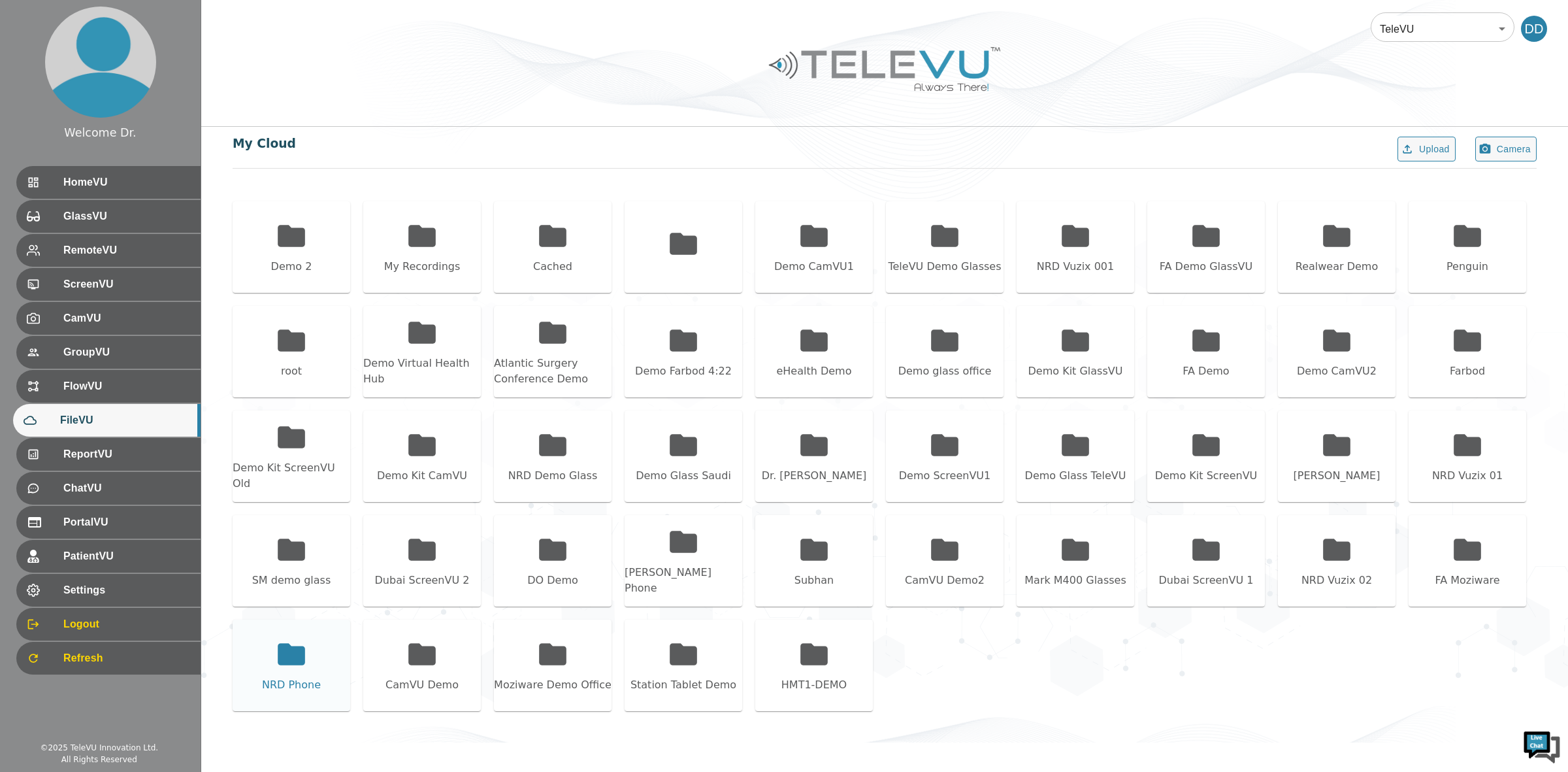
click at [288, 661] on icon at bounding box center [292, 654] width 28 height 22
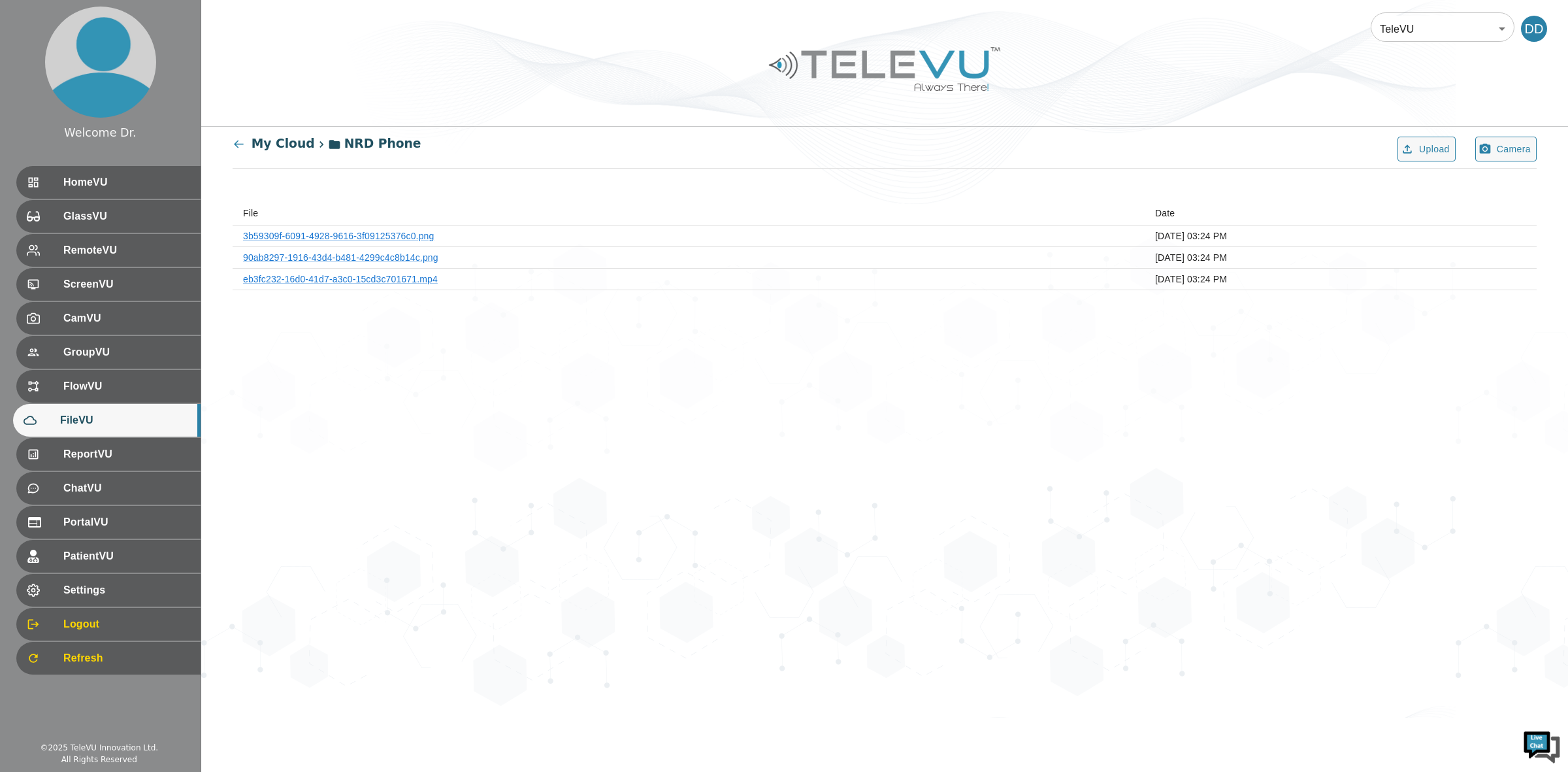
click at [359, 227] on th "3b59309f-6091-4928-9616-3f09125376c0.png" at bounding box center [689, 236] width 913 height 22
click at [354, 237] on link "3b59309f-6091-4928-9616-3f09125376c0.png" at bounding box center [338, 236] width 191 height 11
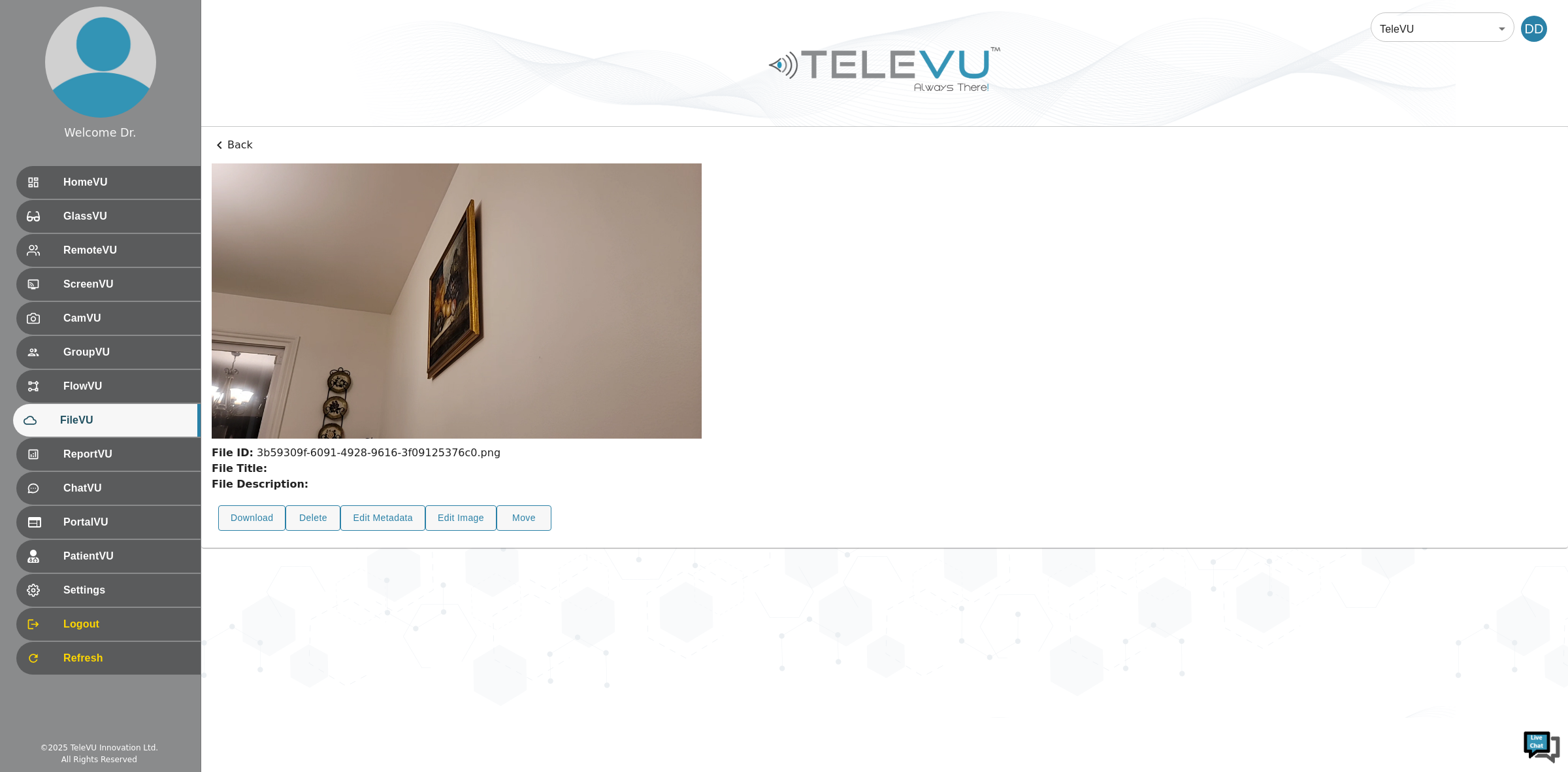
click at [231, 138] on p "Back" at bounding box center [885, 145] width 1346 height 16
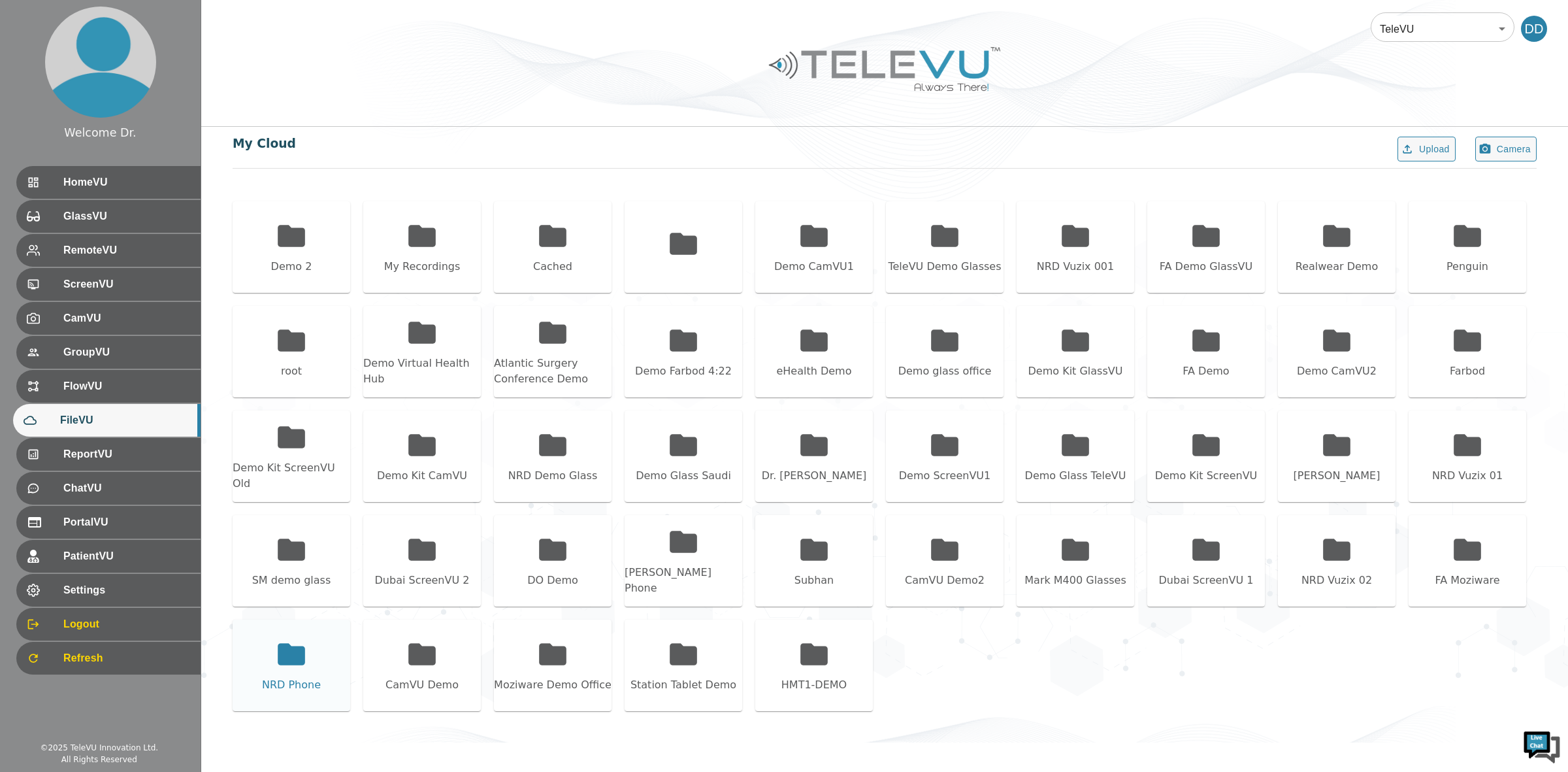
click at [311, 649] on div "NRD Phone" at bounding box center [292, 665] width 118 height 91
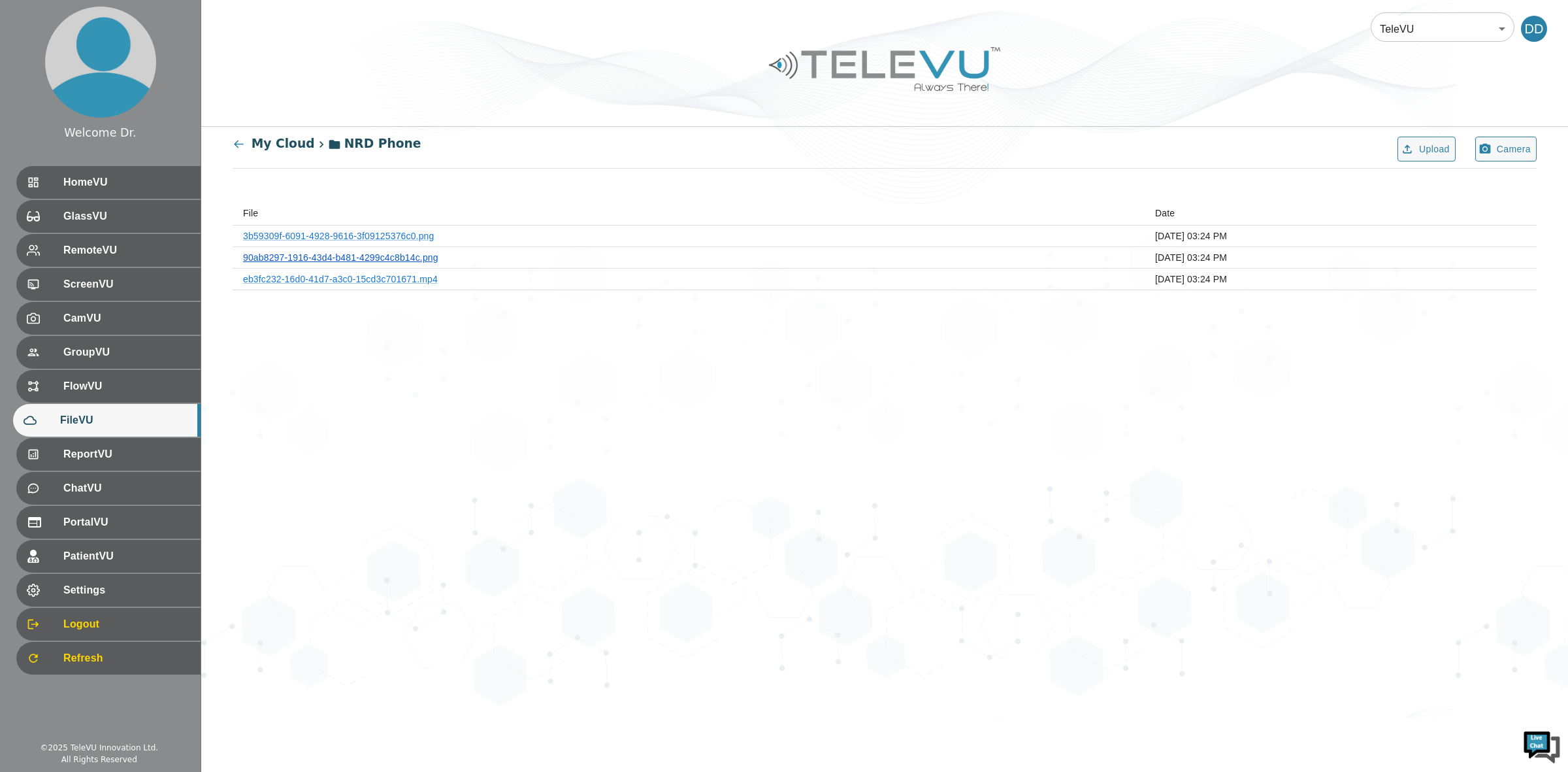
click at [409, 260] on link "90ab8297-1916-43d4-b481-4299c4c8b14c.png" at bounding box center [340, 257] width 196 height 11
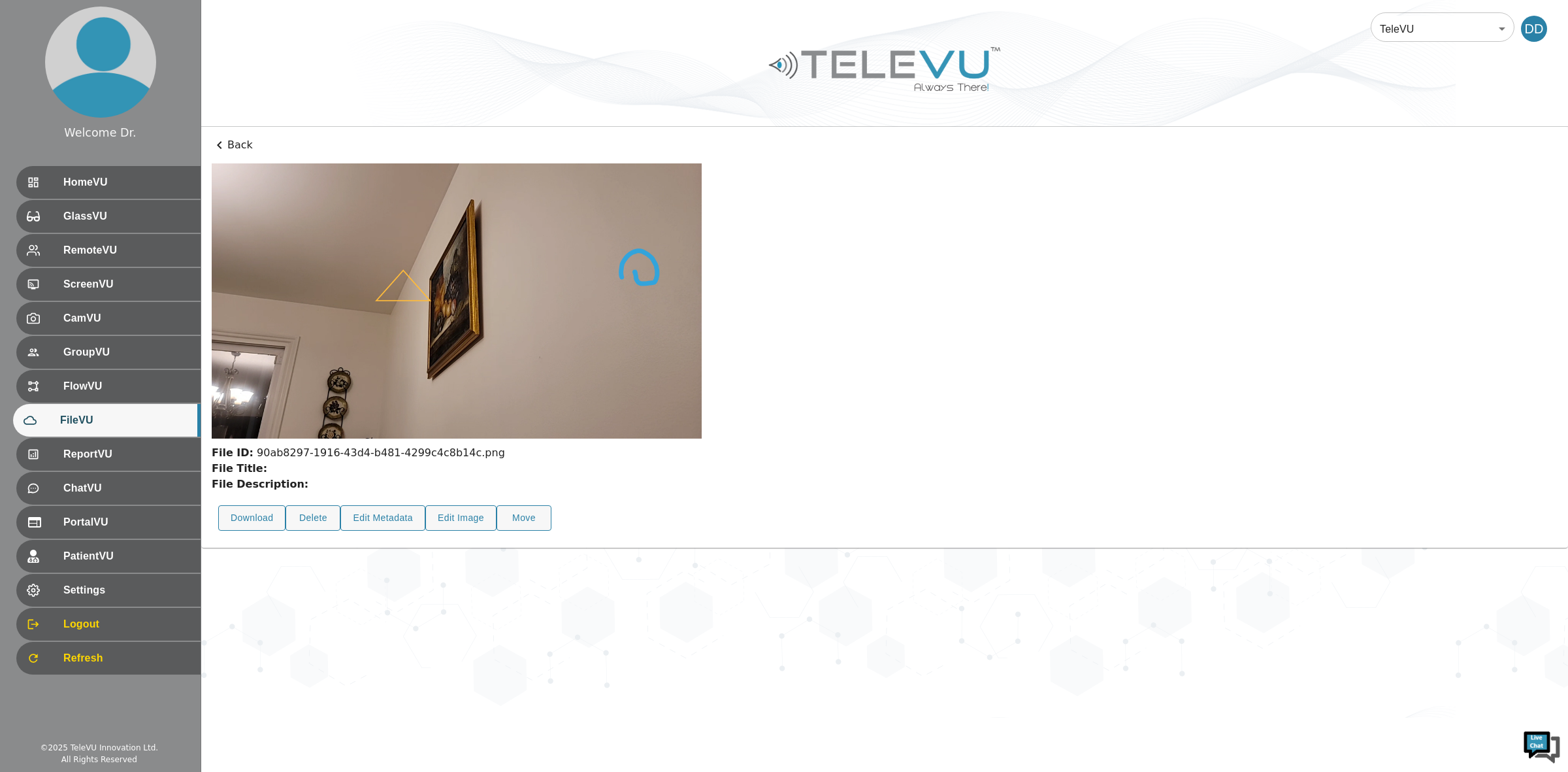
click at [226, 147] on icon at bounding box center [220, 145] width 16 height 16
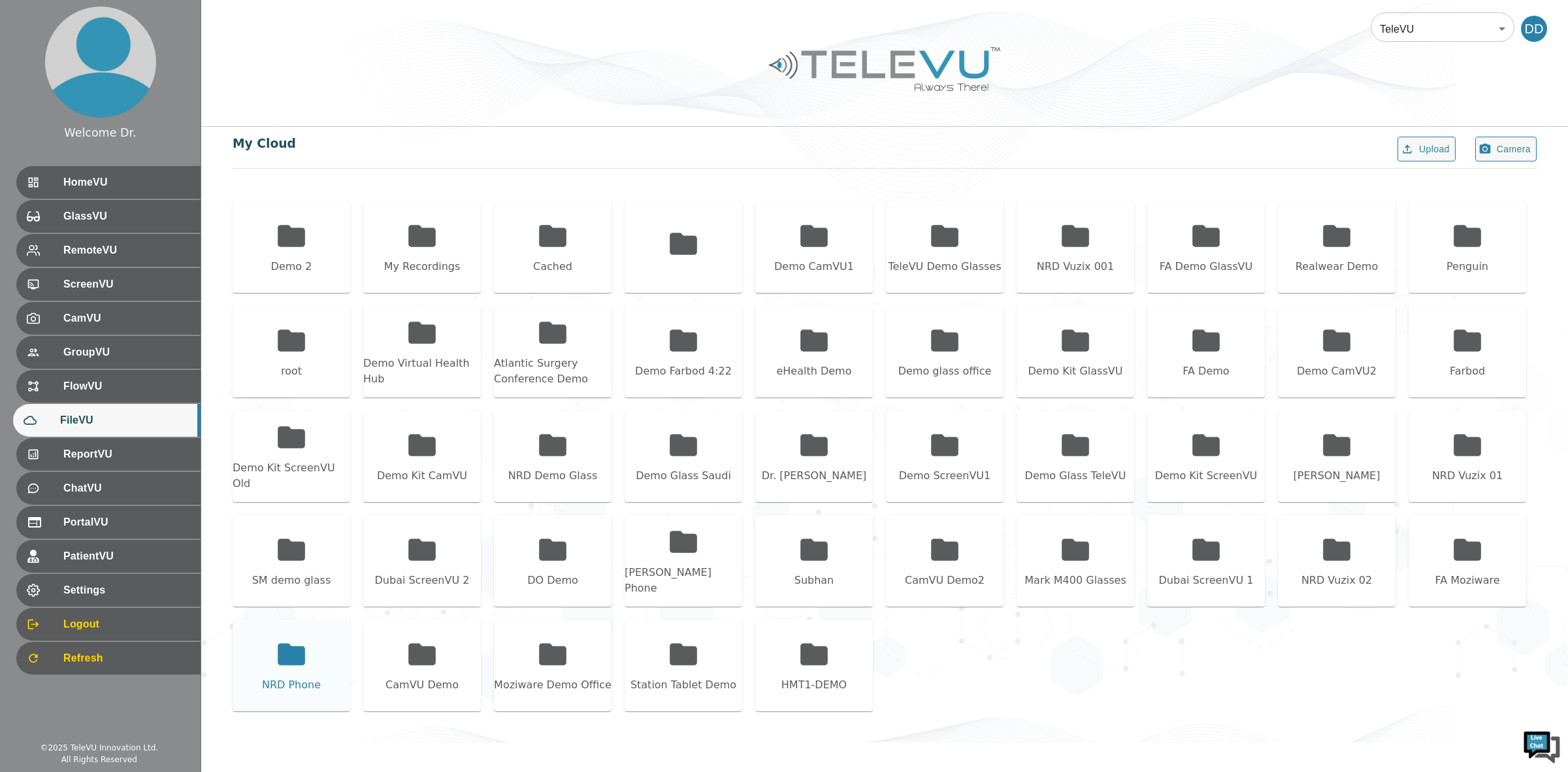
click at [310, 672] on div "NRD Phone" at bounding box center [292, 665] width 118 height 91
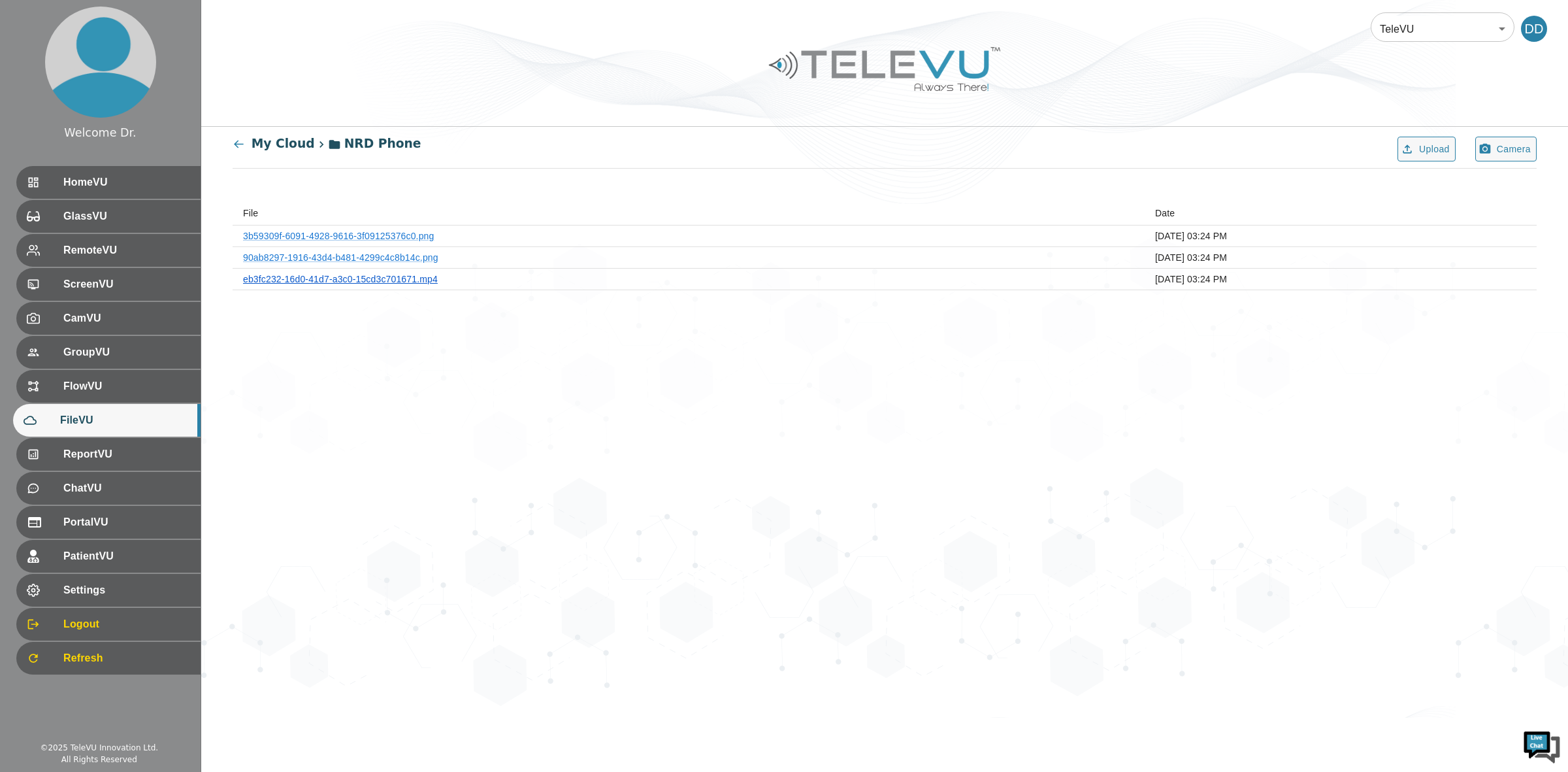
click at [403, 276] on link "eb3fc232-16d0-41d7-a3c0-15cd3c701671.mp4" at bounding box center [340, 279] width 195 height 11
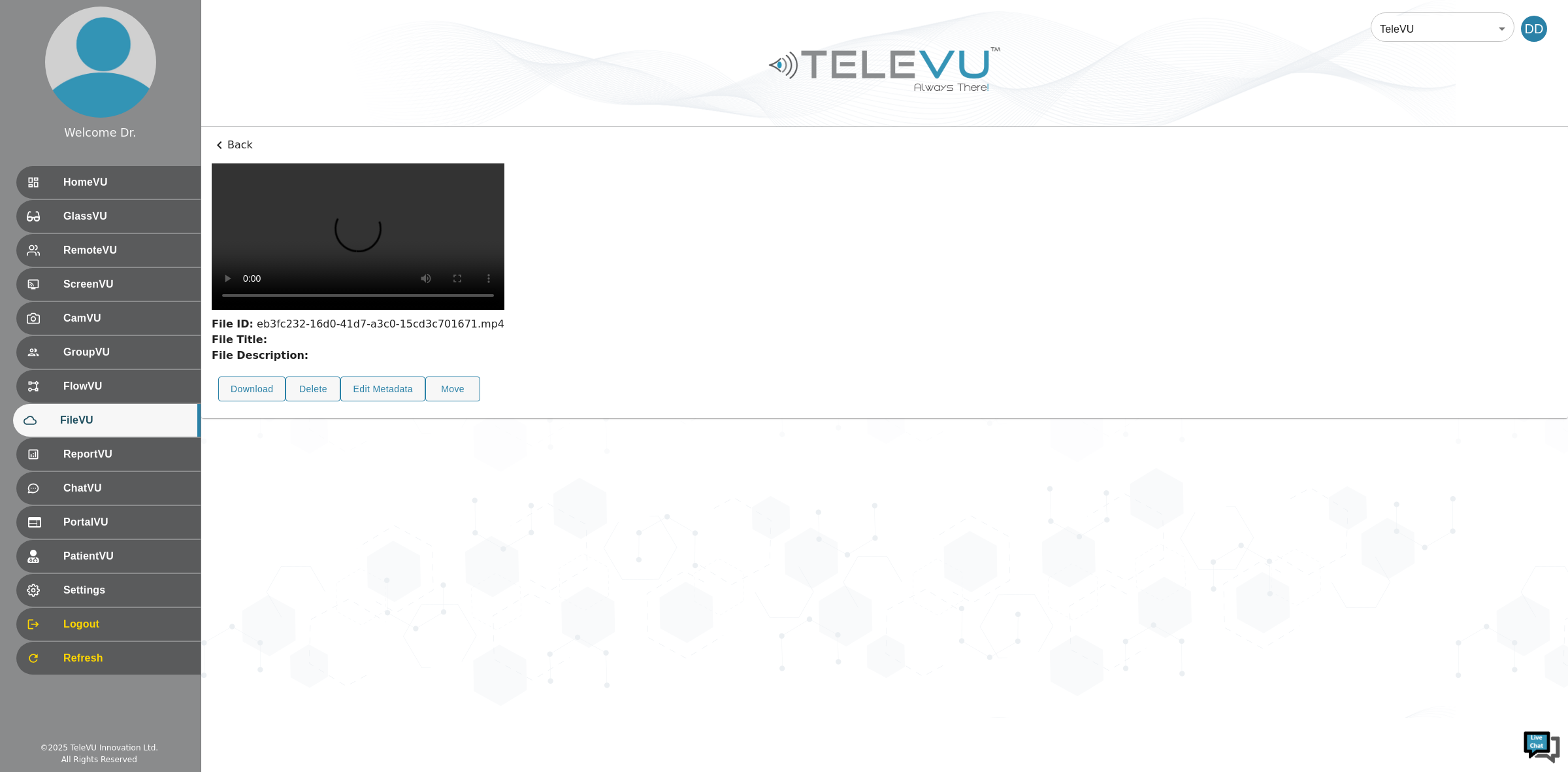
click at [227, 143] on p "Back" at bounding box center [885, 145] width 1346 height 16
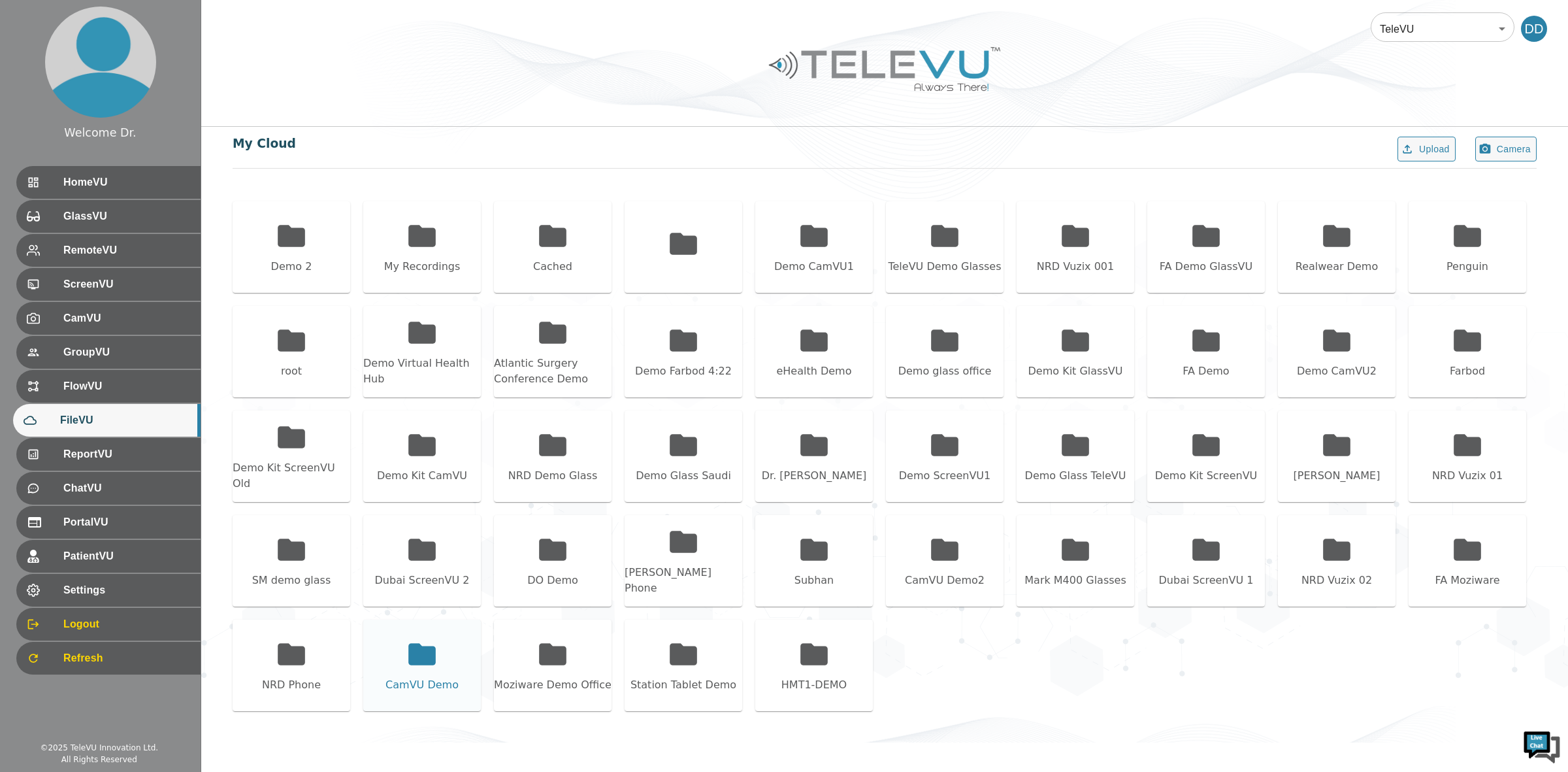
click at [417, 659] on icon at bounding box center [422, 654] width 28 height 22
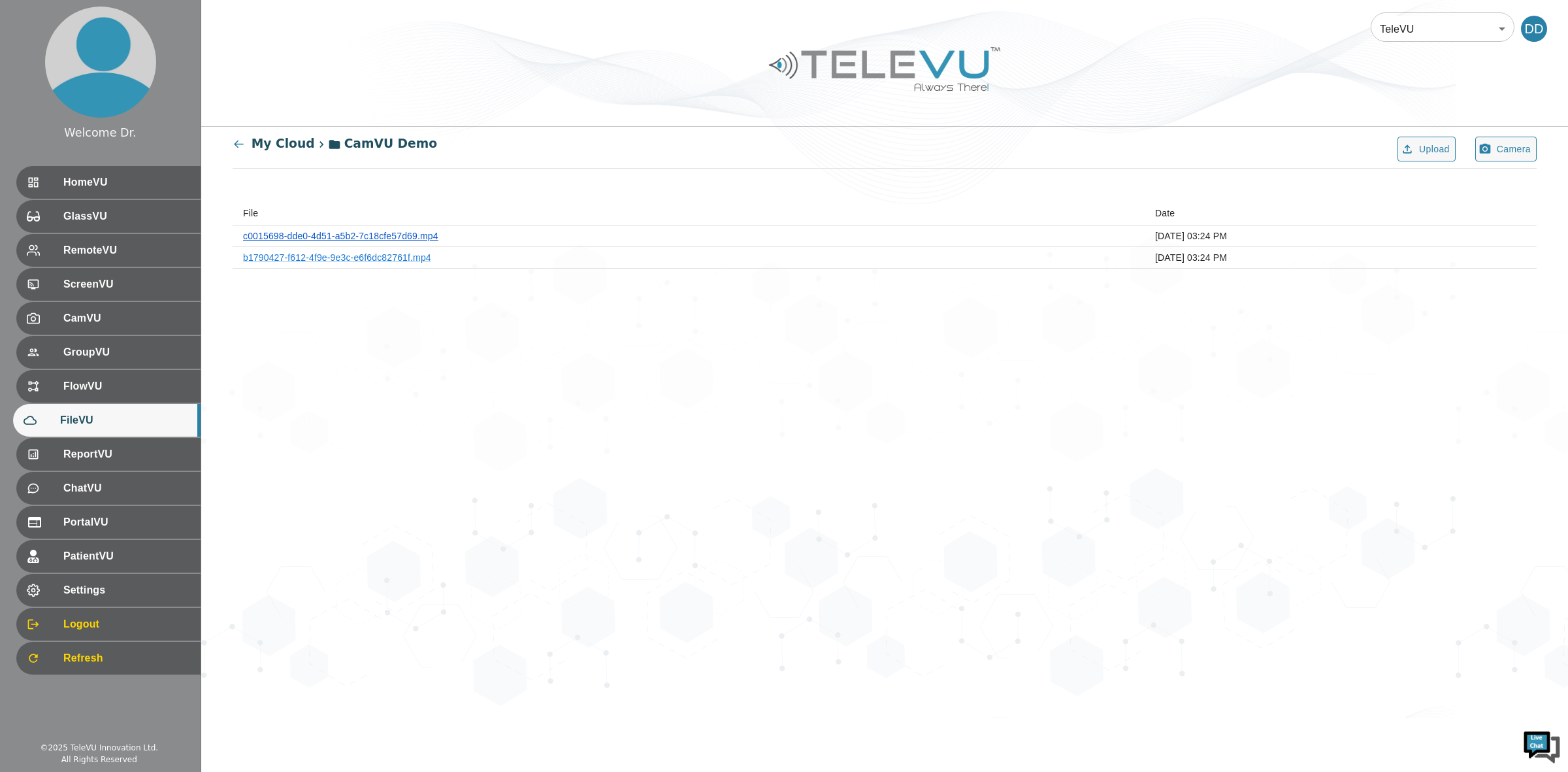
click at [345, 240] on link "c0015698-dde0-4d51-a5b2-7c18cfe57d69.mp4" at bounding box center [340, 236] width 196 height 11
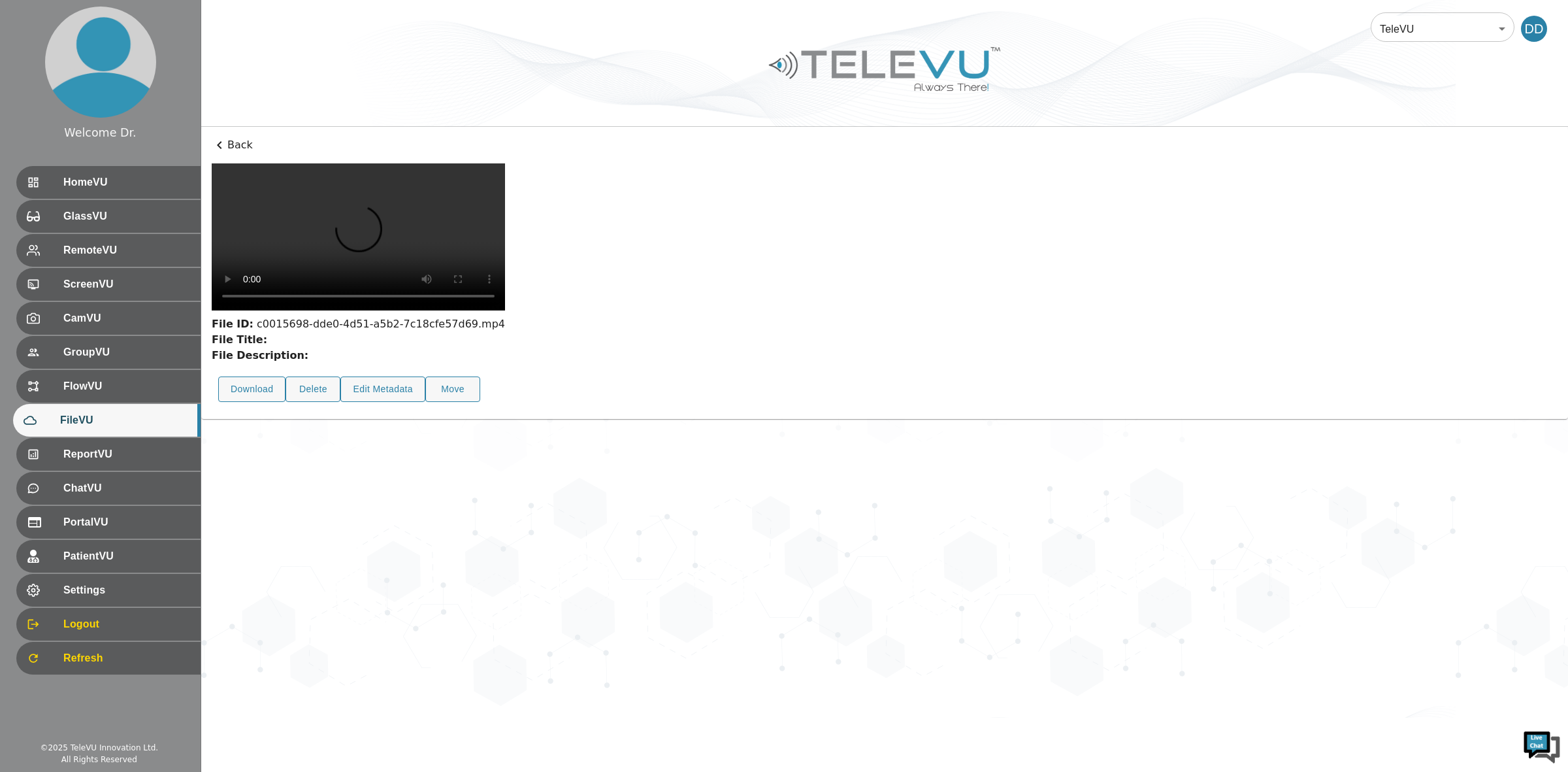
click at [232, 147] on p "Back" at bounding box center [885, 145] width 1346 height 16
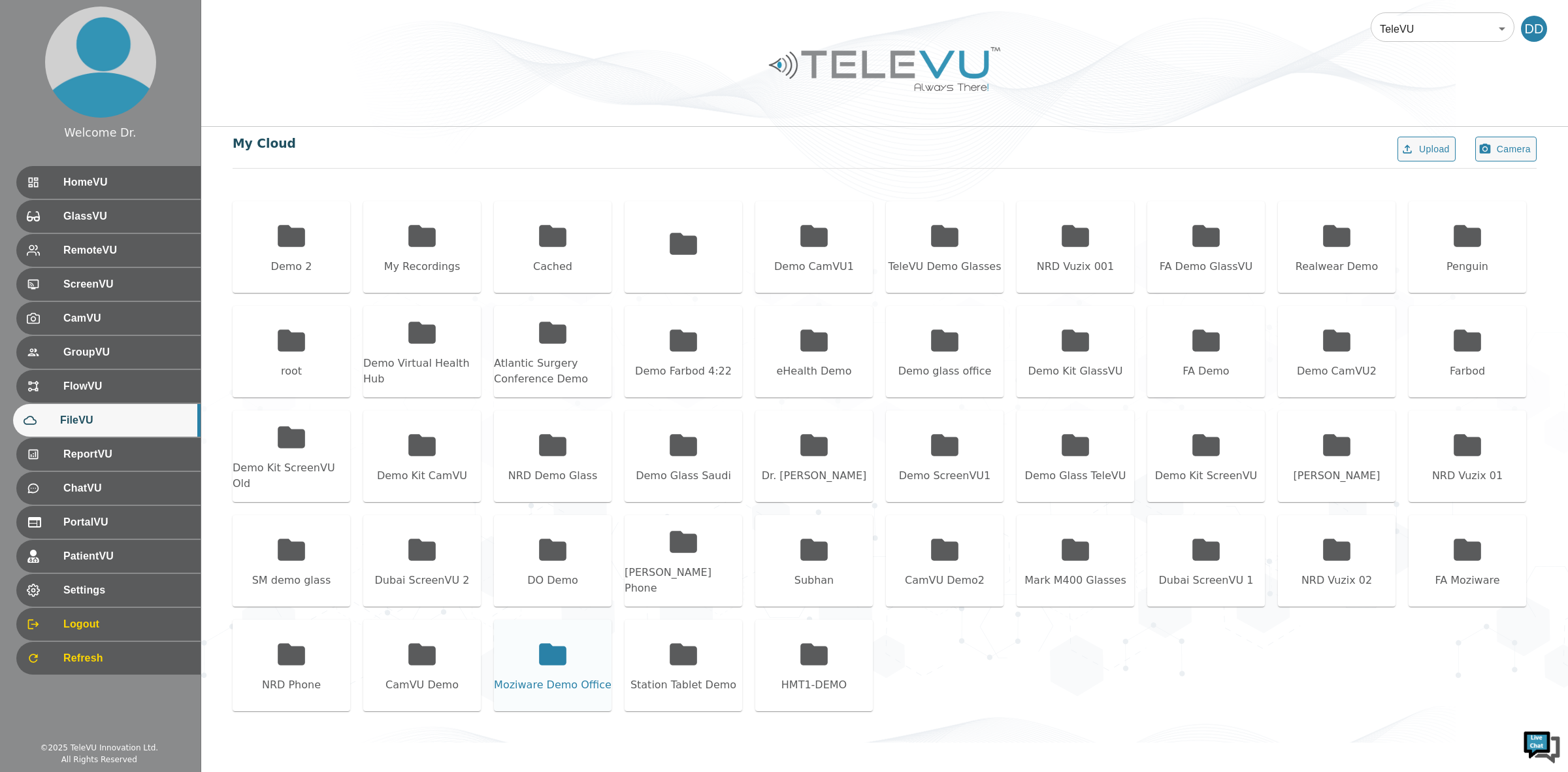
click at [542, 641] on icon at bounding box center [552, 653] width 32 height 32
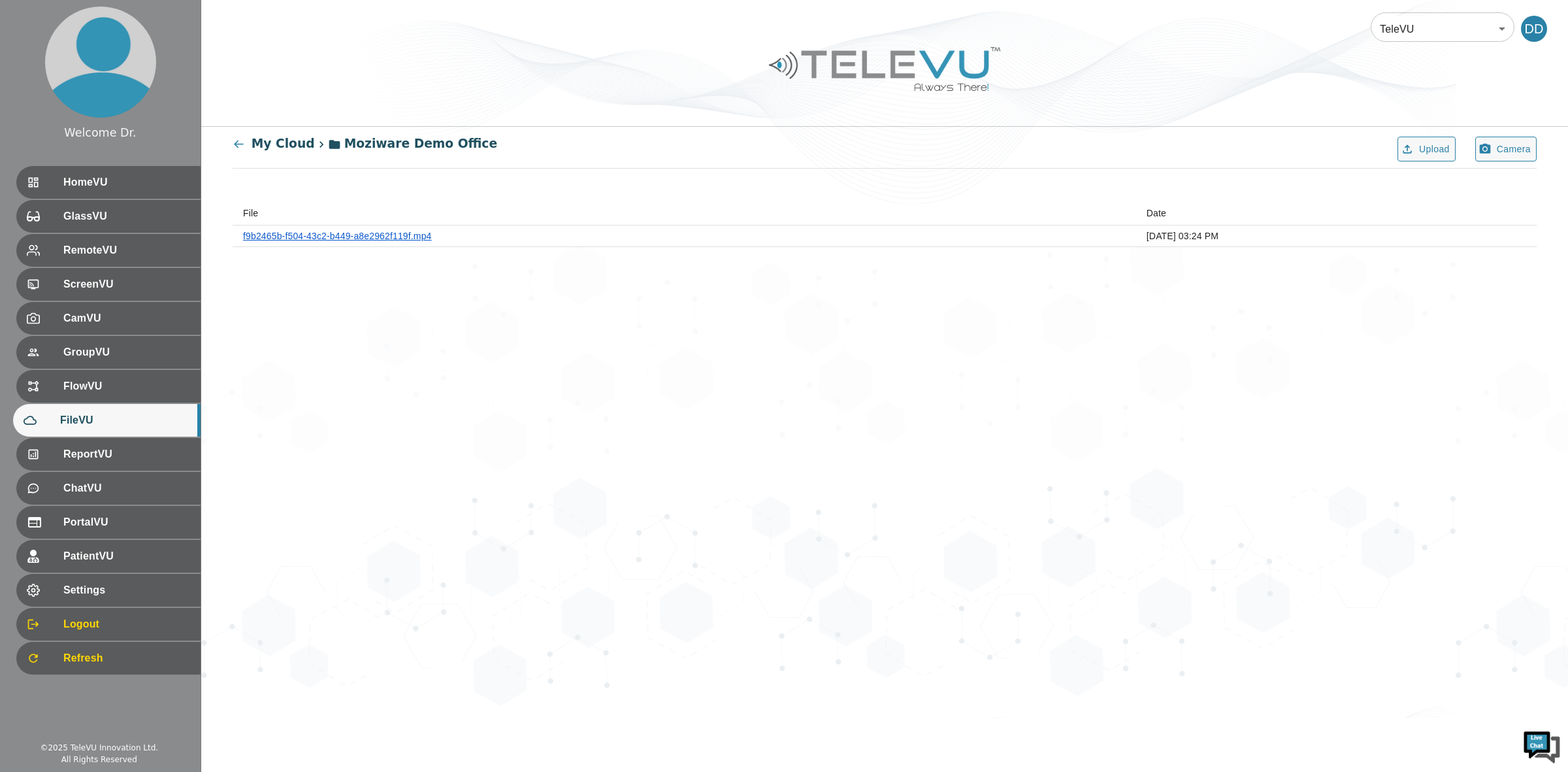
click at [325, 239] on link "f9b2465b-f504-43c2-b449-a8e2962f119f.mp4" at bounding box center [337, 236] width 189 height 11
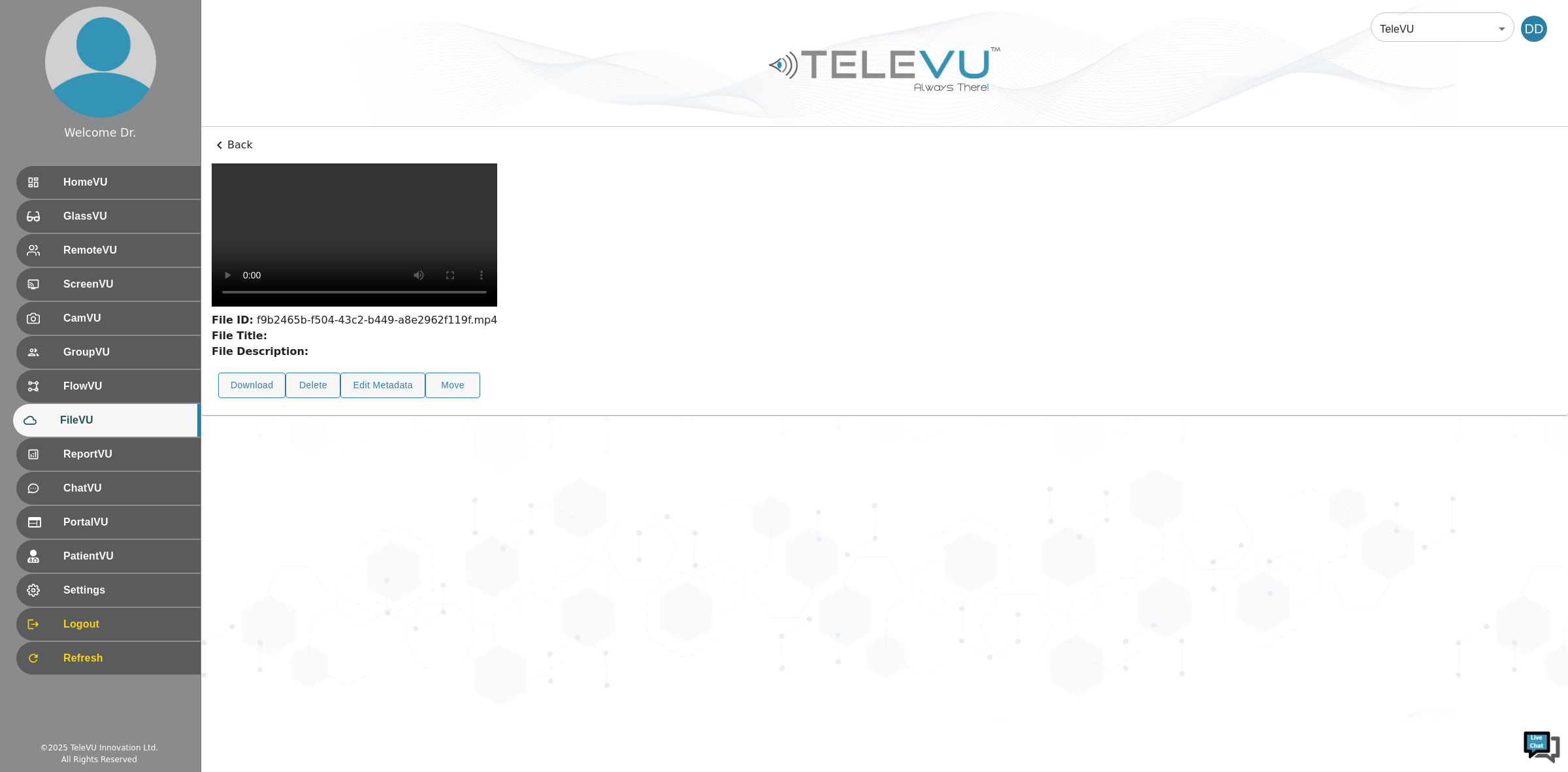
click at [497, 306] on video at bounding box center [355, 235] width 286 height 143
click at [230, 145] on p "Back" at bounding box center [885, 145] width 1346 height 16
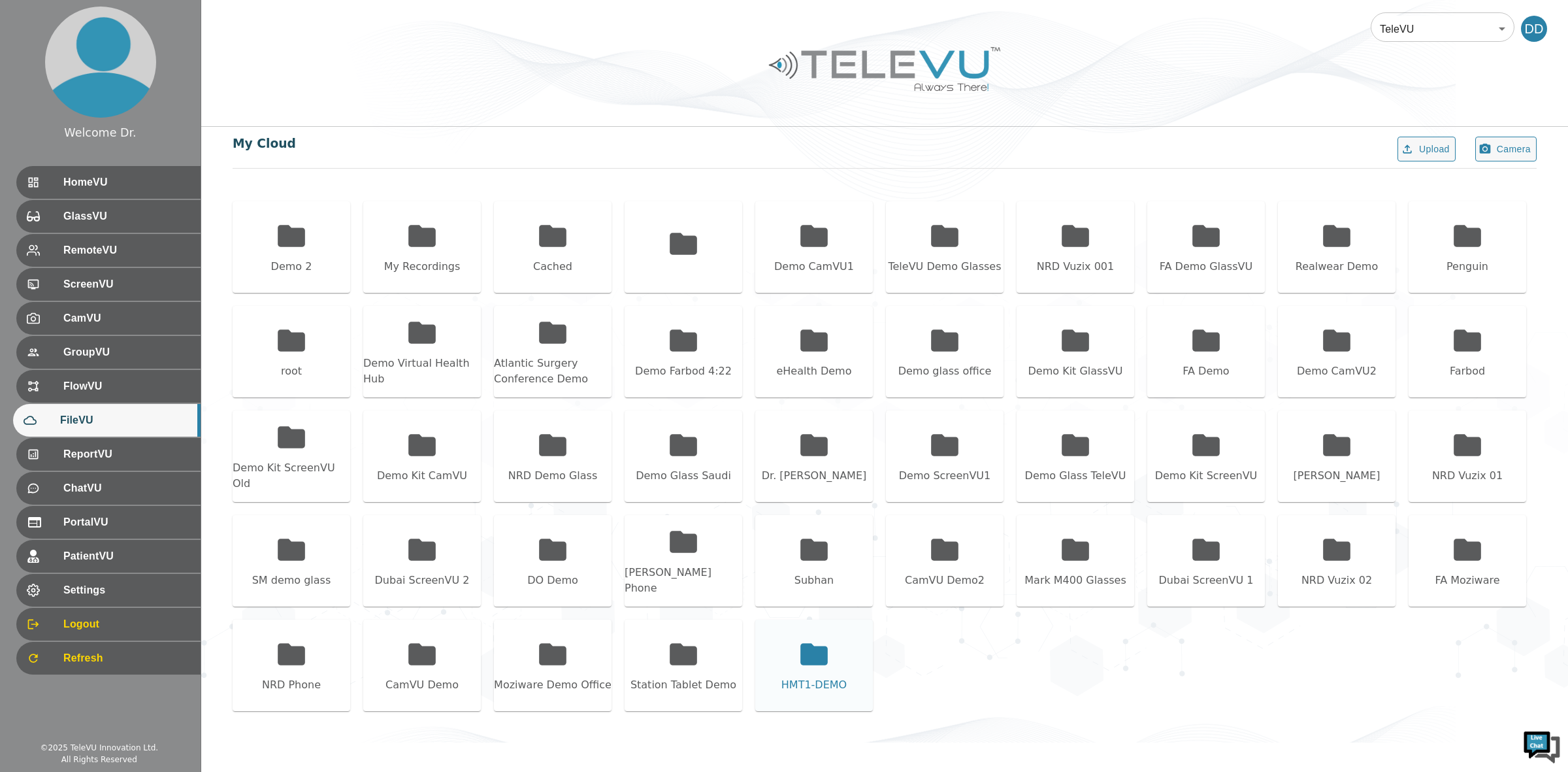
click at [818, 651] on icon at bounding box center [814, 654] width 28 height 22
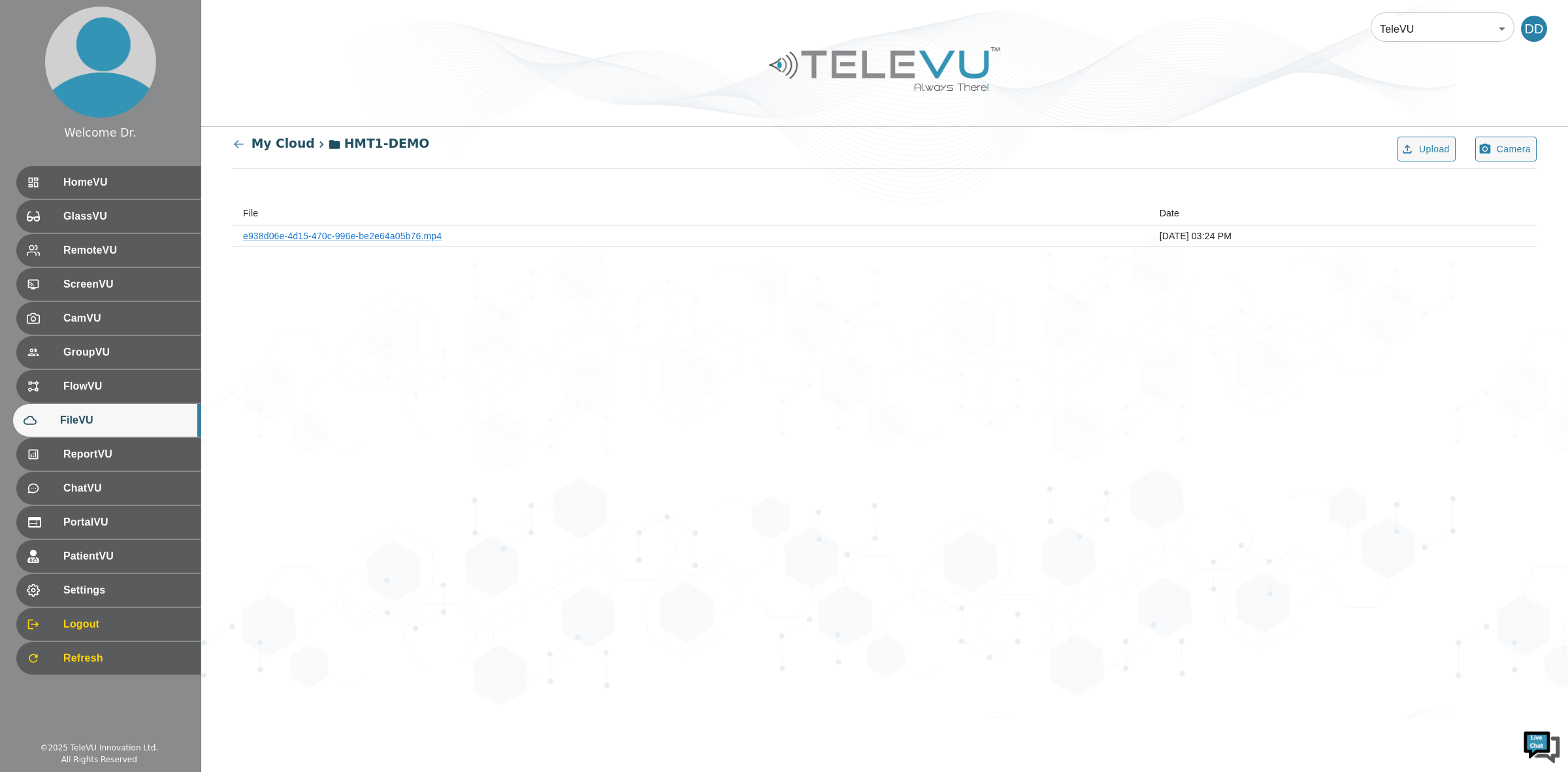
click at [360, 243] on th "e938d06e-4d15-470c-996e-be2e64a05b76.mp4" at bounding box center [691, 236] width 917 height 22
click at [361, 239] on link "e938d06e-4d15-470c-996e-be2e64a05b76.mp4" at bounding box center [342, 236] width 198 height 11
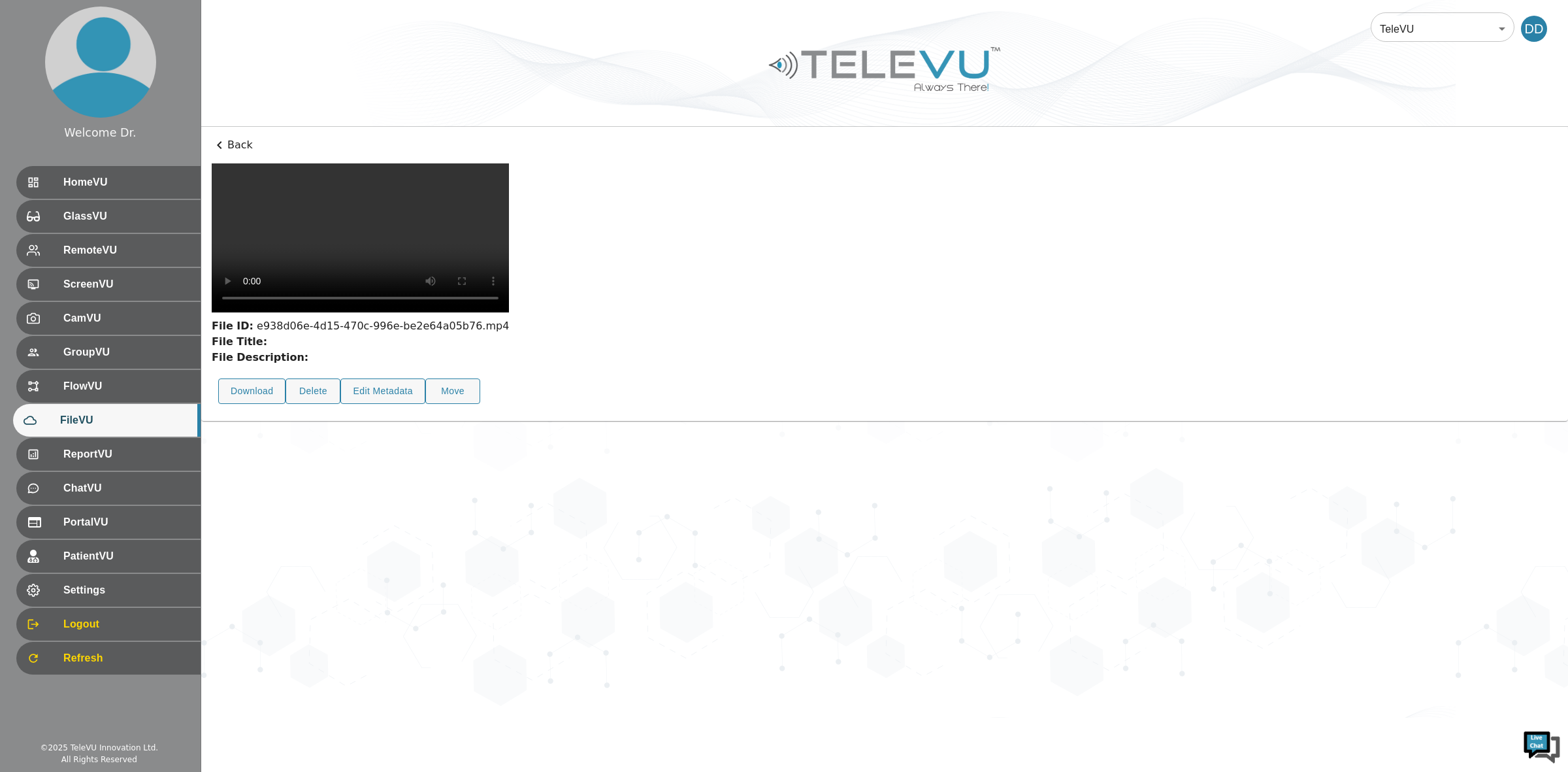
click at [229, 143] on p "Back" at bounding box center [885, 145] width 1346 height 16
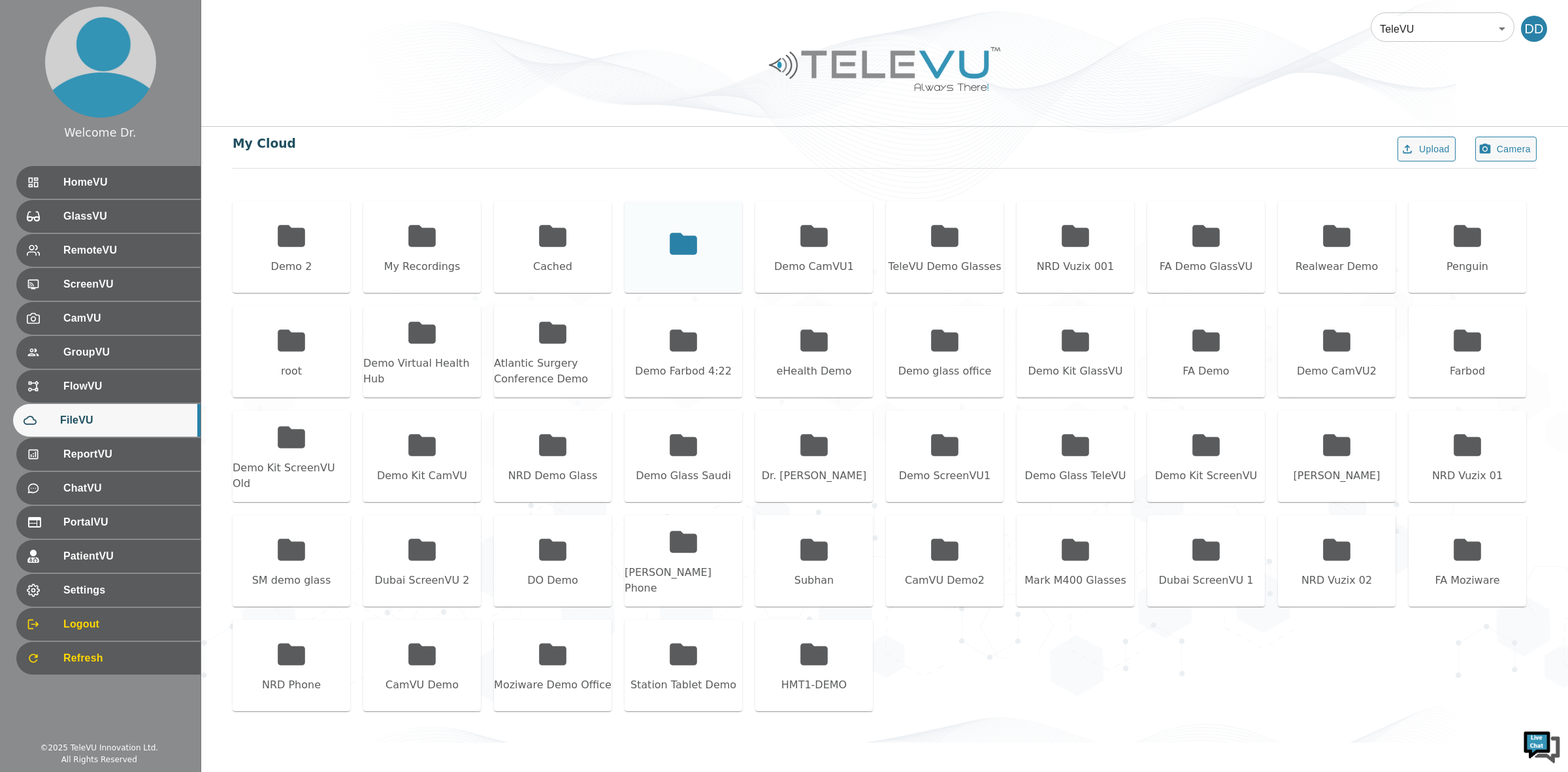
click at [693, 242] on icon at bounding box center [684, 244] width 28 height 22
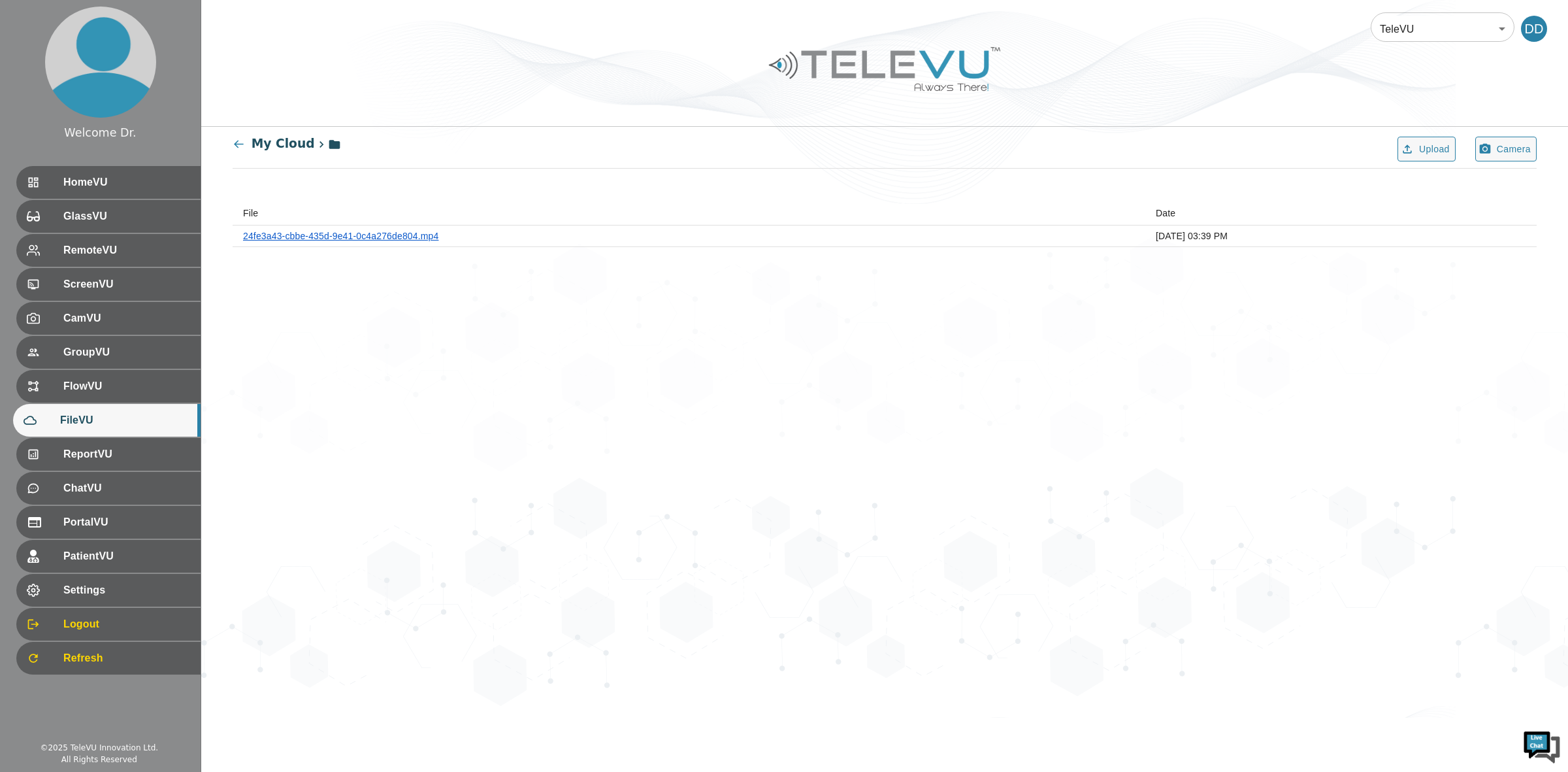
click at [380, 233] on link "24fe3a43-cbbe-435d-9e41-0c4a276de804.mp4" at bounding box center [340, 236] width 196 height 11
